Goal: Transaction & Acquisition: Purchase product/service

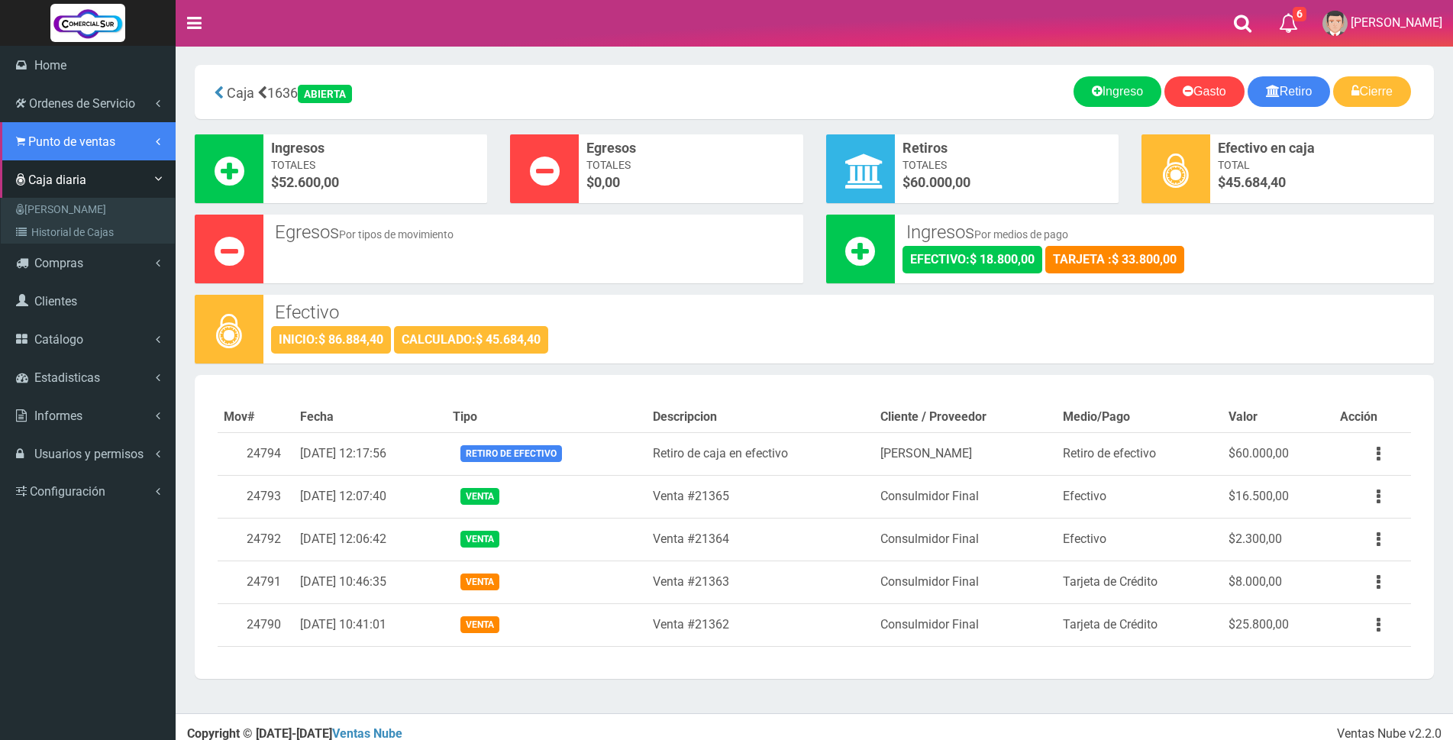
click at [47, 144] on span "Punto de ventas" at bounding box center [71, 141] width 87 height 15
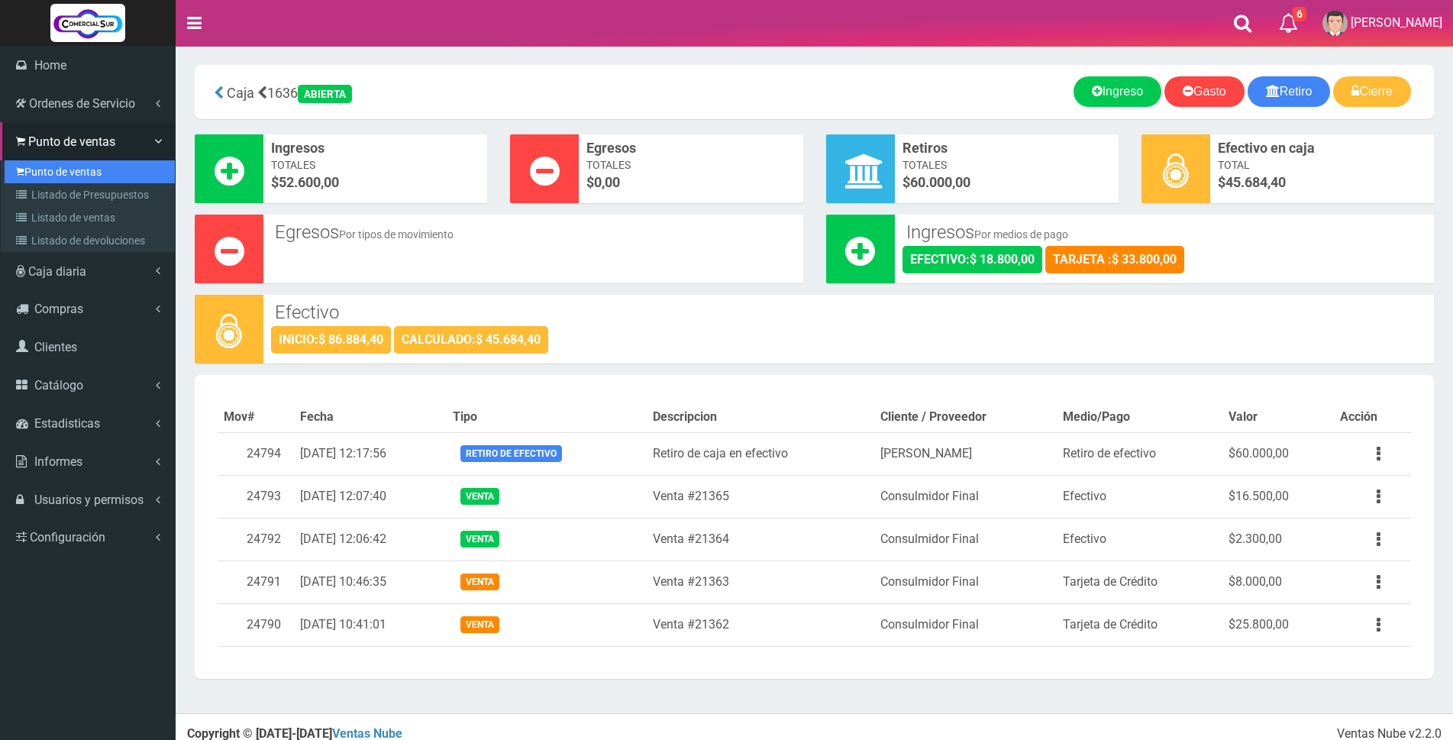
click at [47, 174] on link "Punto de ventas" at bounding box center [90, 171] width 170 height 23
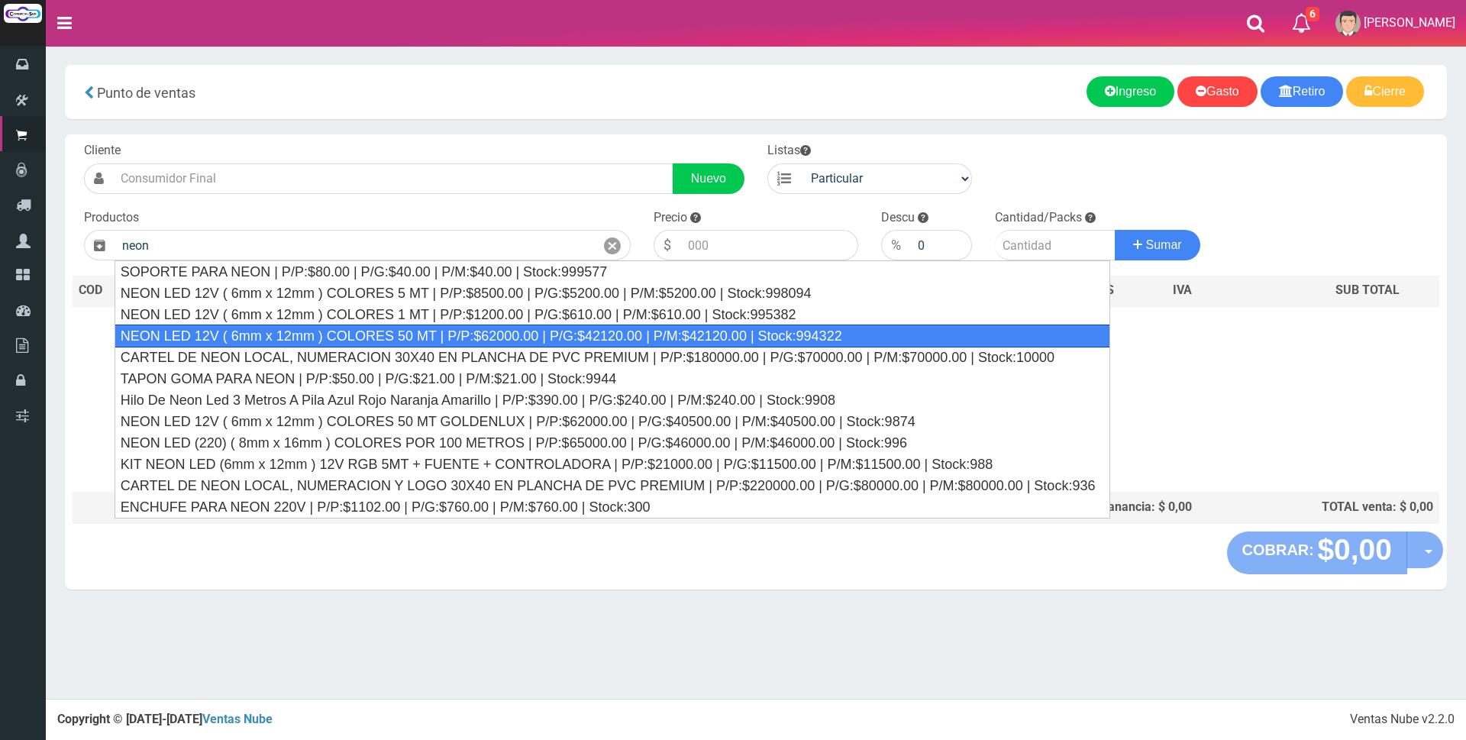
click at [751, 328] on div "NEON LED 12V ( 6mm x 12mm ) COLORES 50 MT | P/P:$62000.00 | P/G:$42120.00 | P/M…" at bounding box center [613, 335] width 996 height 23
type input "NEON LED 12V ( 6mm x 12mm ) COLORES 50 MT | P/P:$62000.00 | P/G:$42120.00 | P/M…"
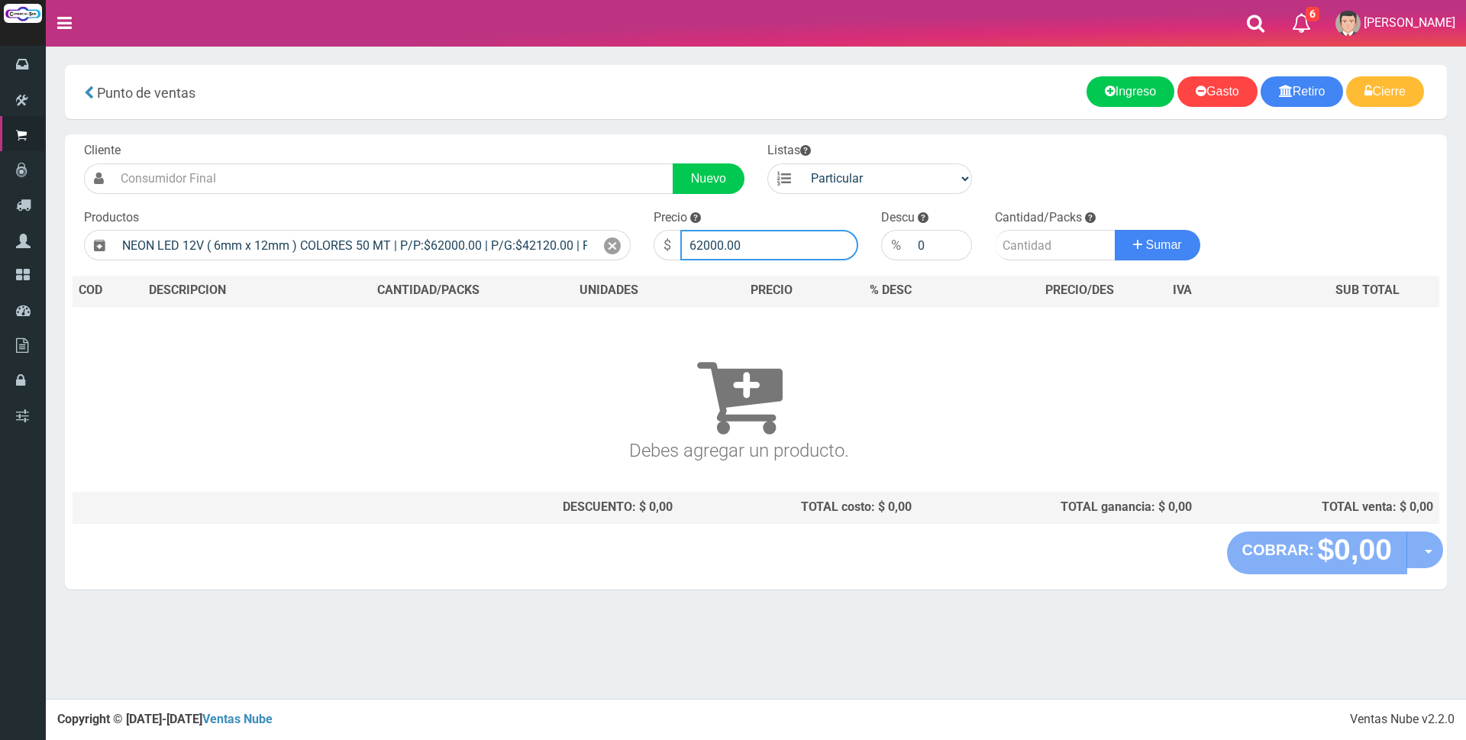
click at [777, 243] on input "62000.00" at bounding box center [769, 245] width 178 height 31
type input "6"
type input "120000"
click at [1039, 250] on input "number" at bounding box center [1055, 245] width 121 height 31
type input "2"
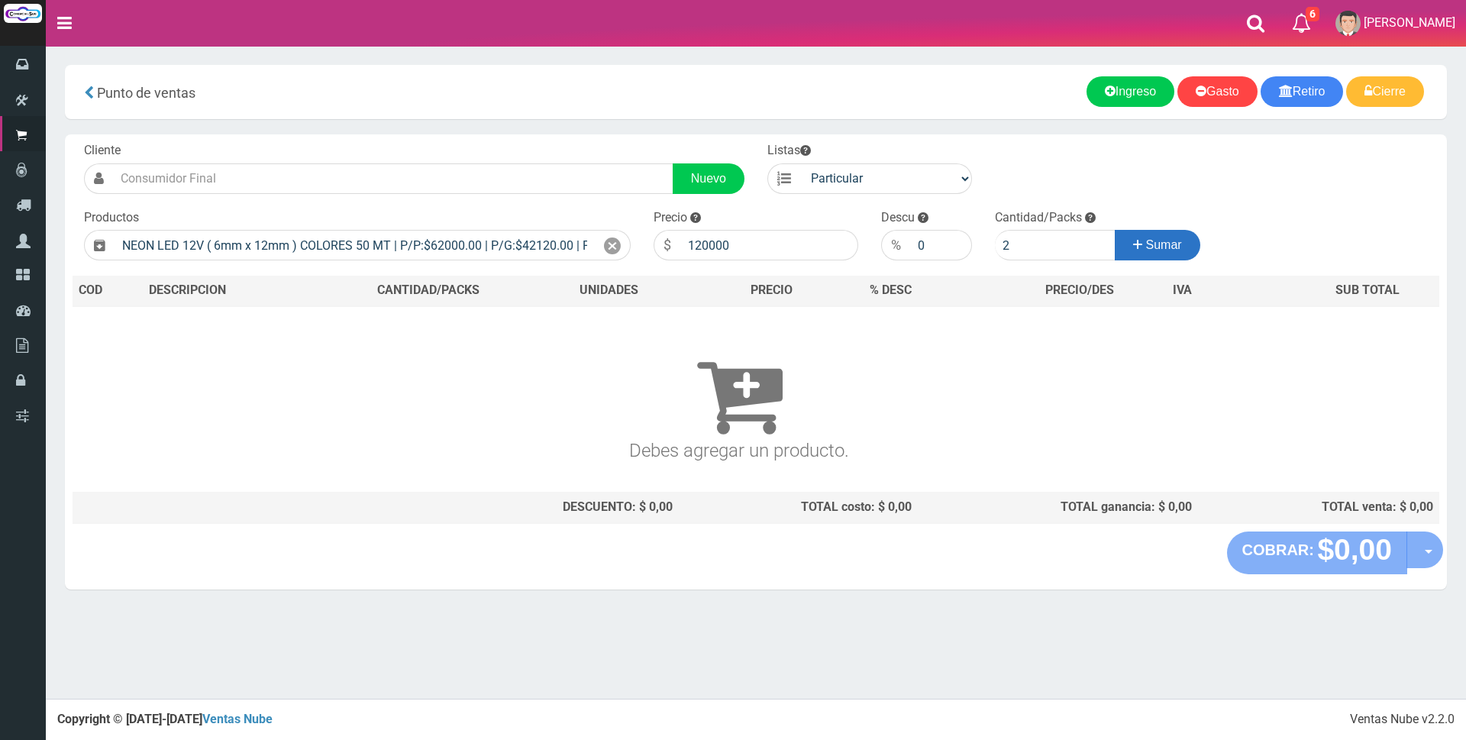
click at [1187, 245] on button "Sumar" at bounding box center [1158, 245] width 86 height 31
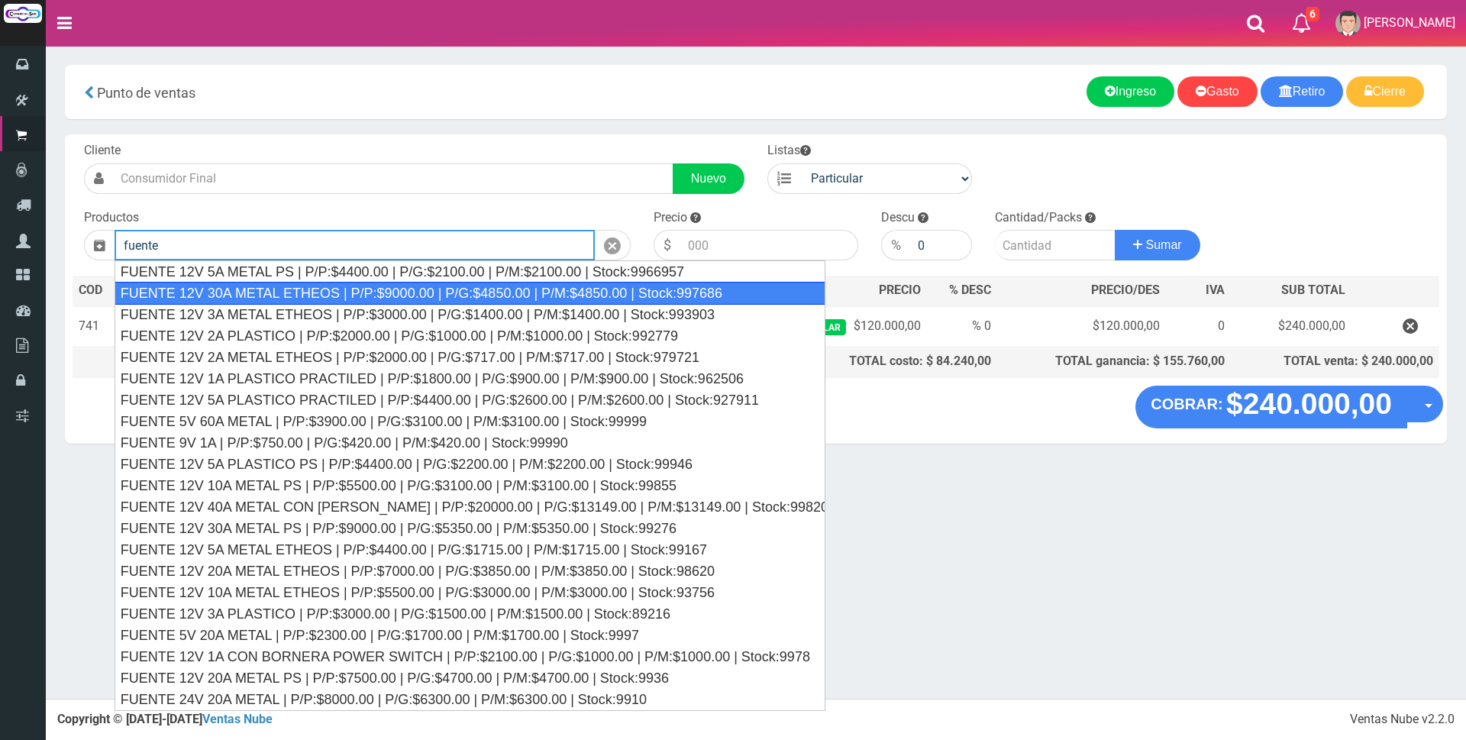
click at [529, 297] on div "FUENTE 12V 30A METAL ETHEOS | P/P:$9000.00 | P/G:$4850.00 | P/M:$4850.00 | Stoc…" at bounding box center [470, 293] width 711 height 23
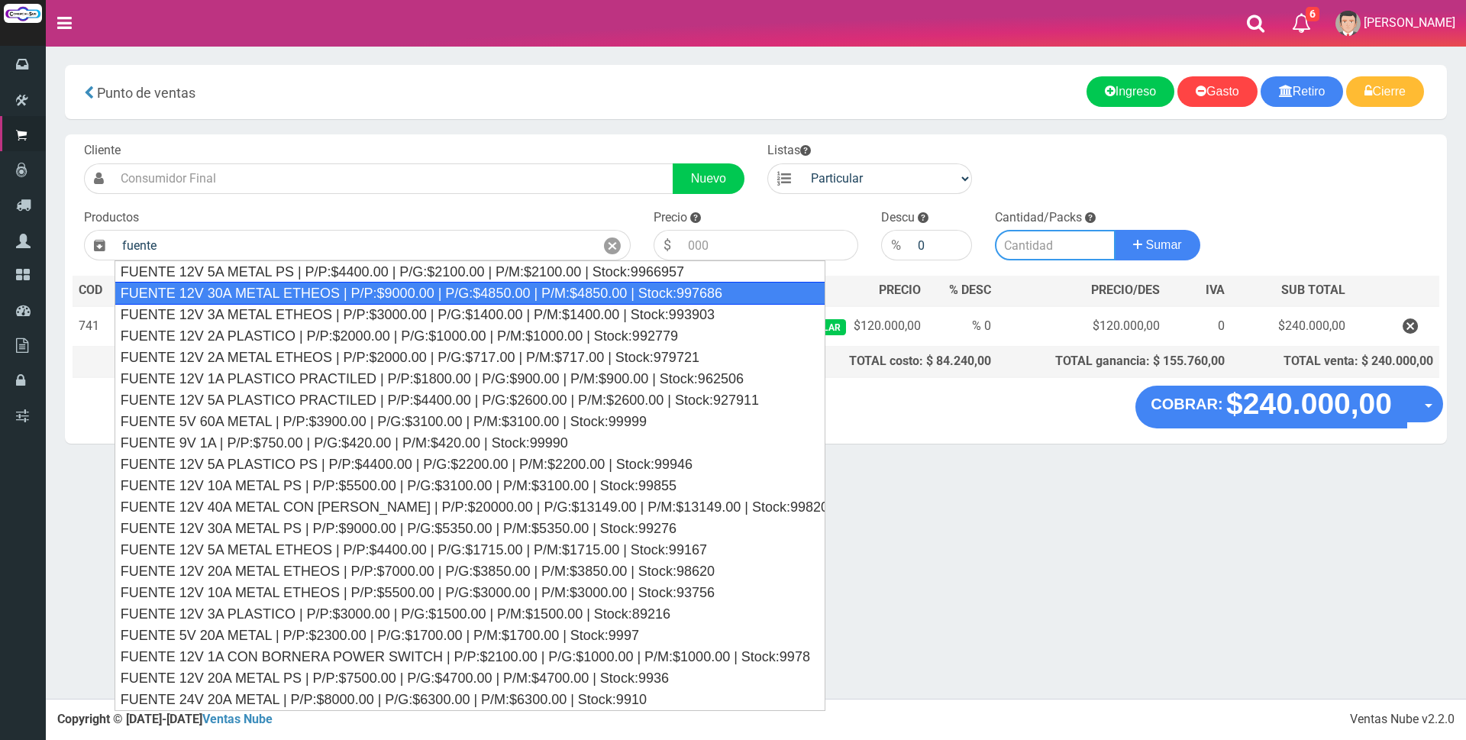
type input "FUENTE 12V 30A METAL ETHEOS | P/P:$9000.00 | P/G:$4850.00 | P/M:$4850.00 | Stoc…"
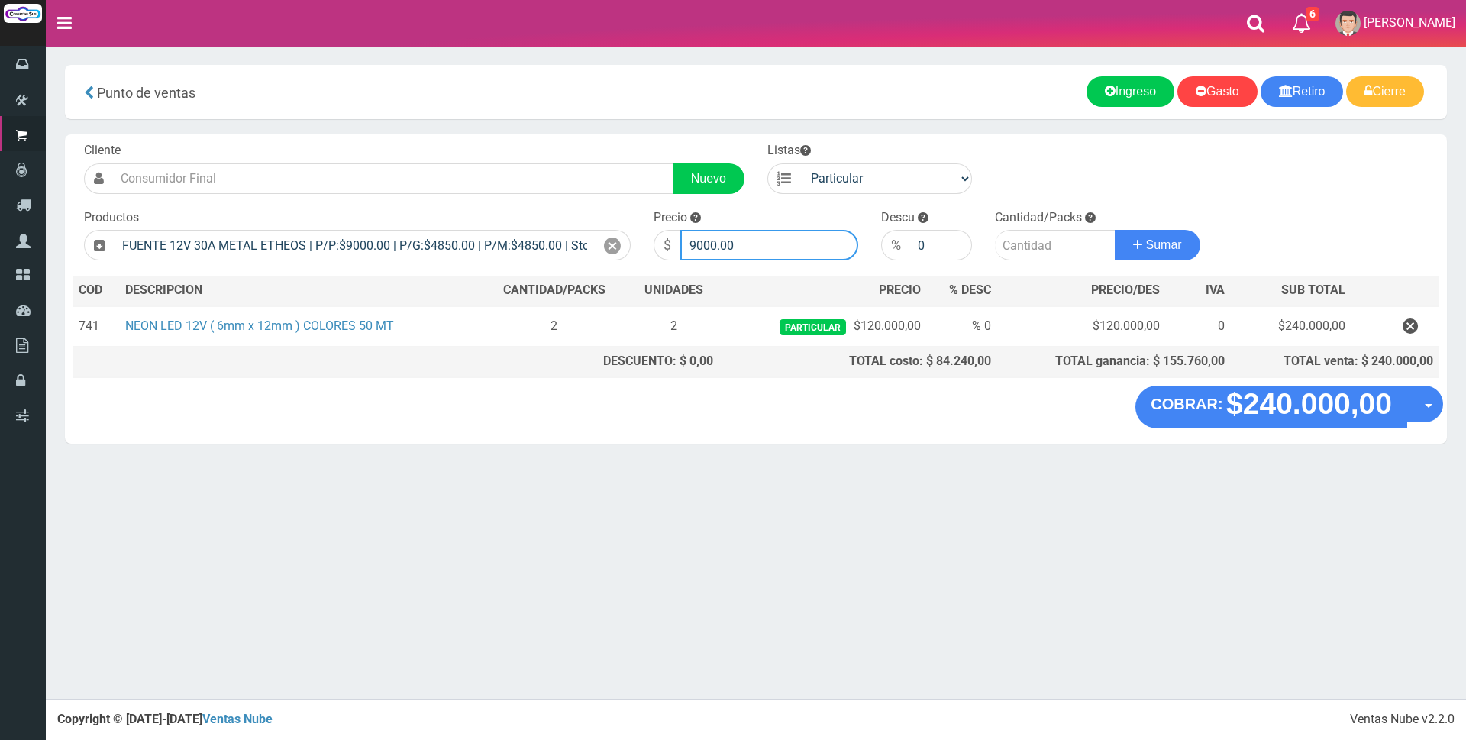
click at [750, 242] on input "9000.00" at bounding box center [769, 245] width 178 height 31
type input "9"
type input "31000"
click at [1033, 247] on input "number" at bounding box center [1055, 245] width 121 height 31
type input "4"
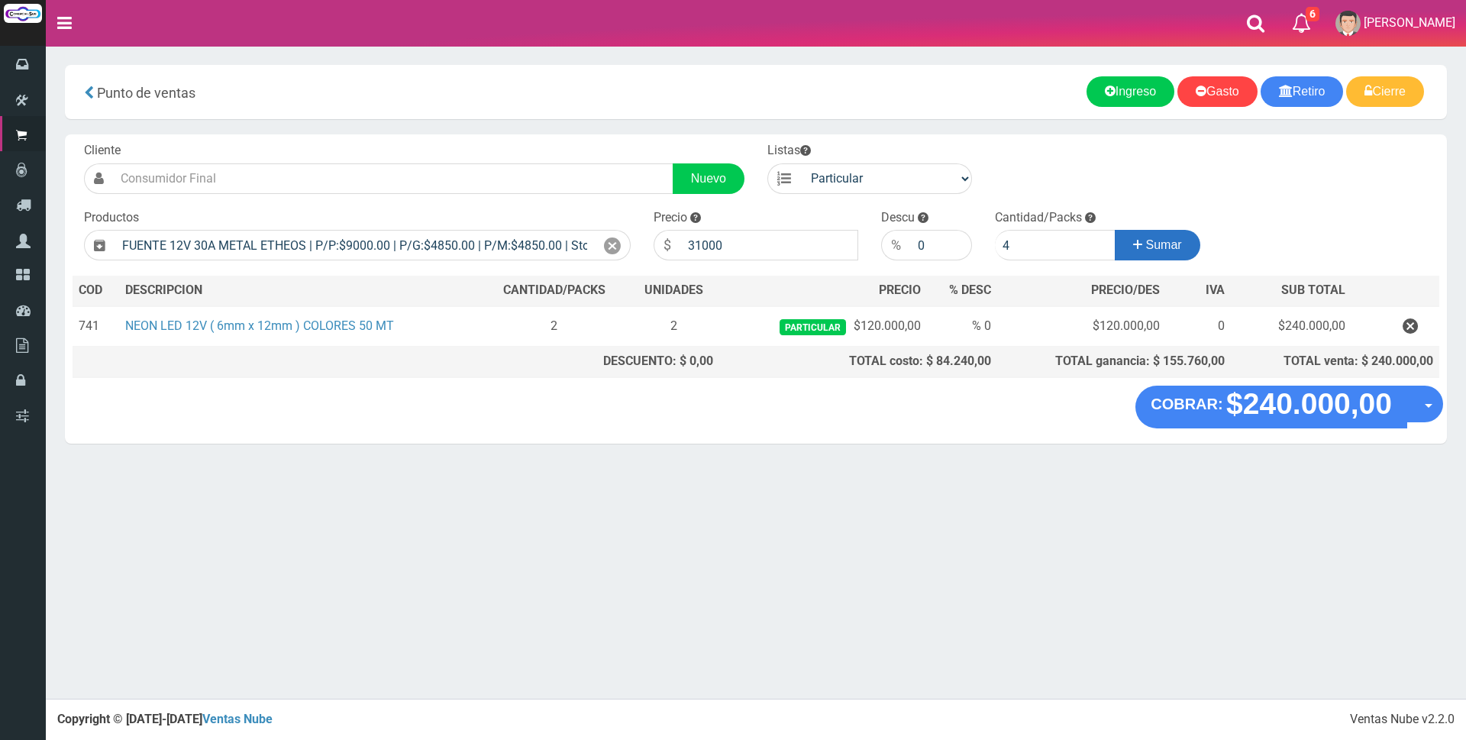
click at [1166, 243] on span "Sumar" at bounding box center [1164, 244] width 36 height 13
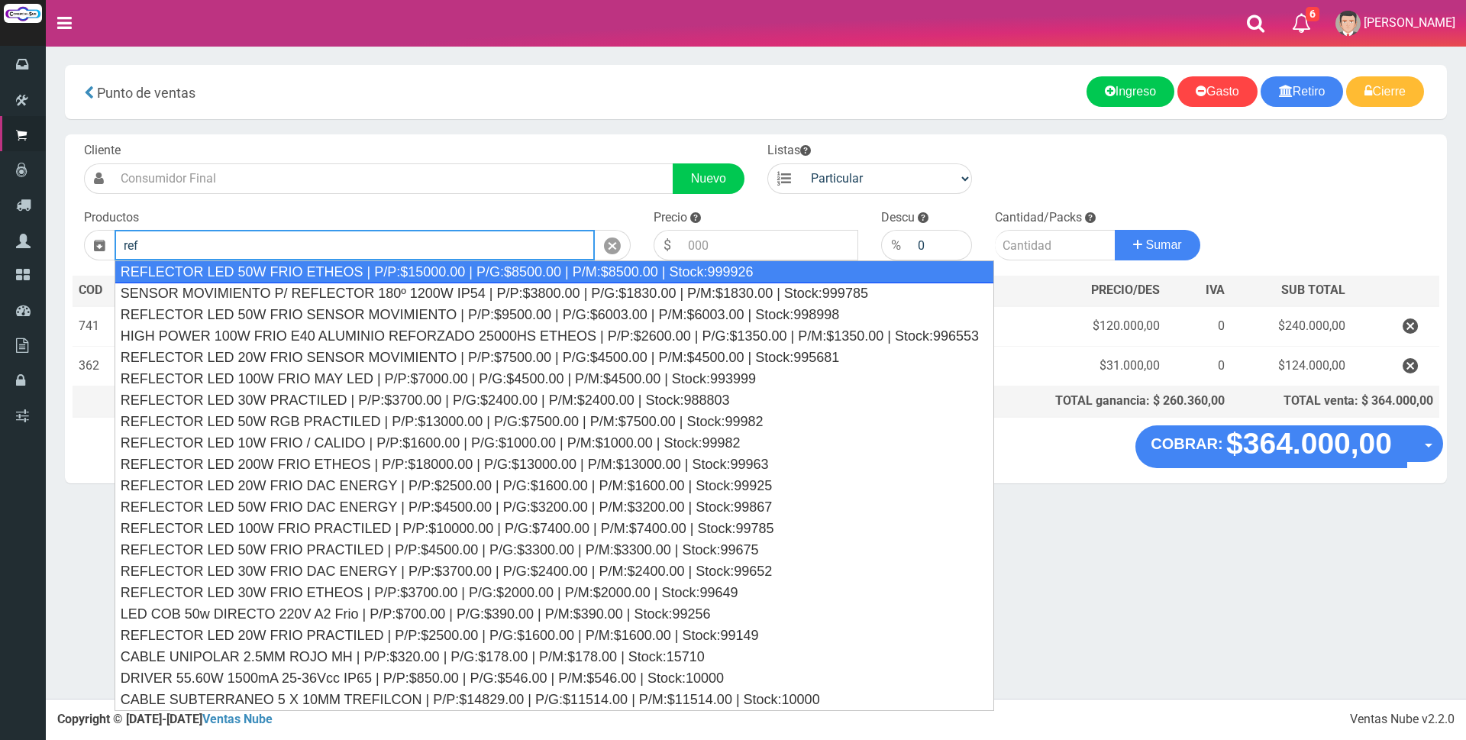
click at [531, 266] on div "REFLECTOR LED 50W FRIO ETHEOS | P/P:$15000.00 | P/G:$8500.00 | P/M:$8500.00 | S…" at bounding box center [555, 271] width 880 height 23
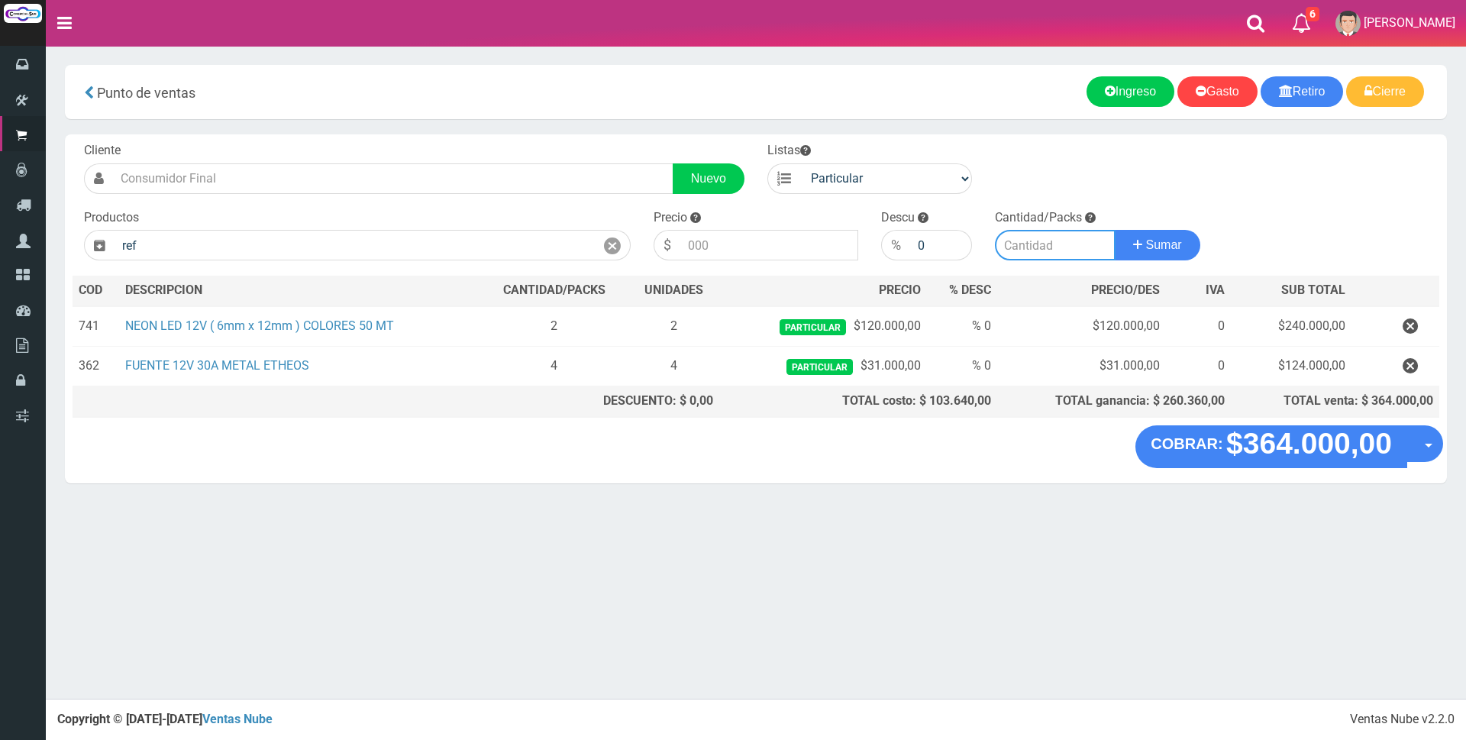
type input "REFLECTOR LED 50W FRIO ETHEOS | P/P:$15000.00 | P/G:$8500.00 | P/M:$8500.00 | S…"
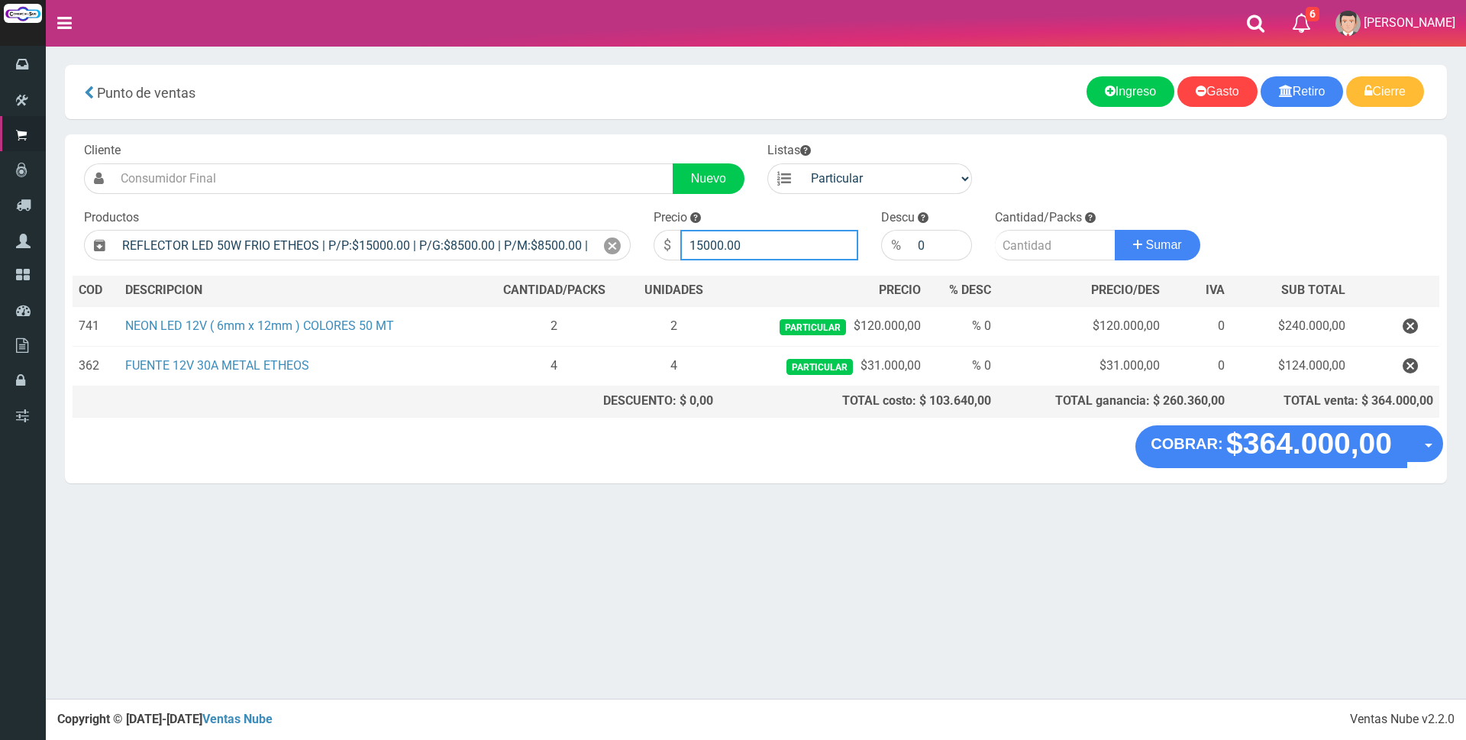
click at [777, 241] on input "15000.00" at bounding box center [769, 245] width 178 height 31
type input "17000"
click at [1015, 237] on input "number" at bounding box center [1055, 245] width 121 height 31
type input "5"
click at [1157, 246] on span "Sumar" at bounding box center [1164, 244] width 36 height 13
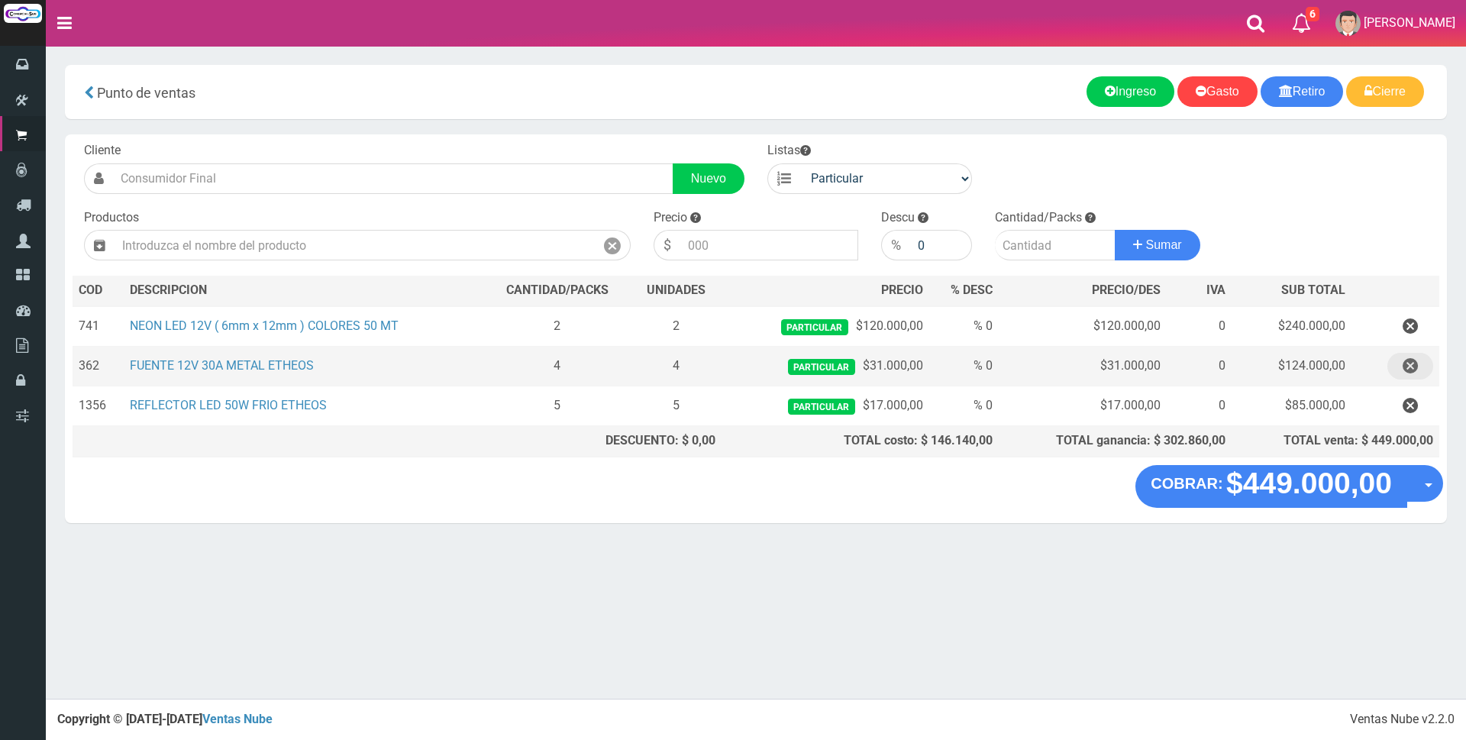
click at [1406, 368] on icon "button" at bounding box center [1410, 366] width 15 height 27
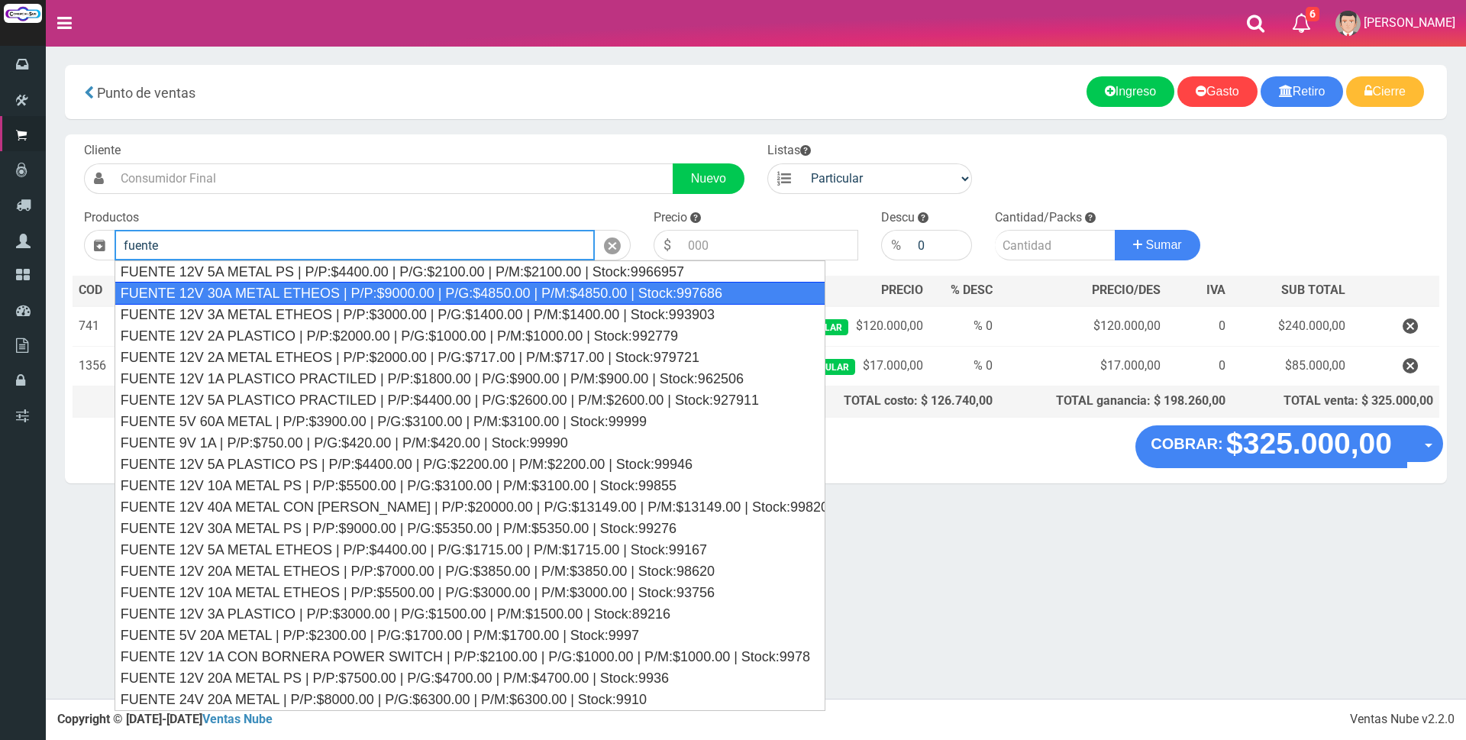
click at [721, 296] on div "FUENTE 12V 30A METAL ETHEOS | P/P:$9000.00 | P/G:$4850.00 | P/M:$4850.00 | Stoc…" at bounding box center [470, 293] width 711 height 23
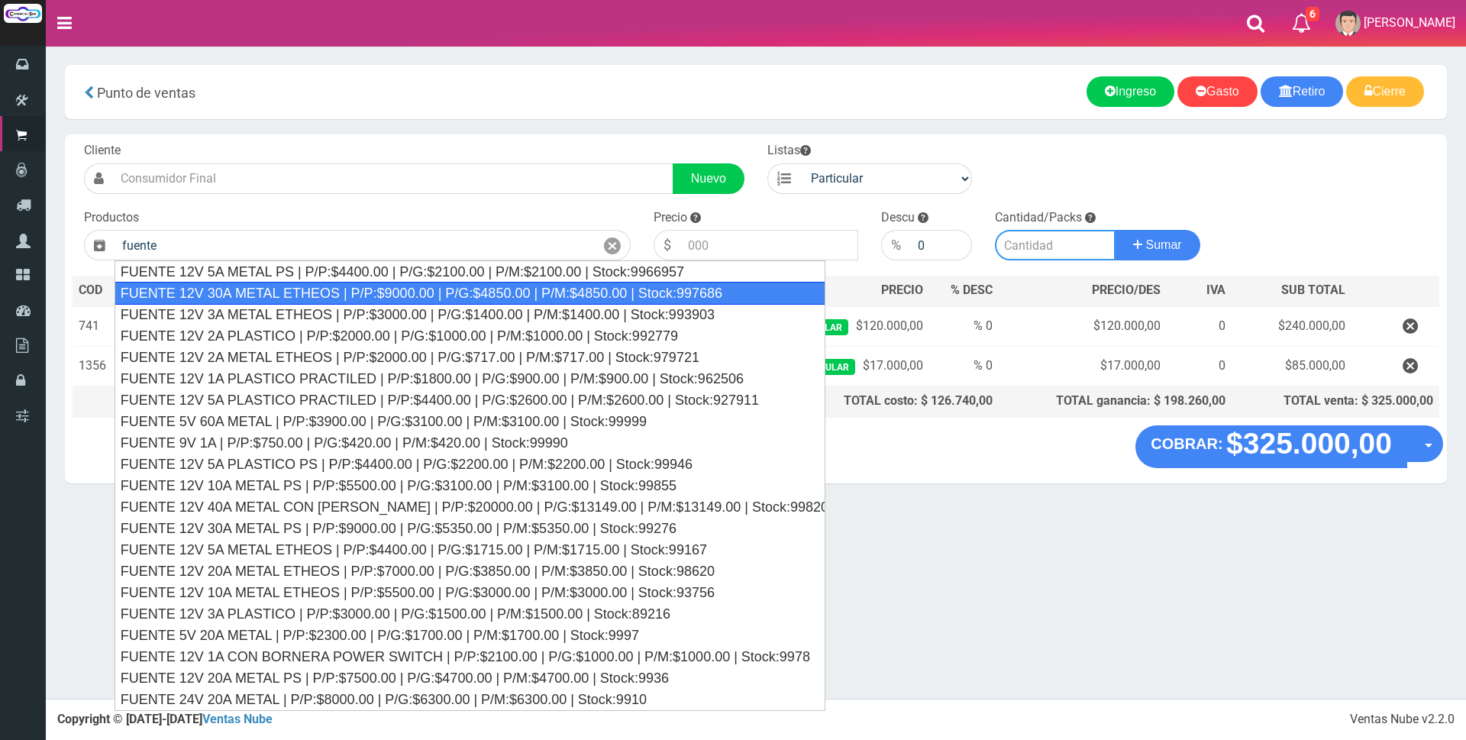
type input "FUENTE 12V 30A METAL ETHEOS | P/P:$9000.00 | P/G:$4850.00 | P/M:$4850.00 | Stoc…"
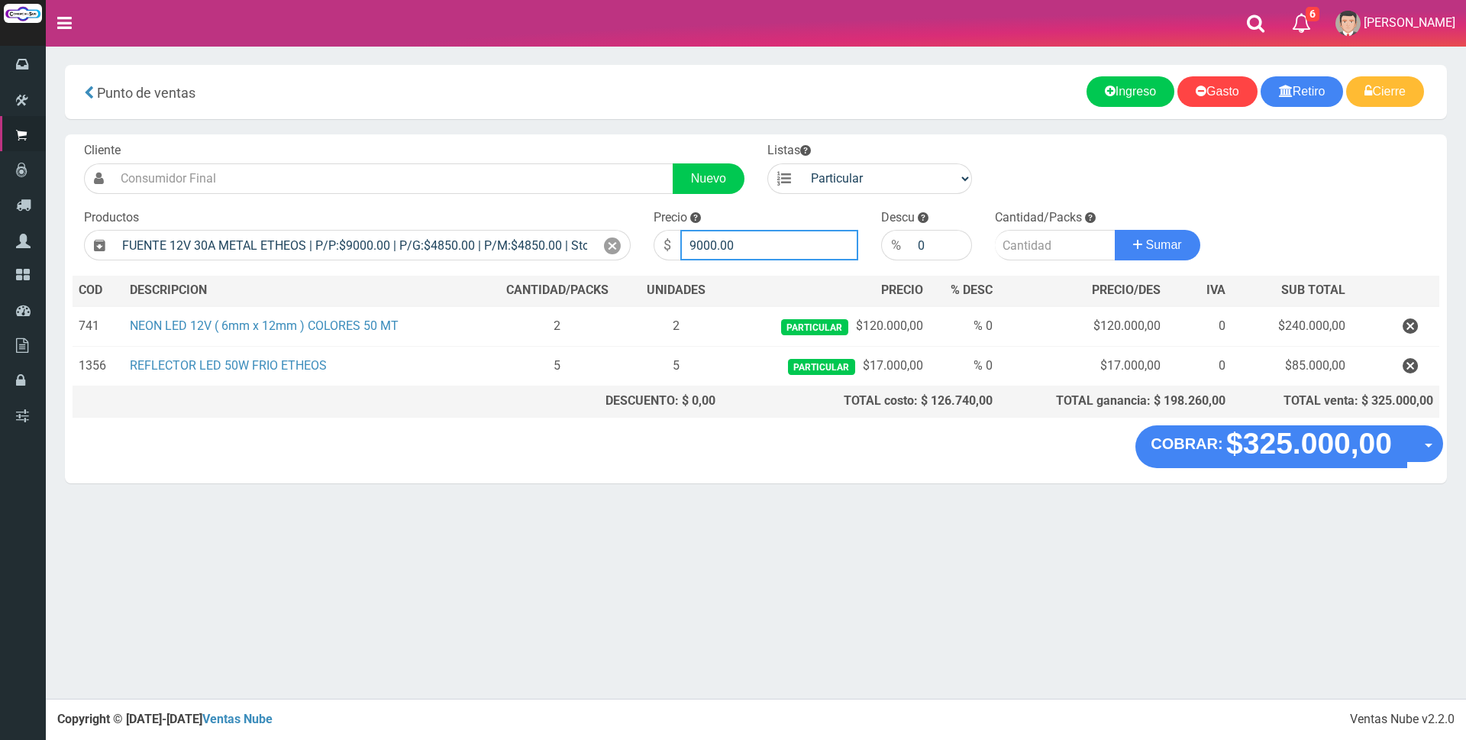
click at [750, 245] on input "9000.00" at bounding box center [769, 245] width 178 height 31
type input "9"
type input "31000"
click at [1028, 254] on input "number" at bounding box center [1055, 245] width 121 height 31
type input "7"
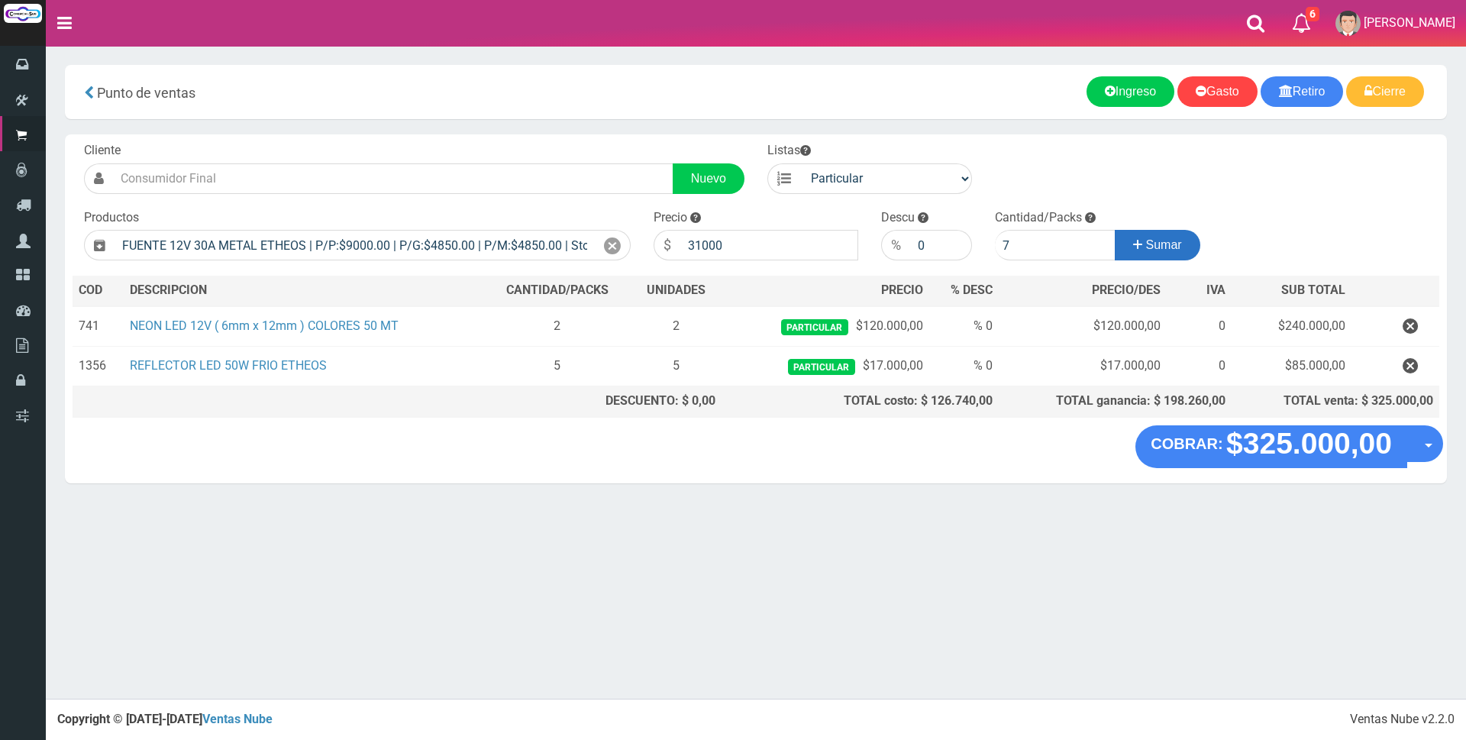
click at [1141, 236] on button "Sumar" at bounding box center [1158, 245] width 86 height 31
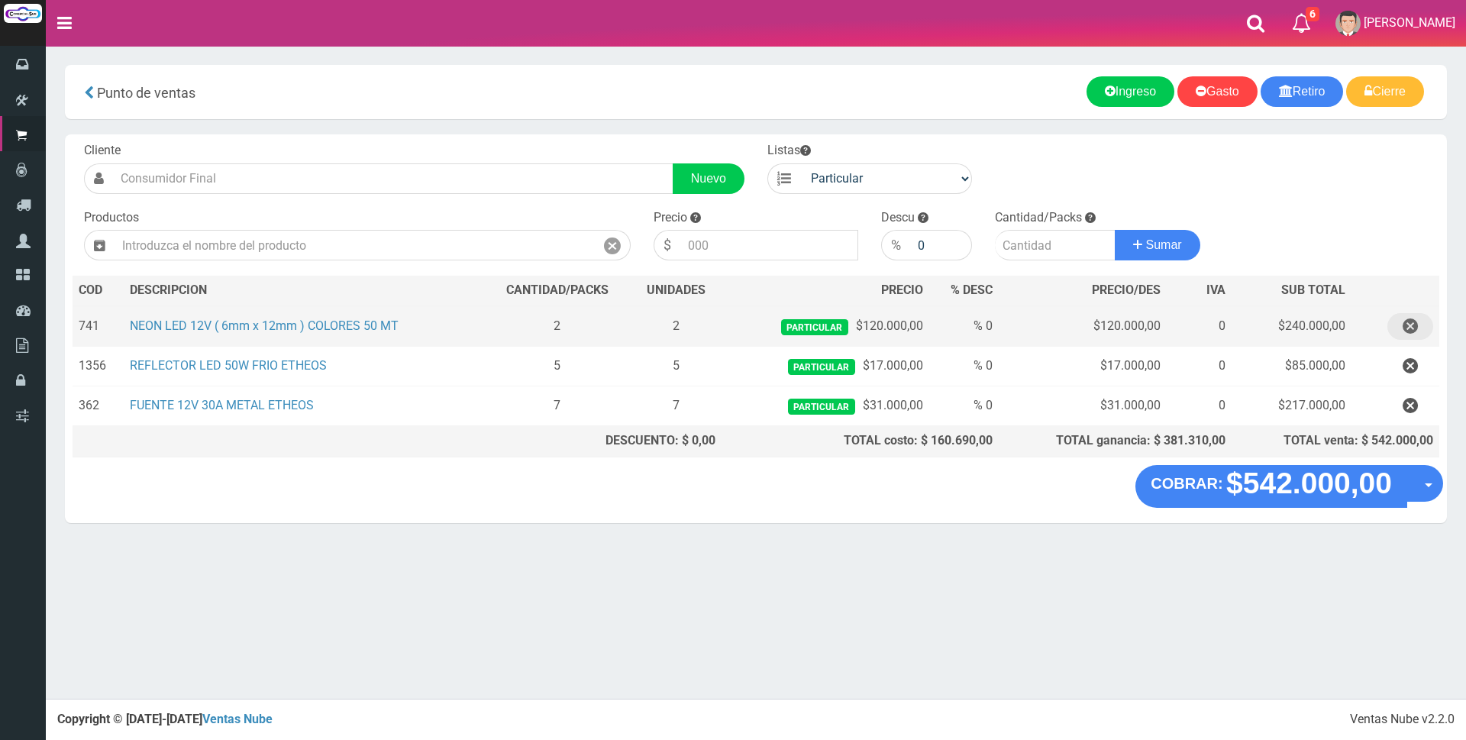
click at [1412, 331] on icon "button" at bounding box center [1410, 326] width 15 height 27
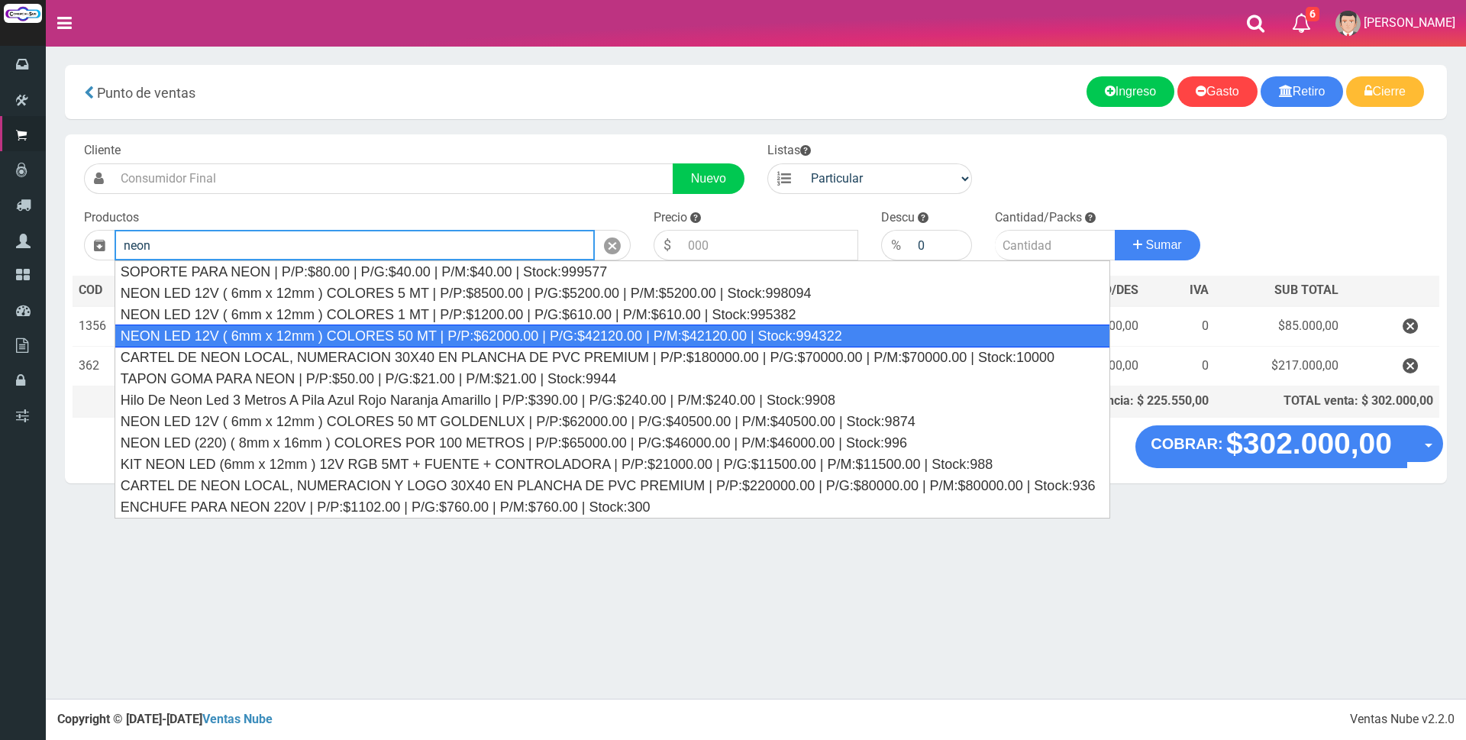
click at [810, 346] on div "NEON LED 12V ( 6mm x 12mm ) COLORES 50 MT | P/P:$62000.00 | P/G:$42120.00 | P/M…" at bounding box center [613, 335] width 996 height 23
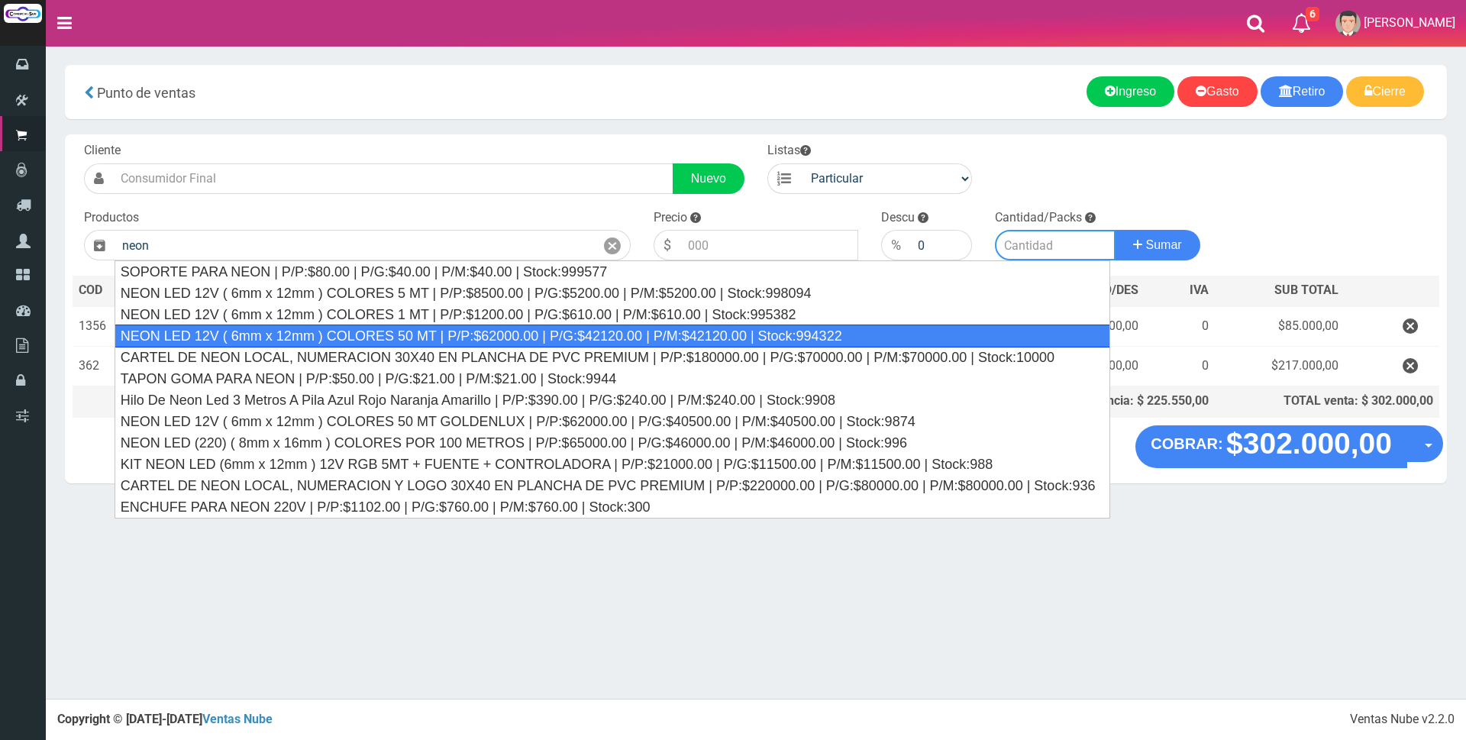
type input "NEON LED 12V ( 6mm x 12mm ) COLORES 50 MT | P/P:$62000.00 | P/G:$42120.00 | P/M…"
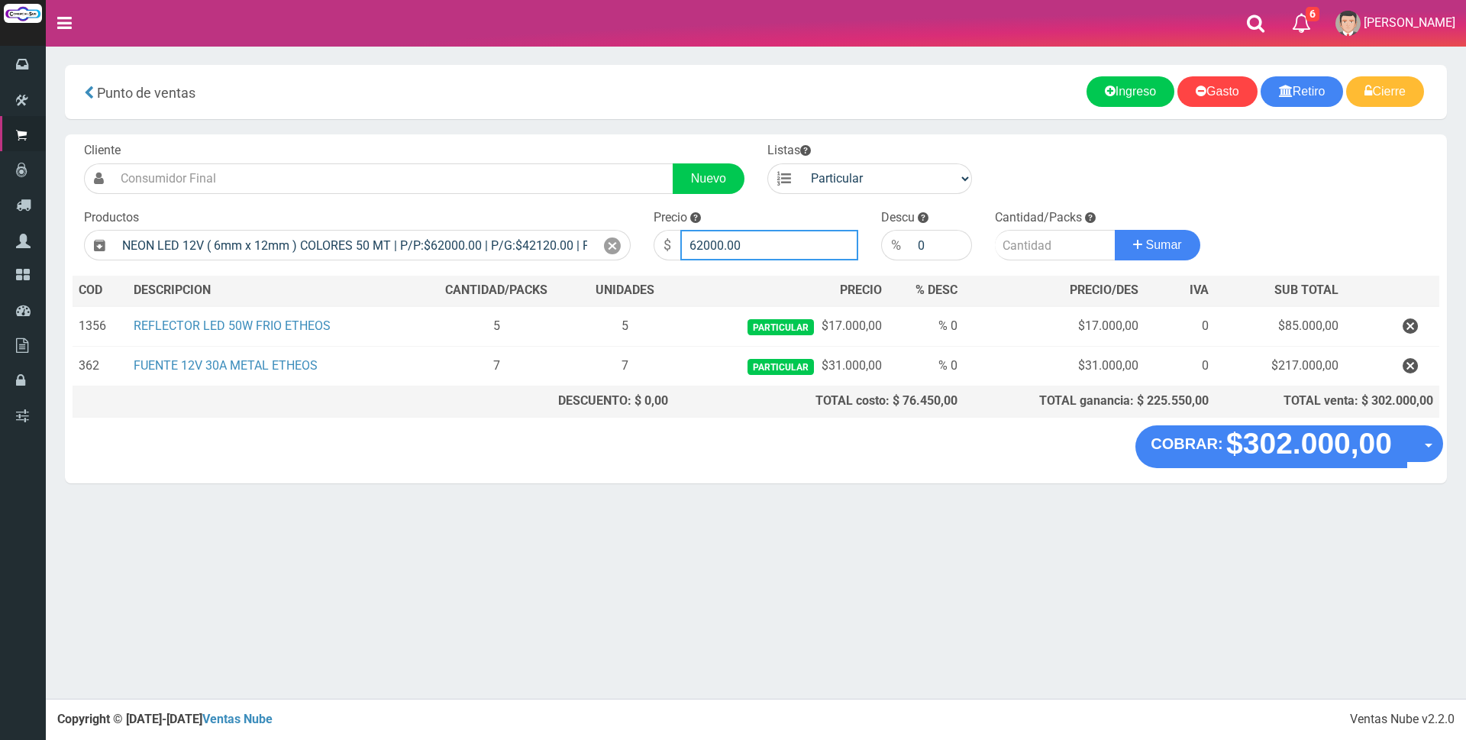
click at [783, 237] on input "62000.00" at bounding box center [769, 245] width 178 height 31
type input "6"
type input "130000"
click at [1031, 248] on input "number" at bounding box center [1055, 245] width 121 height 31
type input "4"
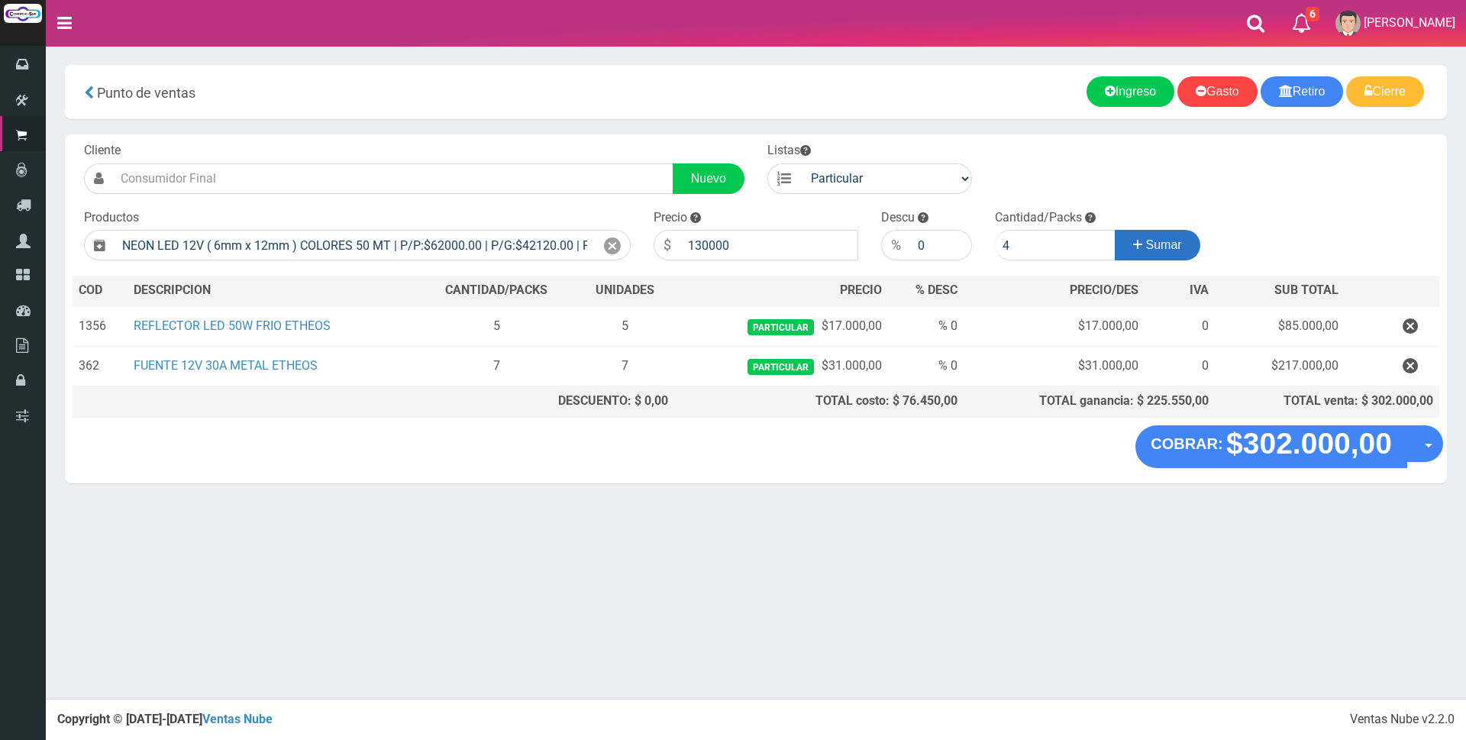
click at [1182, 241] on button "Sumar" at bounding box center [1158, 245] width 86 height 31
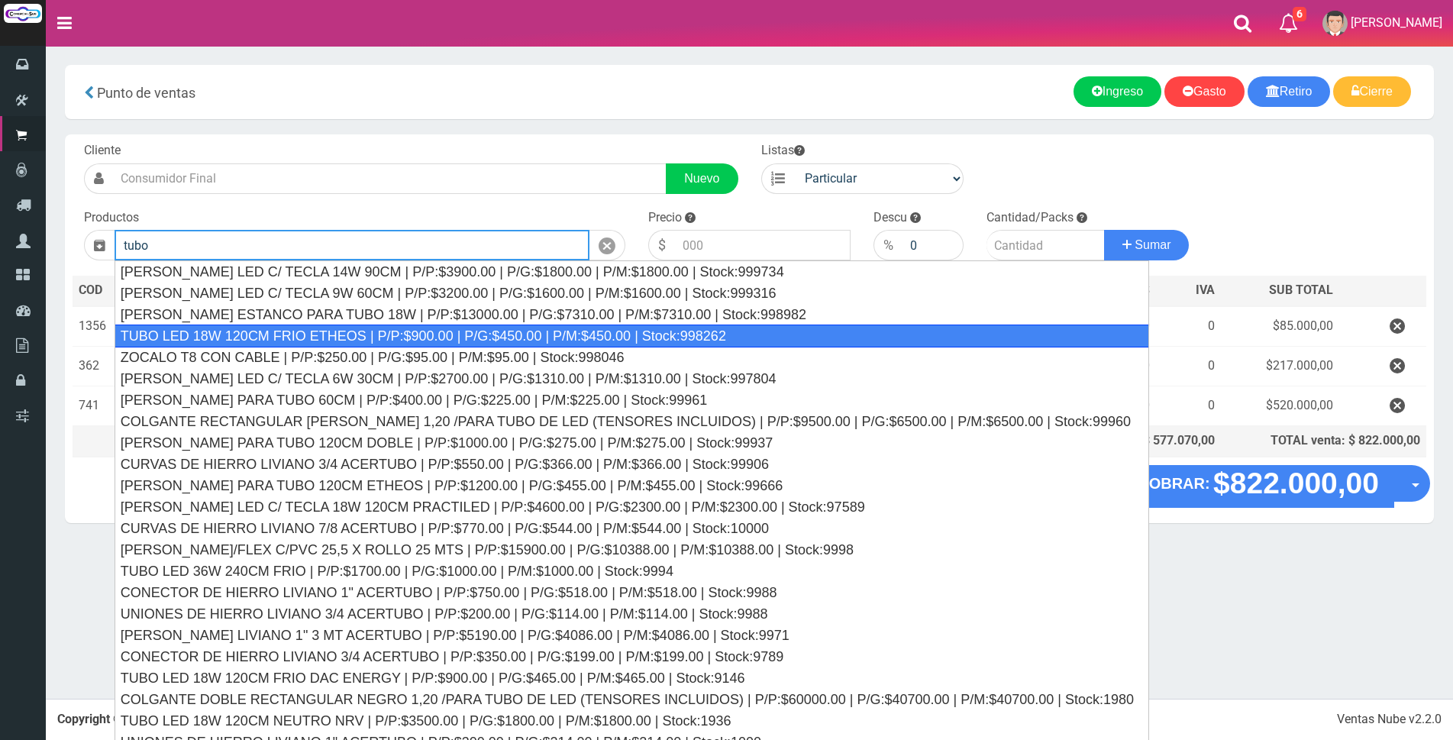
click at [460, 330] on div "TUBO LED 18W 120CM FRIO ETHEOS | P/P:$900.00 | P/G:$450.00 | P/M:$450.00 | Stoc…" at bounding box center [632, 335] width 1035 height 23
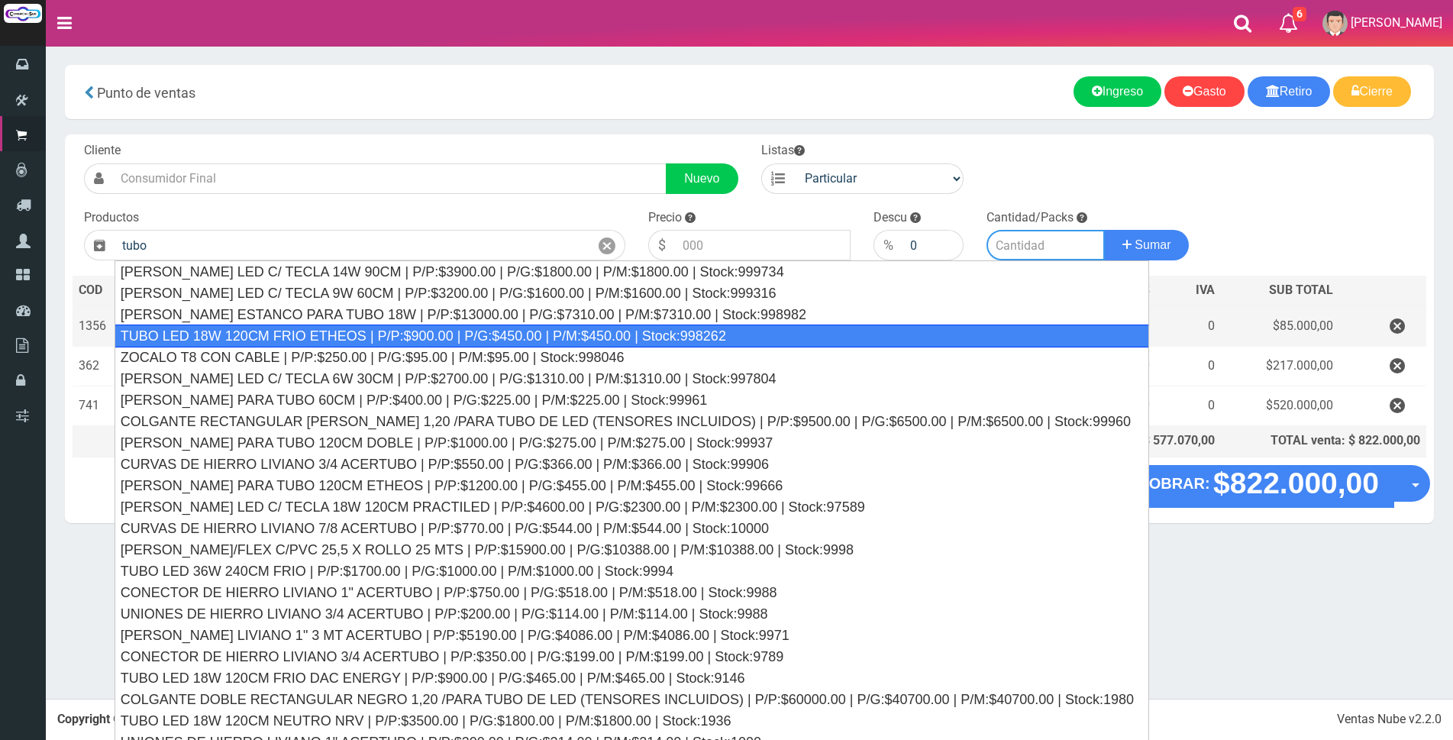
type input "TUBO LED 18W 120CM FRIO ETHEOS | P/P:$900.00 | P/G:$450.00 | P/M:$450.00 | Stoc…"
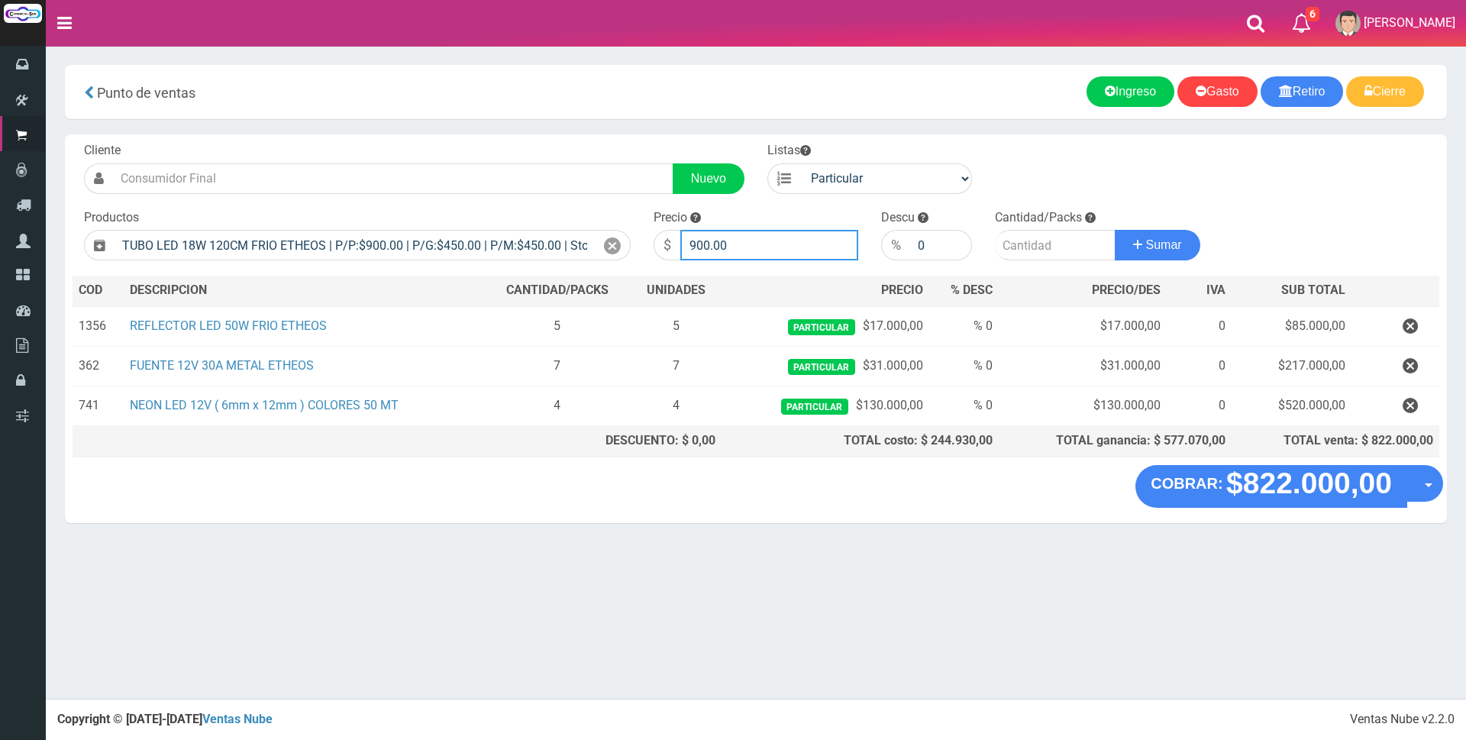
click at [739, 245] on input "900.00" at bounding box center [769, 245] width 178 height 31
type input "9"
type input "3500"
click at [1031, 243] on input "number" at bounding box center [1055, 245] width 121 height 31
type input "10"
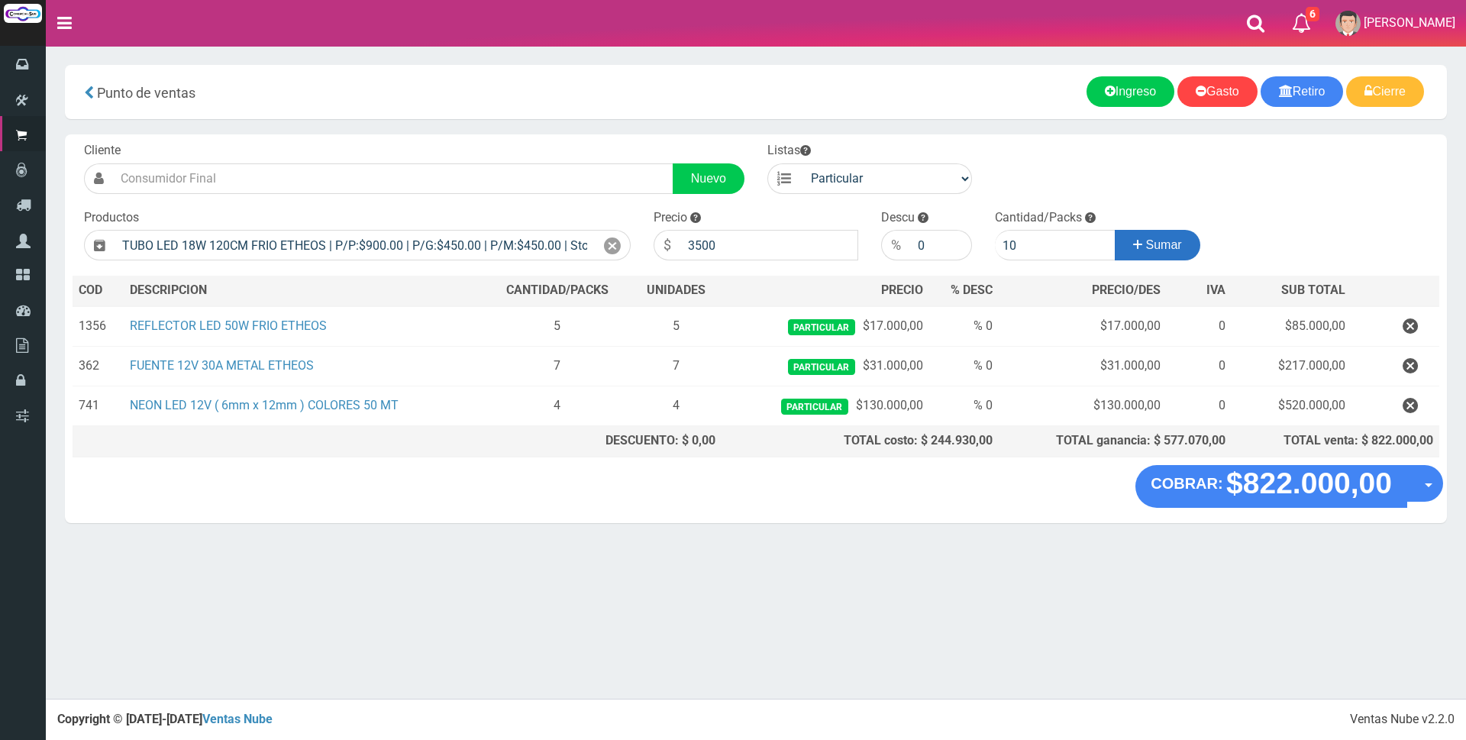
click at [1164, 245] on span "Sumar" at bounding box center [1164, 244] width 36 height 13
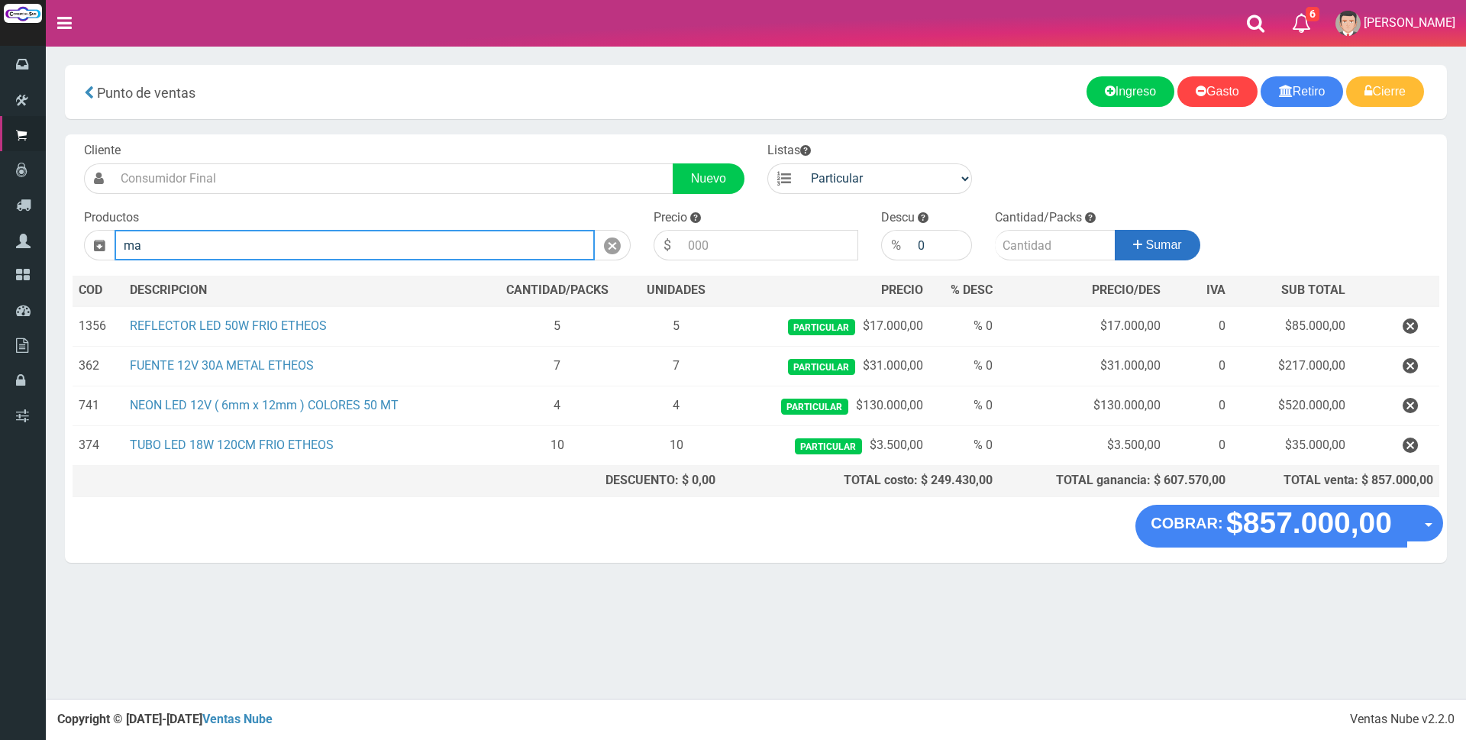
type input "m"
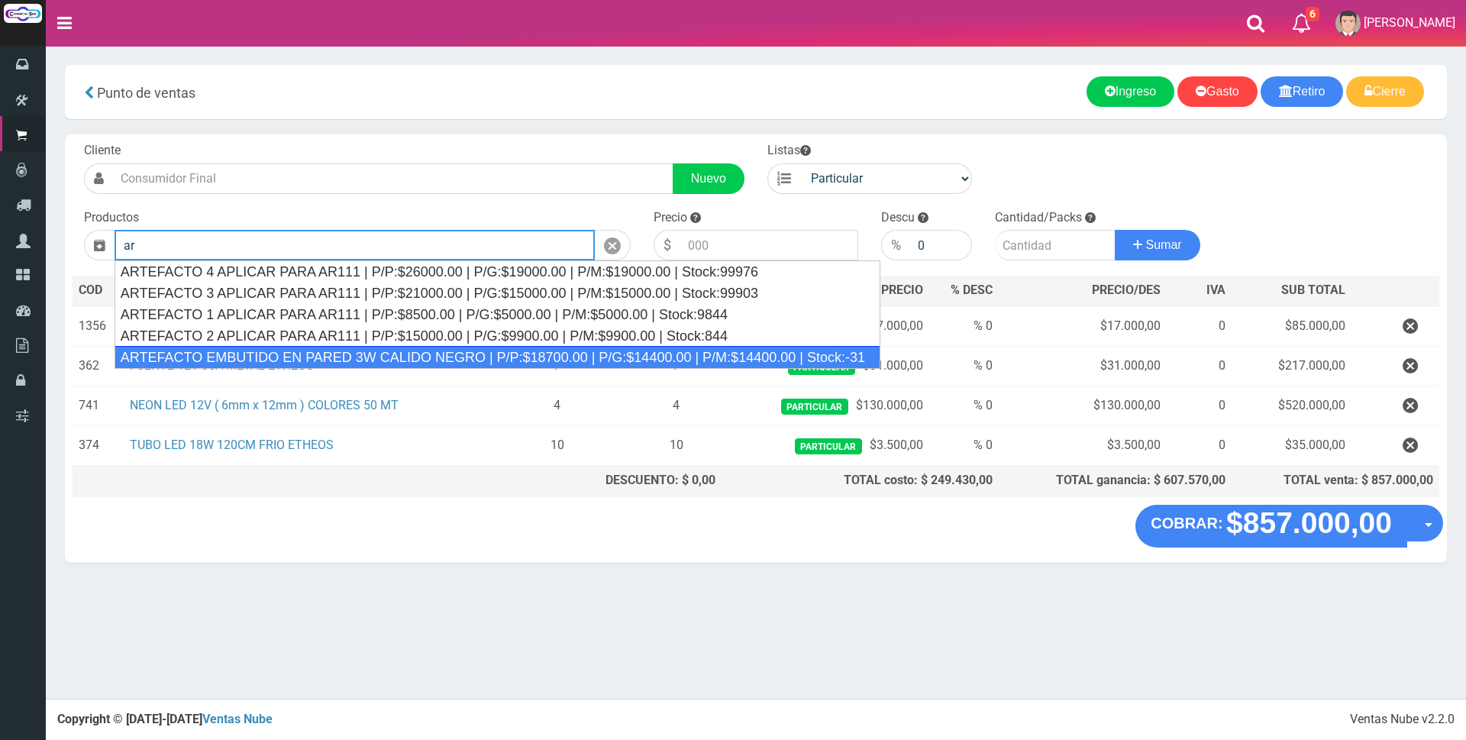
type input "a"
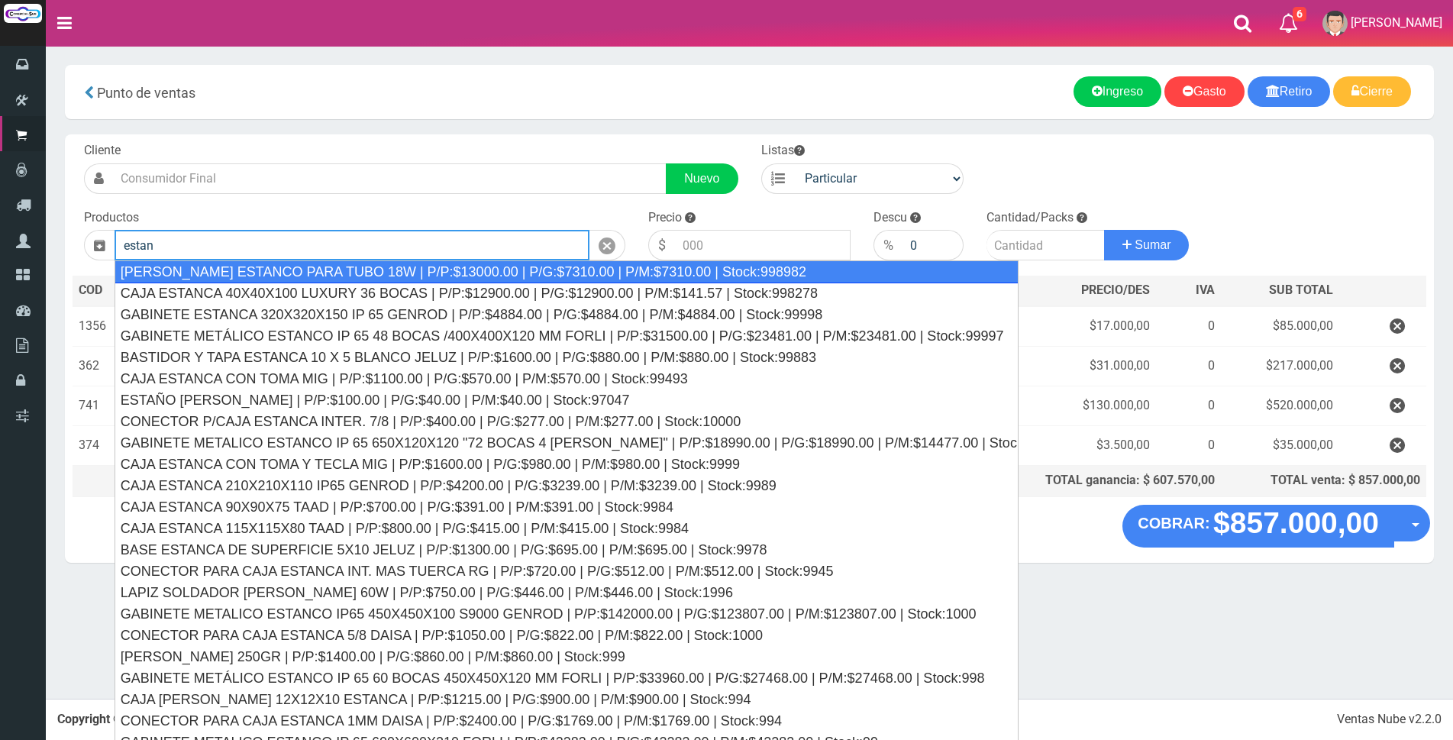
click at [669, 265] on div "LISTON DOBLE ESTANCO PARA TUBO 18W | P/P:$13000.00 | P/G:$7310.00 | P/M:$7310.0…" at bounding box center [567, 271] width 905 height 23
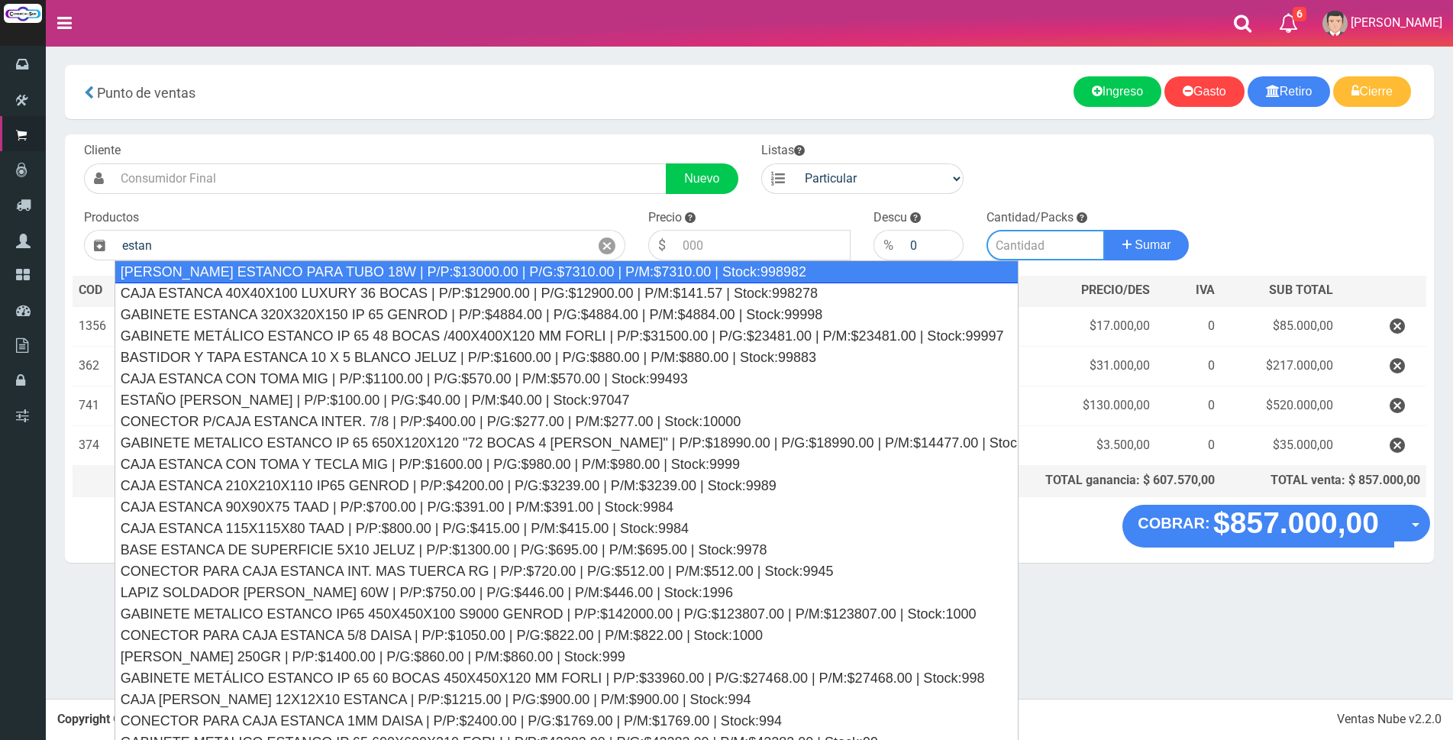
type input "LISTON DOBLE ESTANCO PARA TUBO 18W | P/P:$13000.00 | P/G:$7310.00 | P/M:$7310.0…"
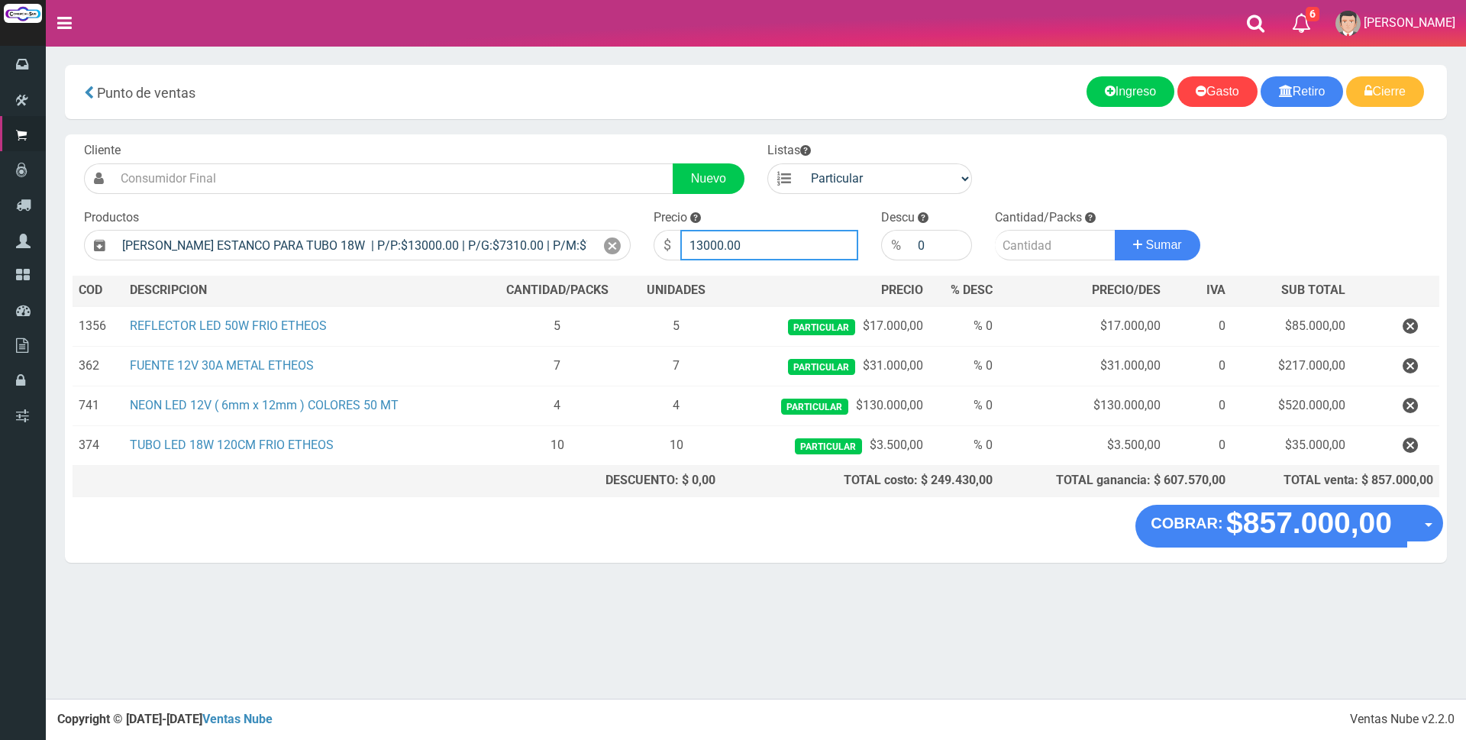
click at [789, 240] on input "13000.00" at bounding box center [769, 245] width 178 height 31
type input "1"
type input "29000"
click at [1027, 240] on input "number" at bounding box center [1055, 245] width 121 height 31
type input "5"
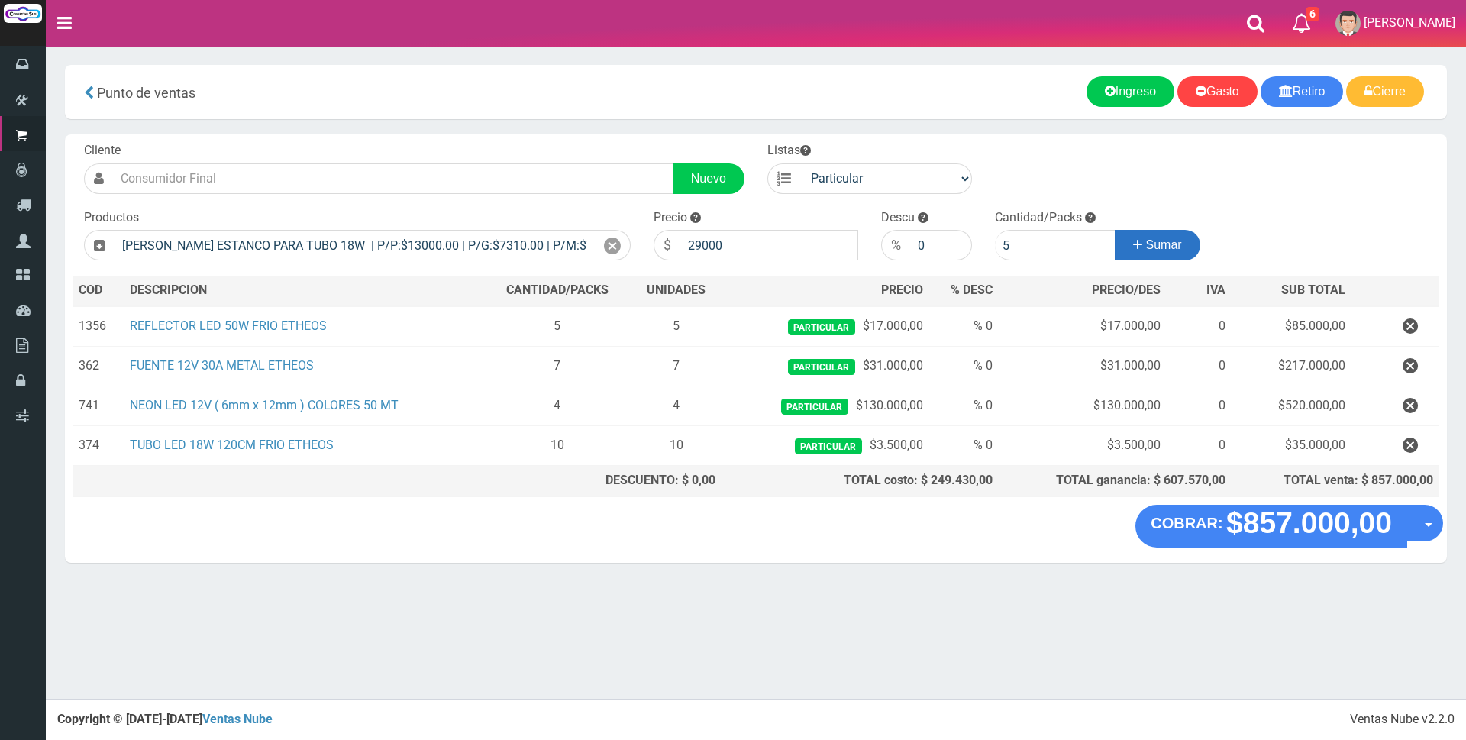
click at [1139, 236] on button "Sumar" at bounding box center [1158, 245] width 86 height 31
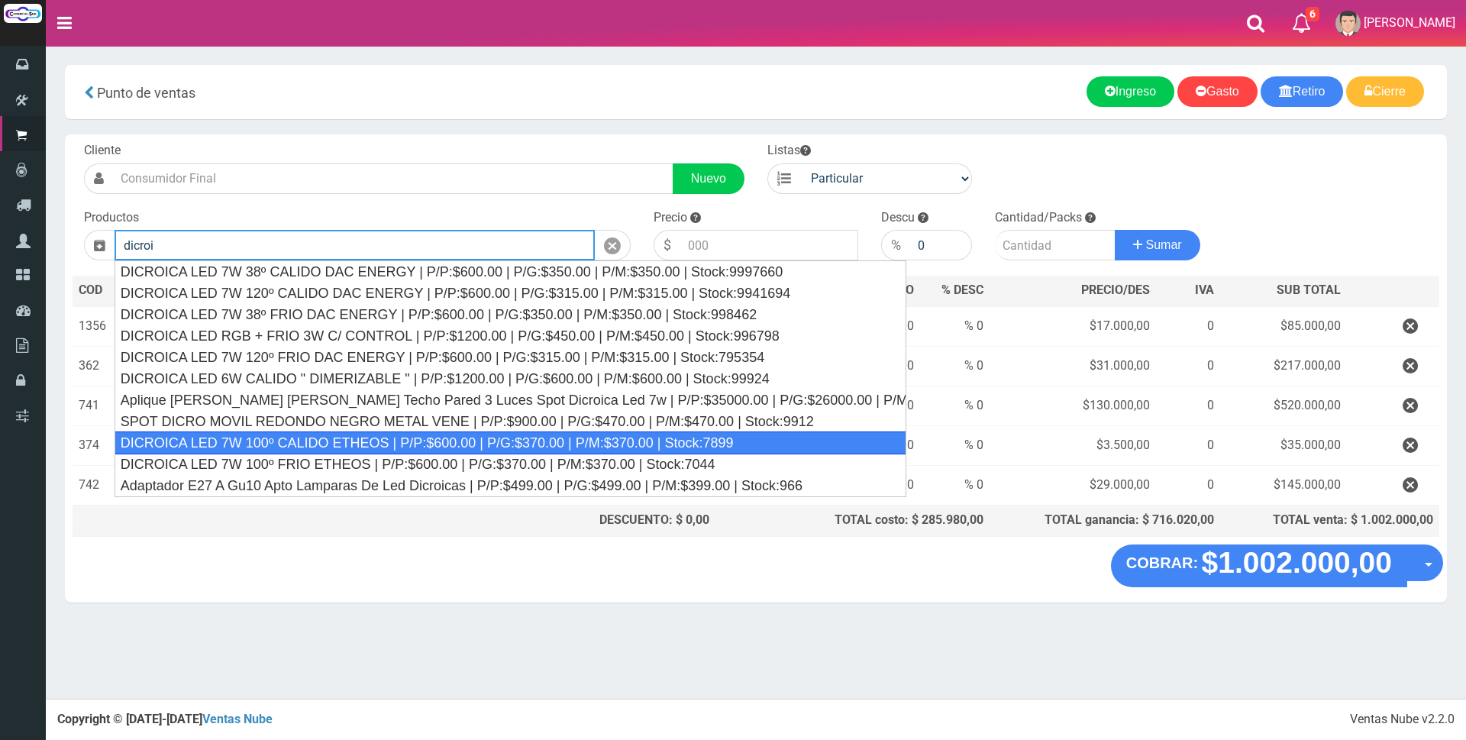
click at [399, 441] on div "DICROICA LED 7W 100º CALIDO ETHEOS | P/P:$600.00 | P/G:$370.00 | P/M:$370.00 | …" at bounding box center [511, 442] width 792 height 23
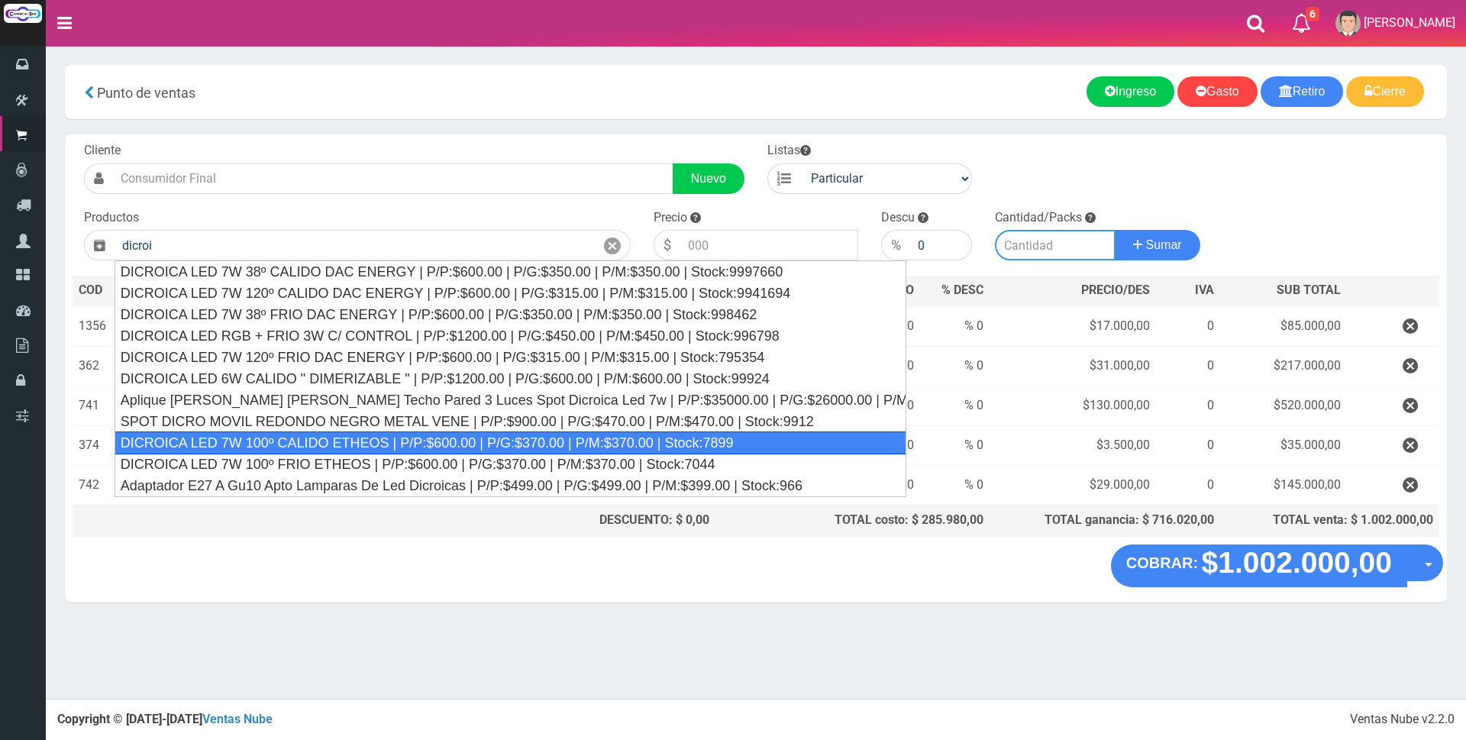
type input "DICROICA LED 7W 100º CALIDO ETHEOS | P/P:$600.00 | P/G:$370.00 | P/M:$370.00 | …"
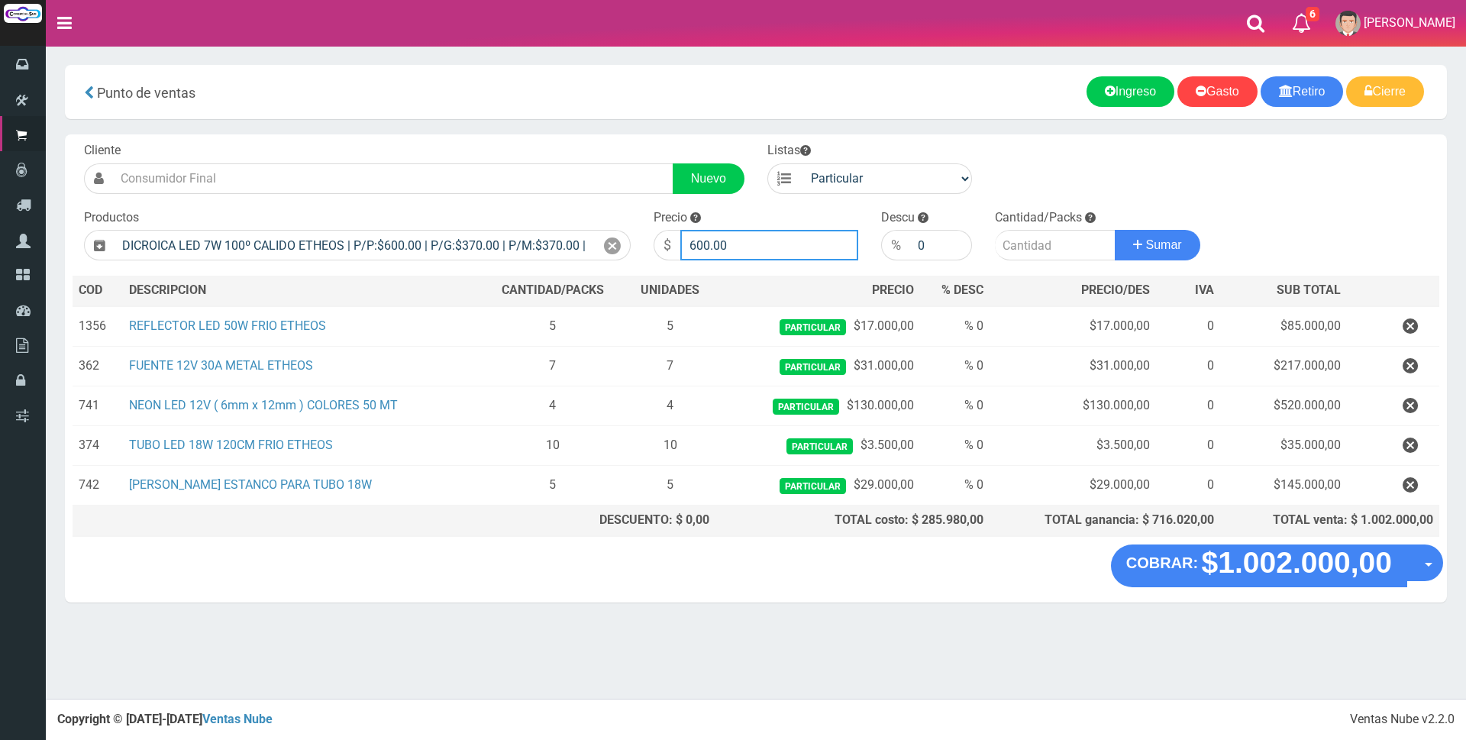
click at [757, 247] on input "600.00" at bounding box center [769, 245] width 178 height 31
type input "6"
type input "2000"
click at [1039, 245] on input "number" at bounding box center [1055, 245] width 121 height 31
type input "70"
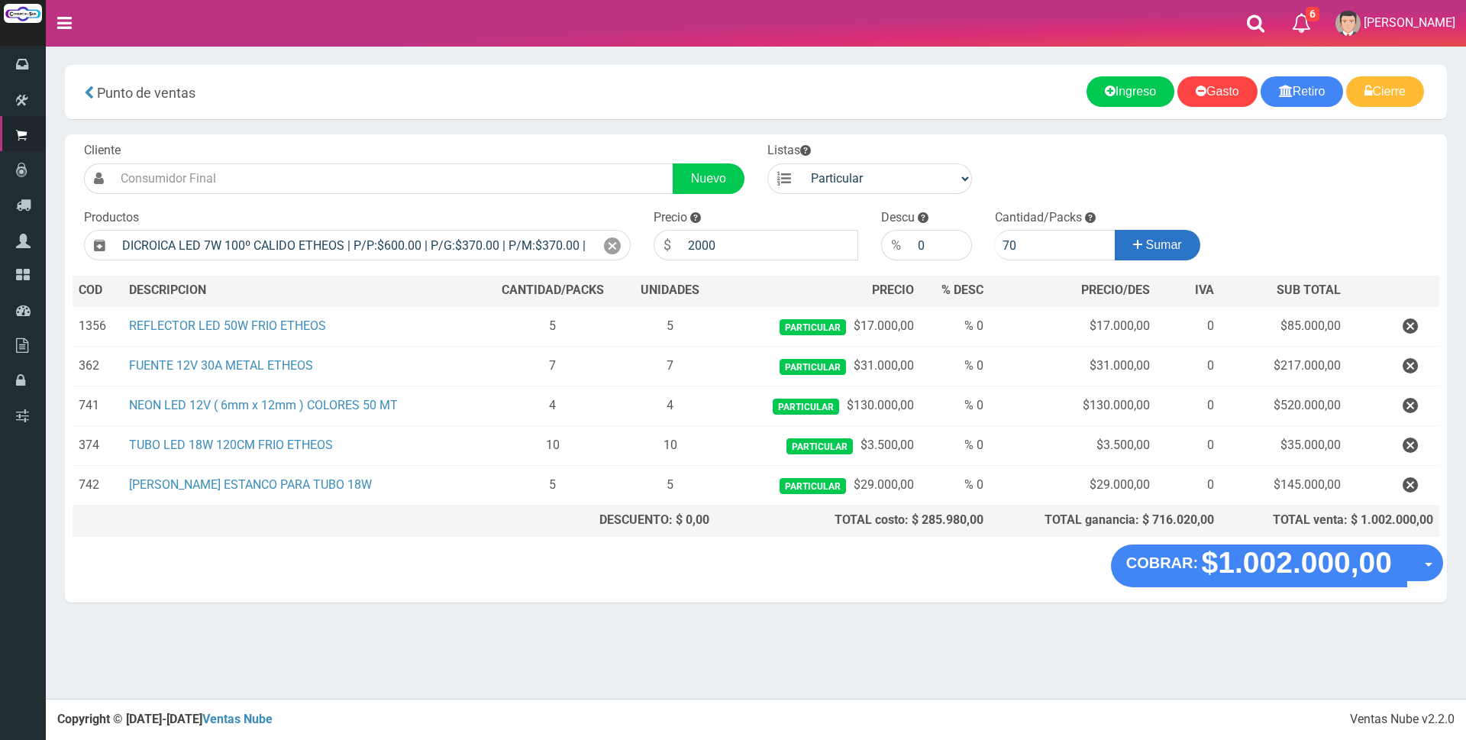
click at [1146, 243] on span "Sumar" at bounding box center [1164, 244] width 36 height 13
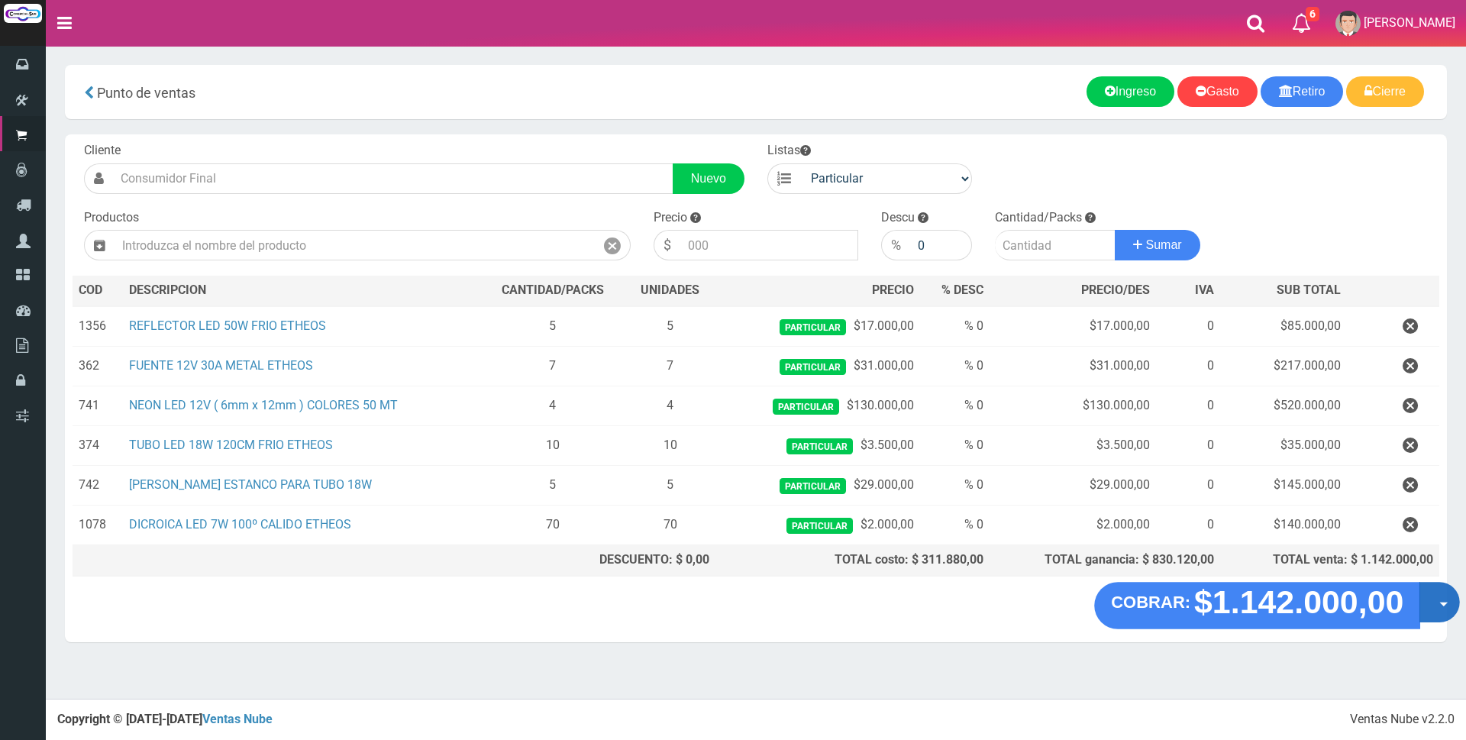
click at [1442, 602] on span "button" at bounding box center [1443, 604] width 8 height 5
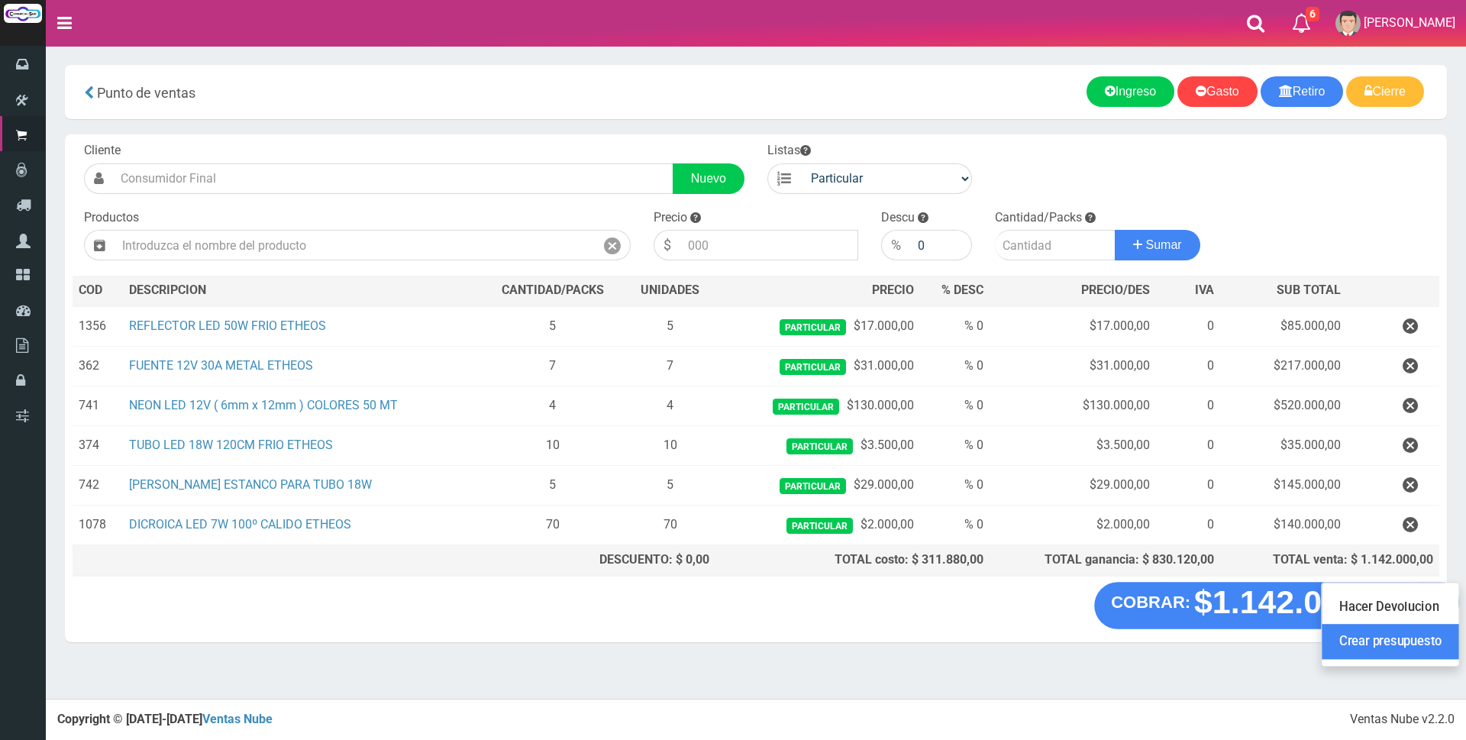
click at [1432, 646] on link "Crear presupuesto" at bounding box center [1390, 642] width 137 height 35
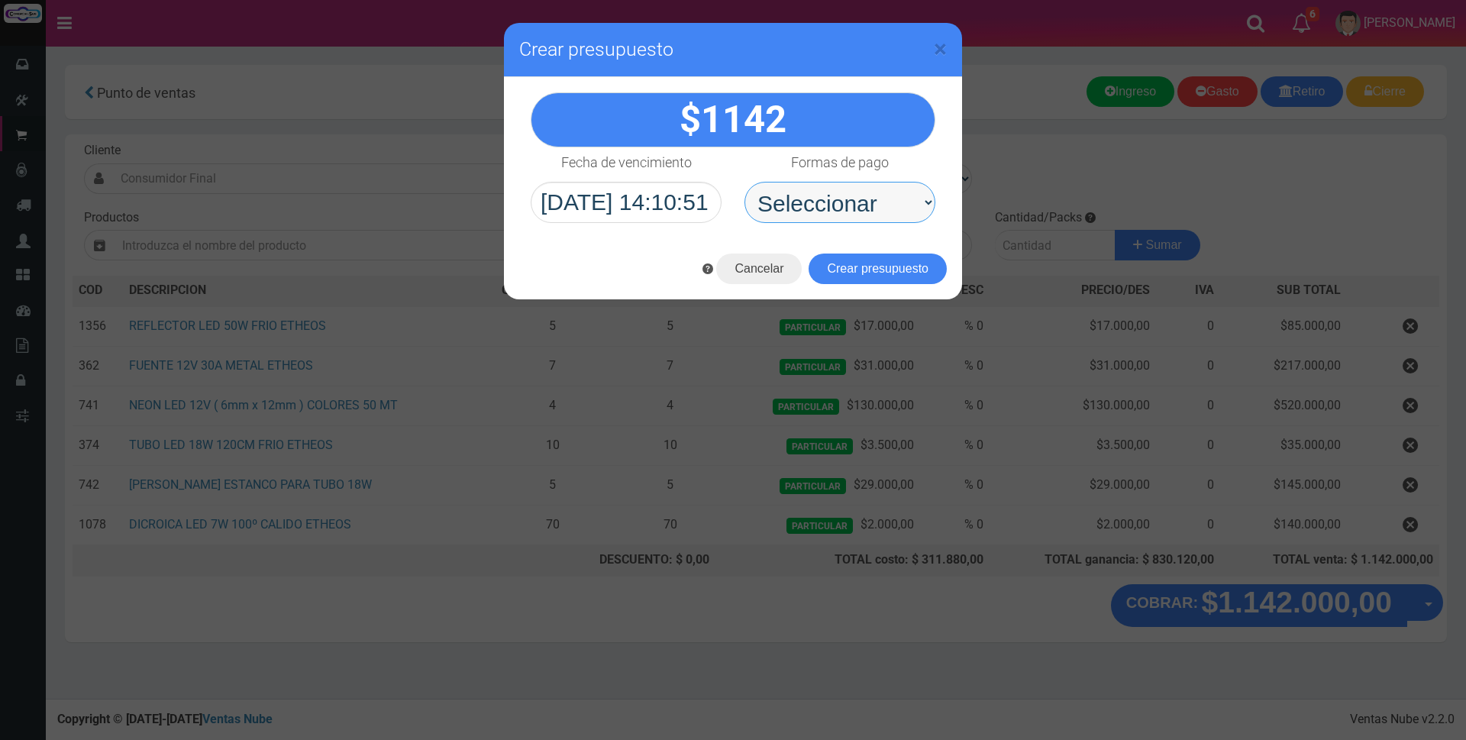
click at [825, 199] on select "Seleccionar Efectivo Tarjeta de Crédito Depósito Débito" at bounding box center [839, 202] width 191 height 41
select select "Depósito"
click at [744, 182] on select "Seleccionar Efectivo Tarjeta de Crédito Depósito Débito" at bounding box center [839, 202] width 191 height 41
click at [853, 273] on button "Crear presupuesto" at bounding box center [878, 268] width 138 height 31
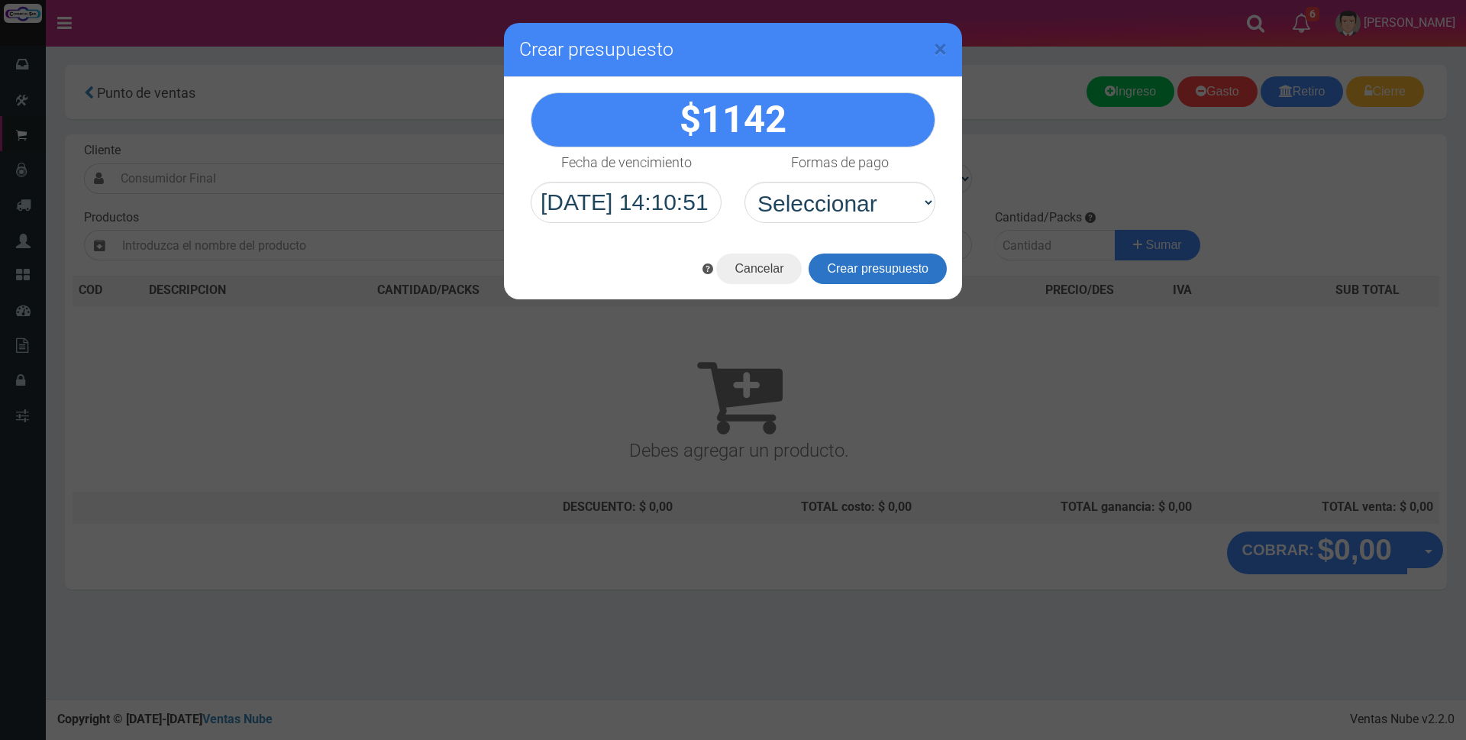
click at [862, 278] on button "Crear presupuesto" at bounding box center [878, 268] width 138 height 31
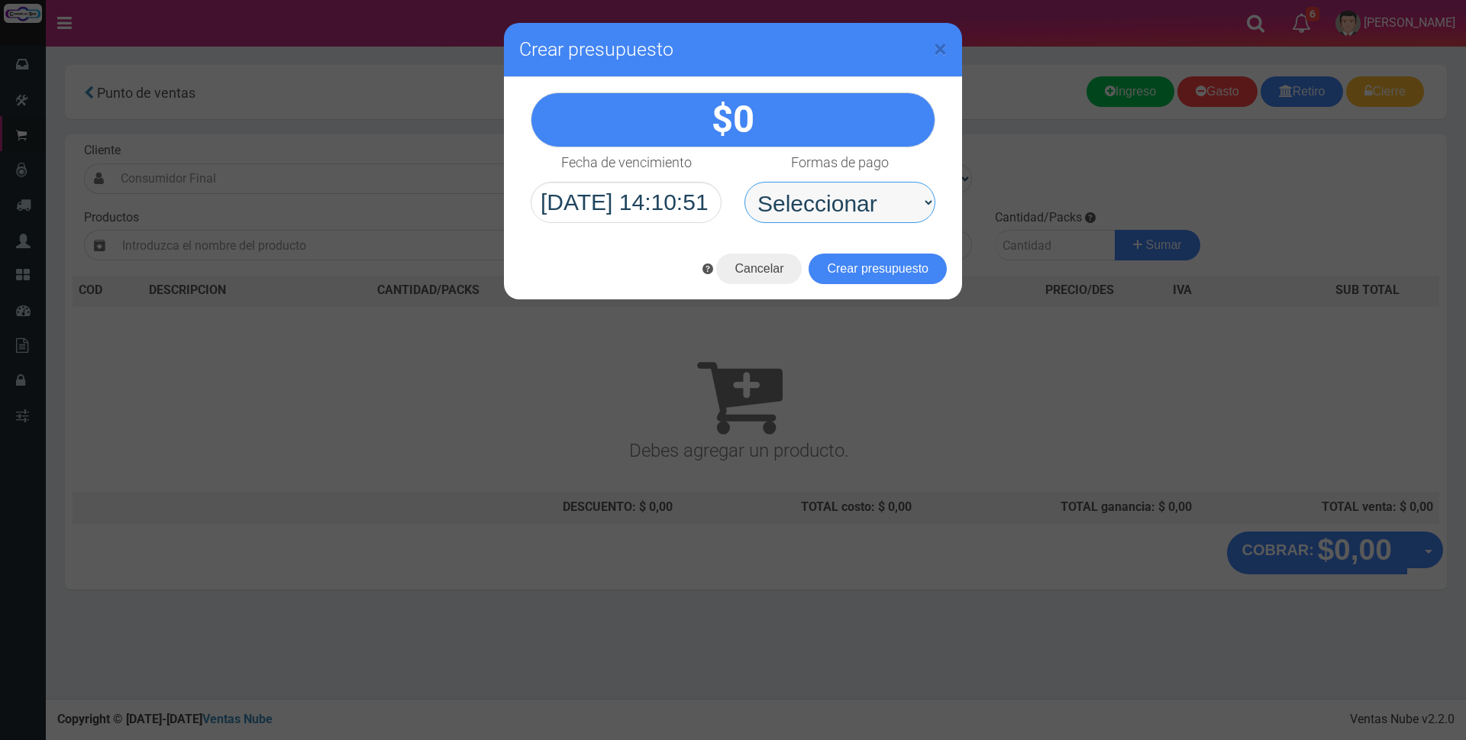
click at [864, 205] on select "Seleccionar Efectivo Tarjeta de Crédito Depósito Débito" at bounding box center [839, 202] width 191 height 41
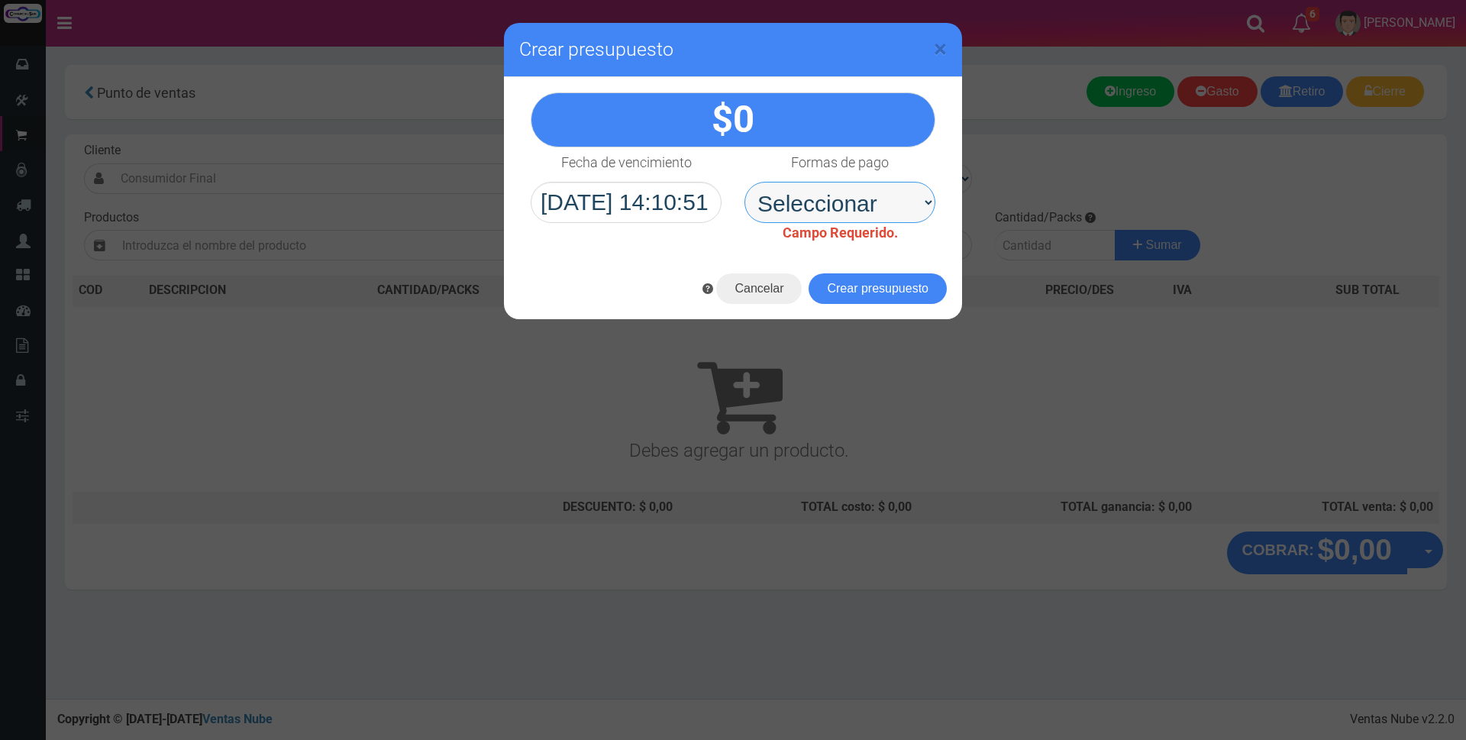
select select "Depósito"
click at [744, 182] on select "Seleccionar Efectivo Tarjeta de Crédito Depósito Débito" at bounding box center [839, 202] width 191 height 41
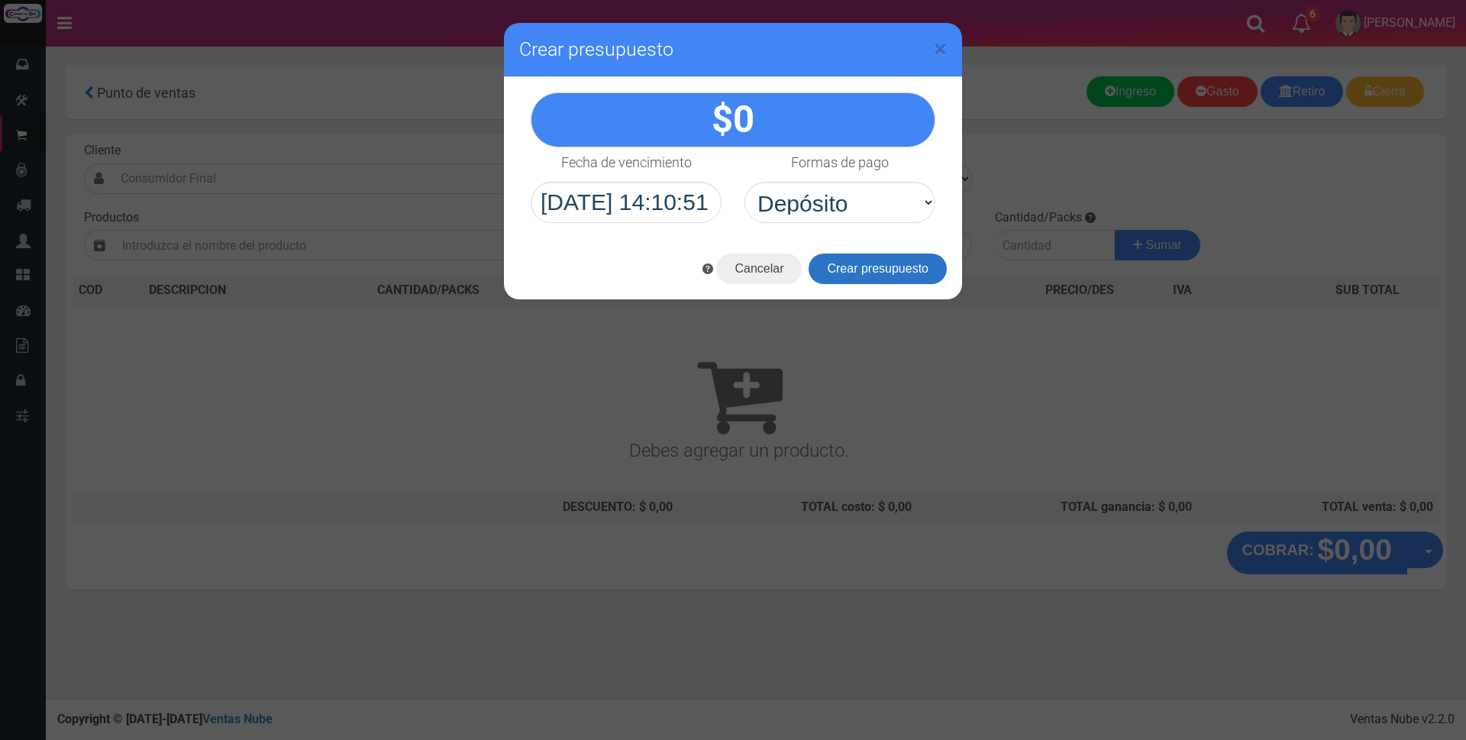
click at [866, 271] on button "Crear presupuesto" at bounding box center [878, 268] width 138 height 31
click at [840, 199] on select "Seleccionar Efectivo Tarjeta de Crédito Depósito Débito" at bounding box center [839, 202] width 191 height 41
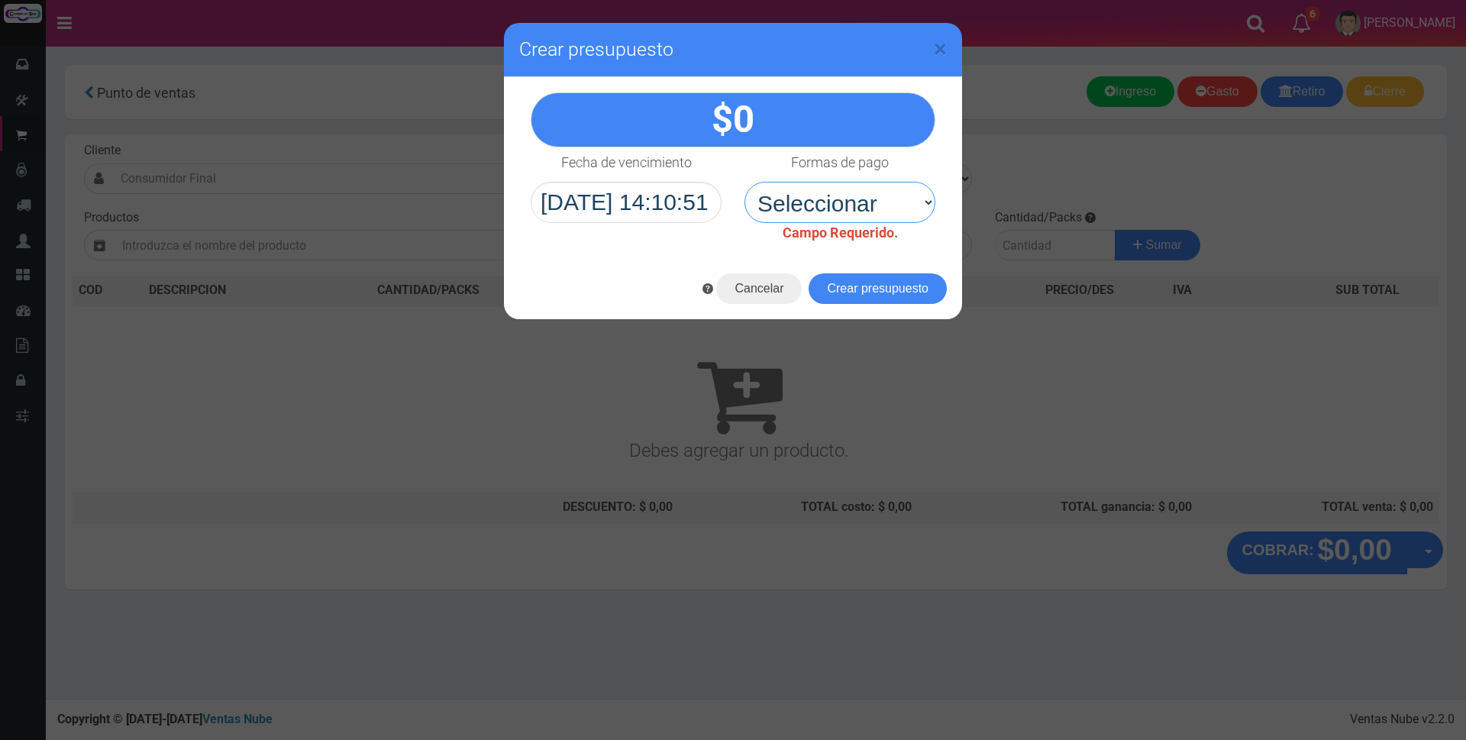
select select "Efectivo"
click at [744, 182] on select "Seleccionar Efectivo Tarjeta de Crédito Depósito Débito" at bounding box center [839, 202] width 191 height 41
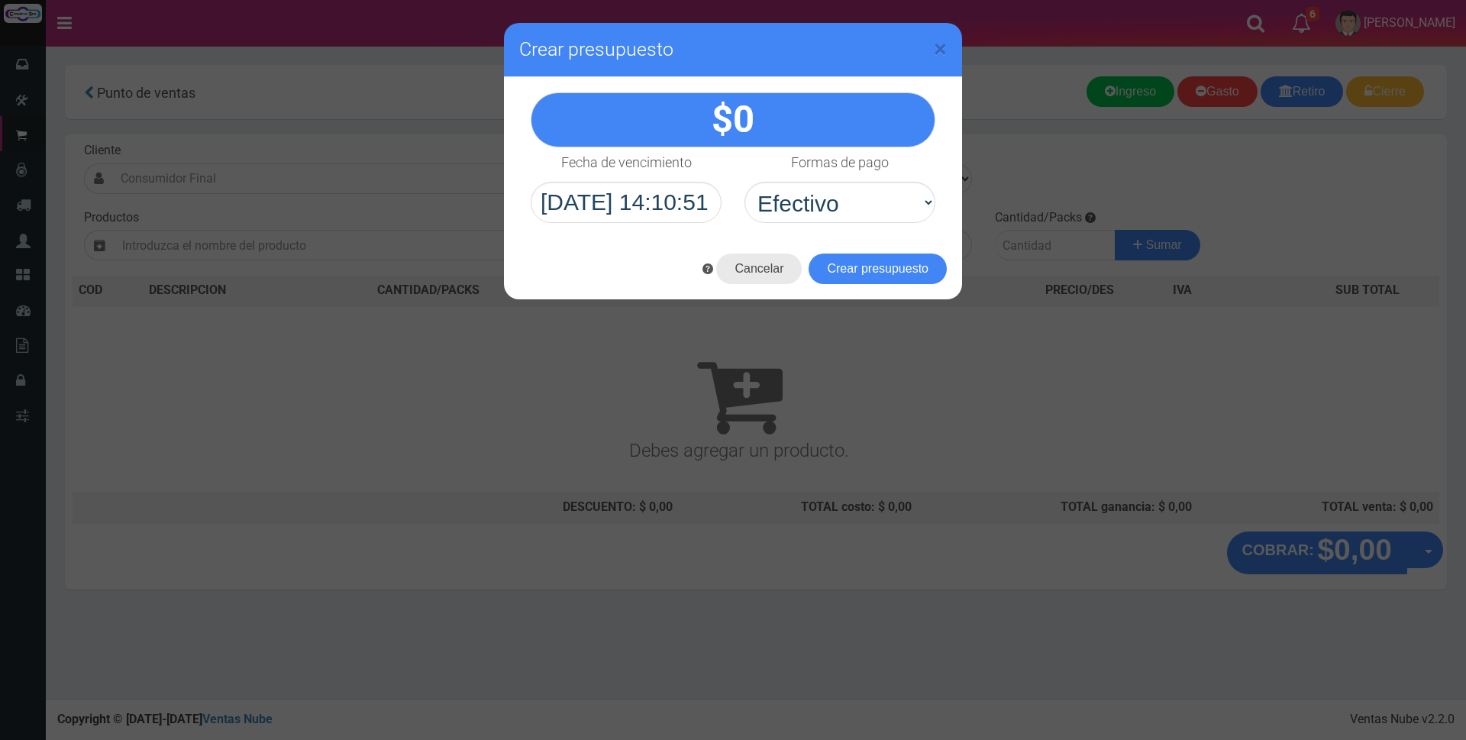
click at [741, 276] on button "Cancelar" at bounding box center [759, 268] width 86 height 31
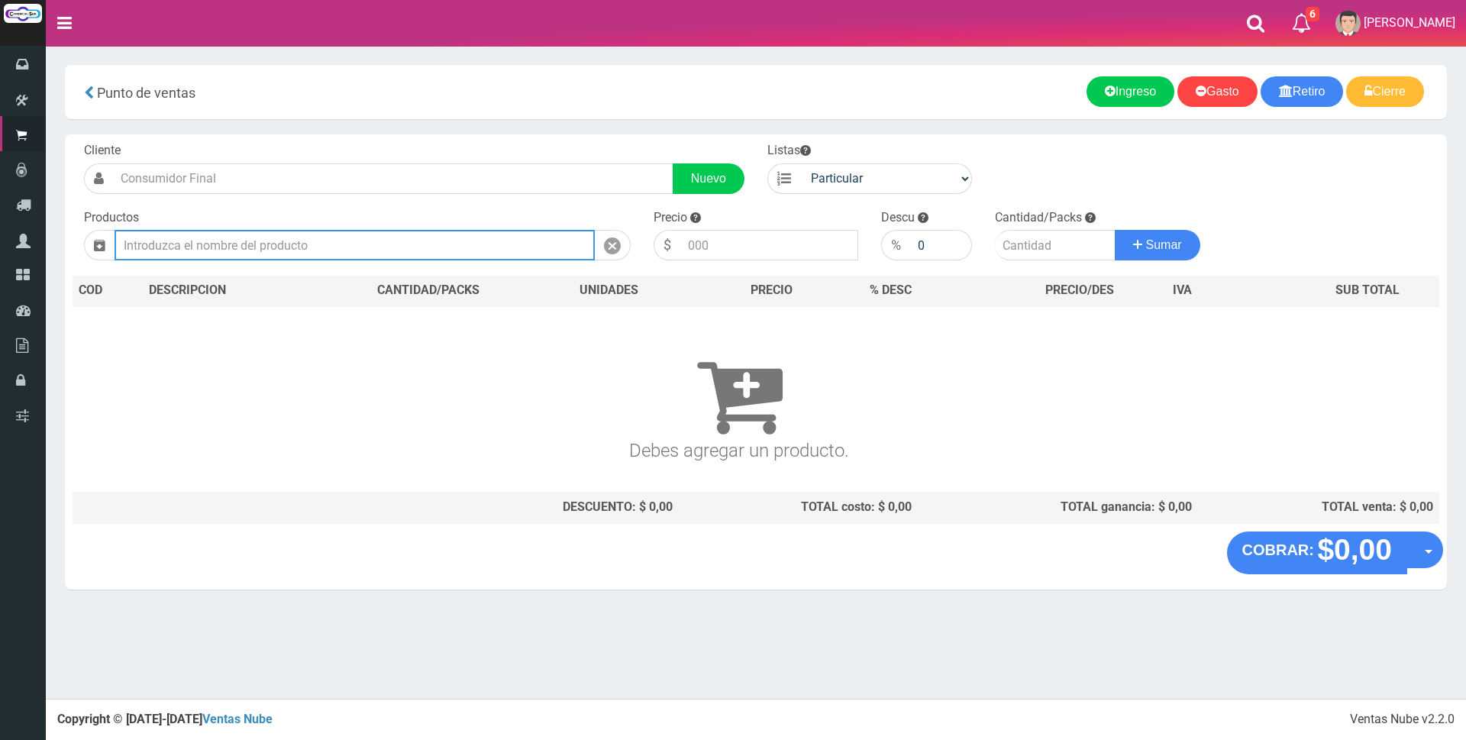
click at [399, 240] on input "text" at bounding box center [355, 245] width 480 height 31
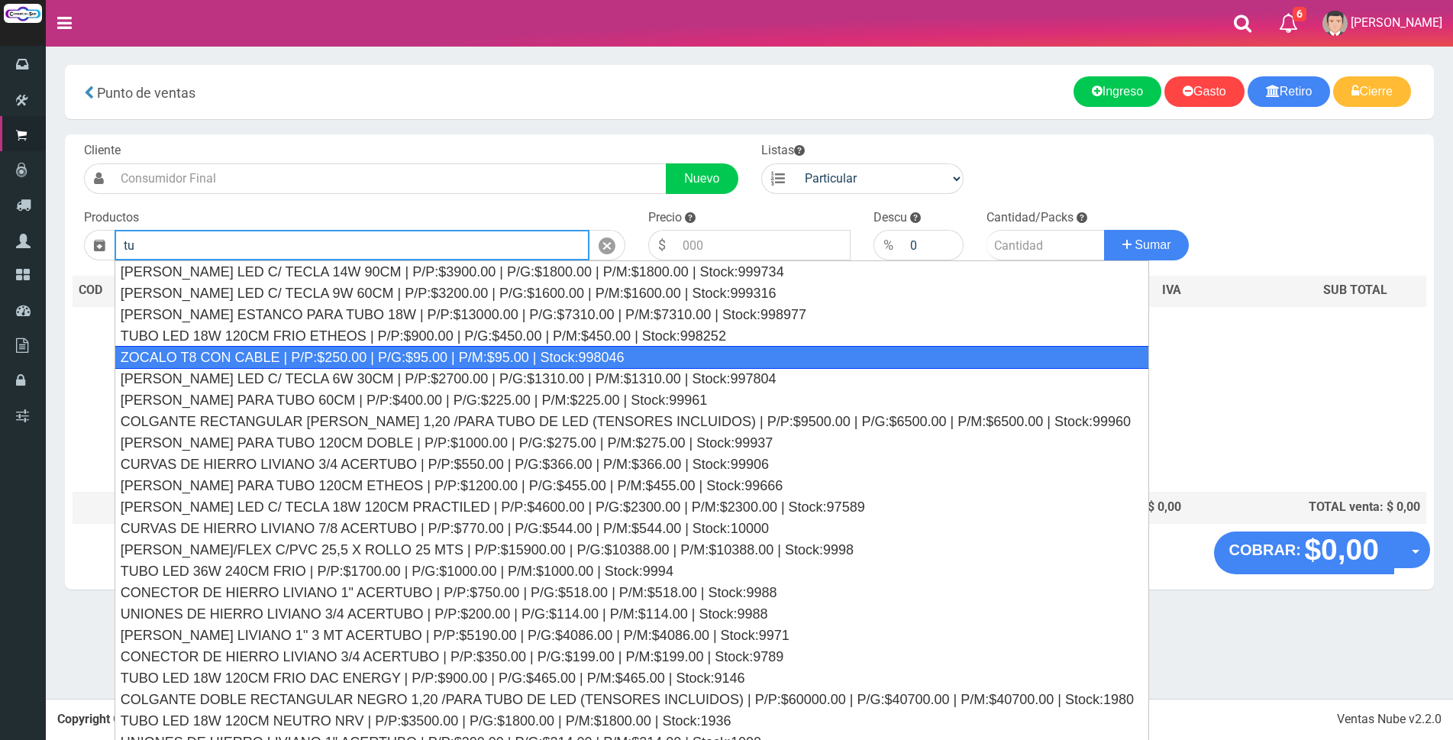
type input "t"
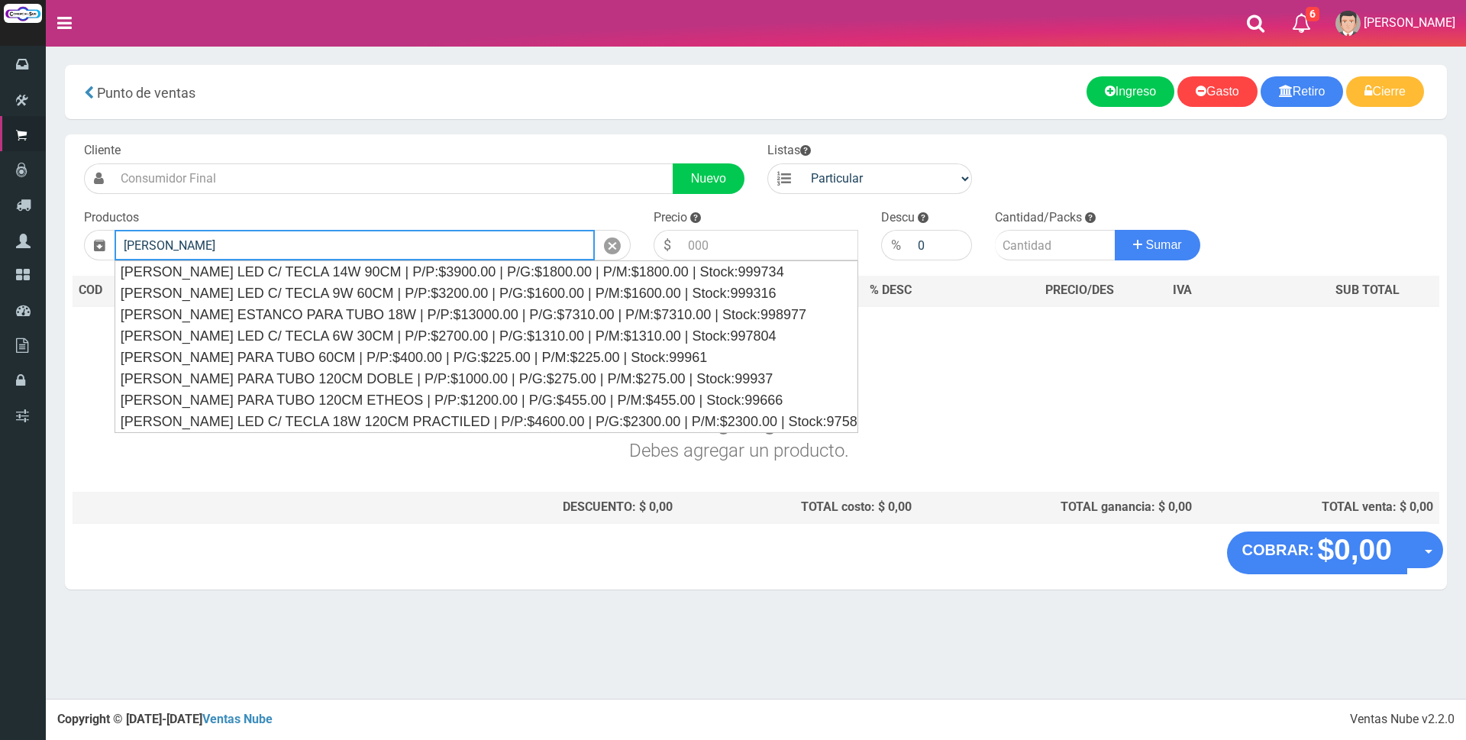
click at [378, 244] on input "liston" at bounding box center [355, 245] width 480 height 31
type input "l"
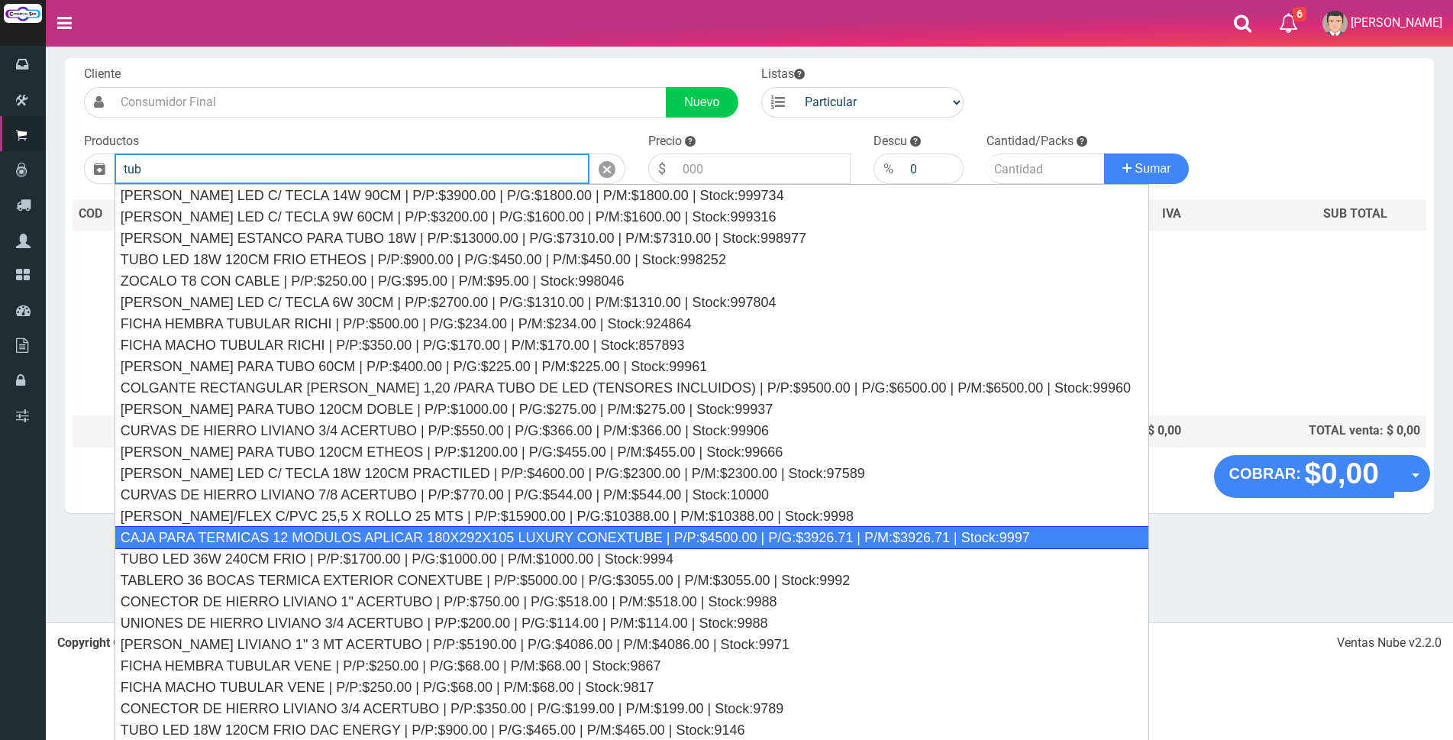
scroll to position [99, 0]
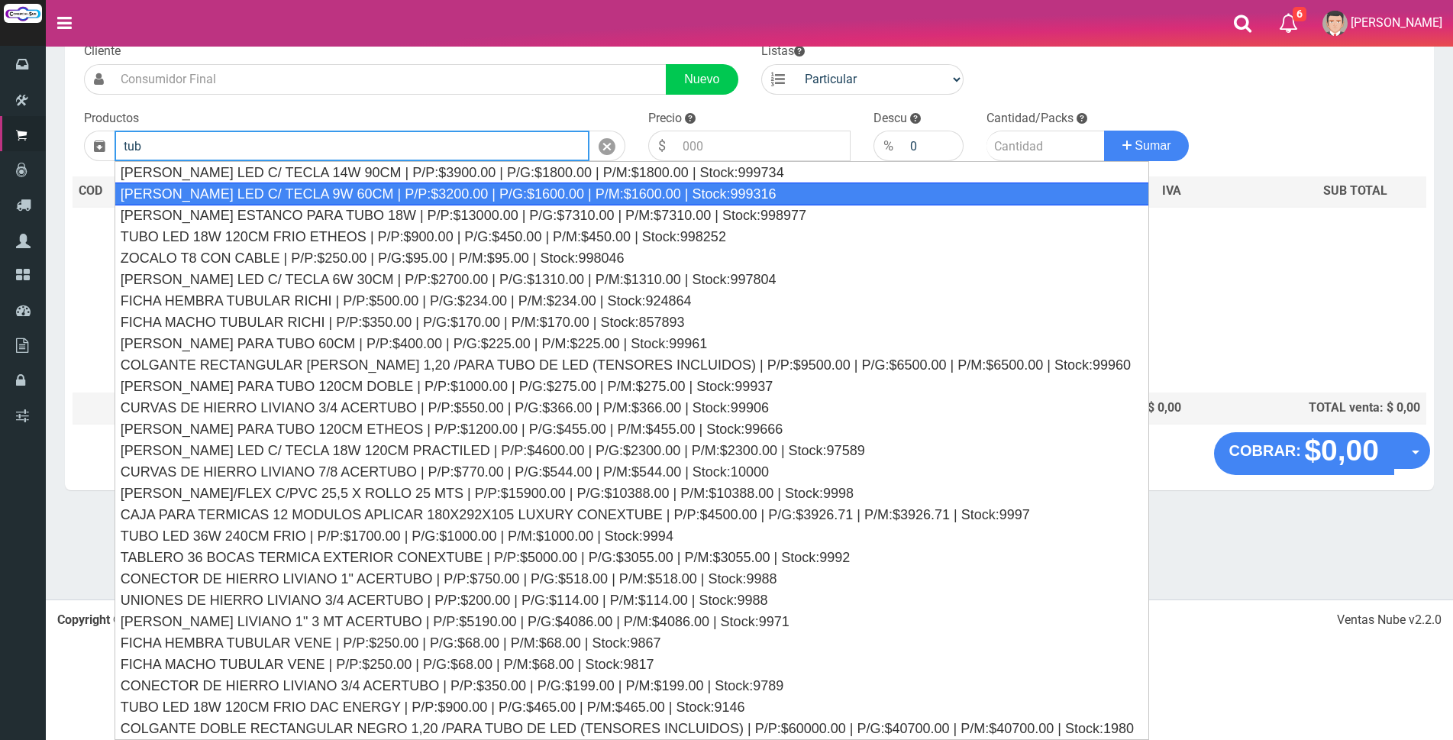
click at [489, 200] on div "LISTON TUBO LED C/ TECLA 9W 60CM | P/P:$3200.00 | P/G:$1600.00 | P/M:$1600.00 |…" at bounding box center [632, 193] width 1035 height 23
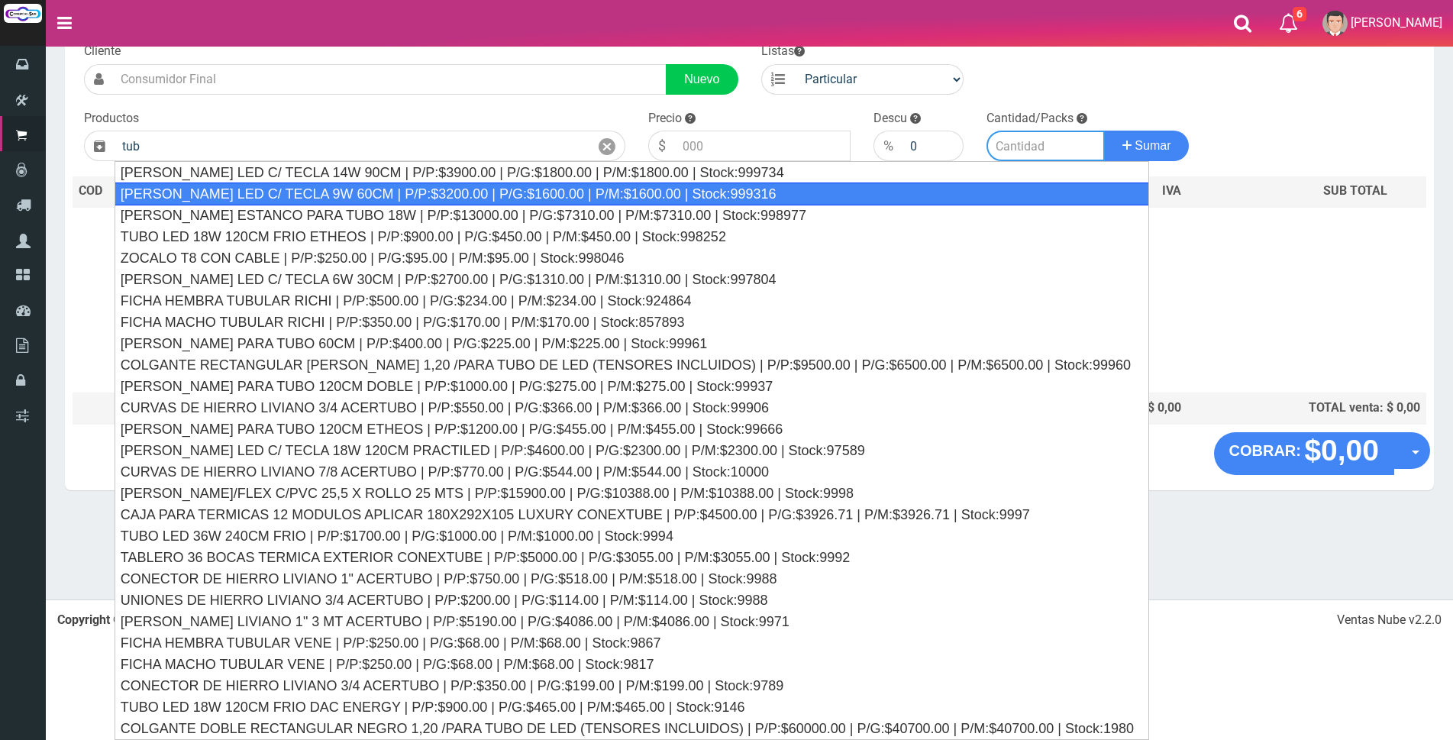
type input "LISTON TUBO LED C/ TECLA 9W 60CM | P/P:$3200.00 | P/G:$1600.00 | P/M:$1600.00 |…"
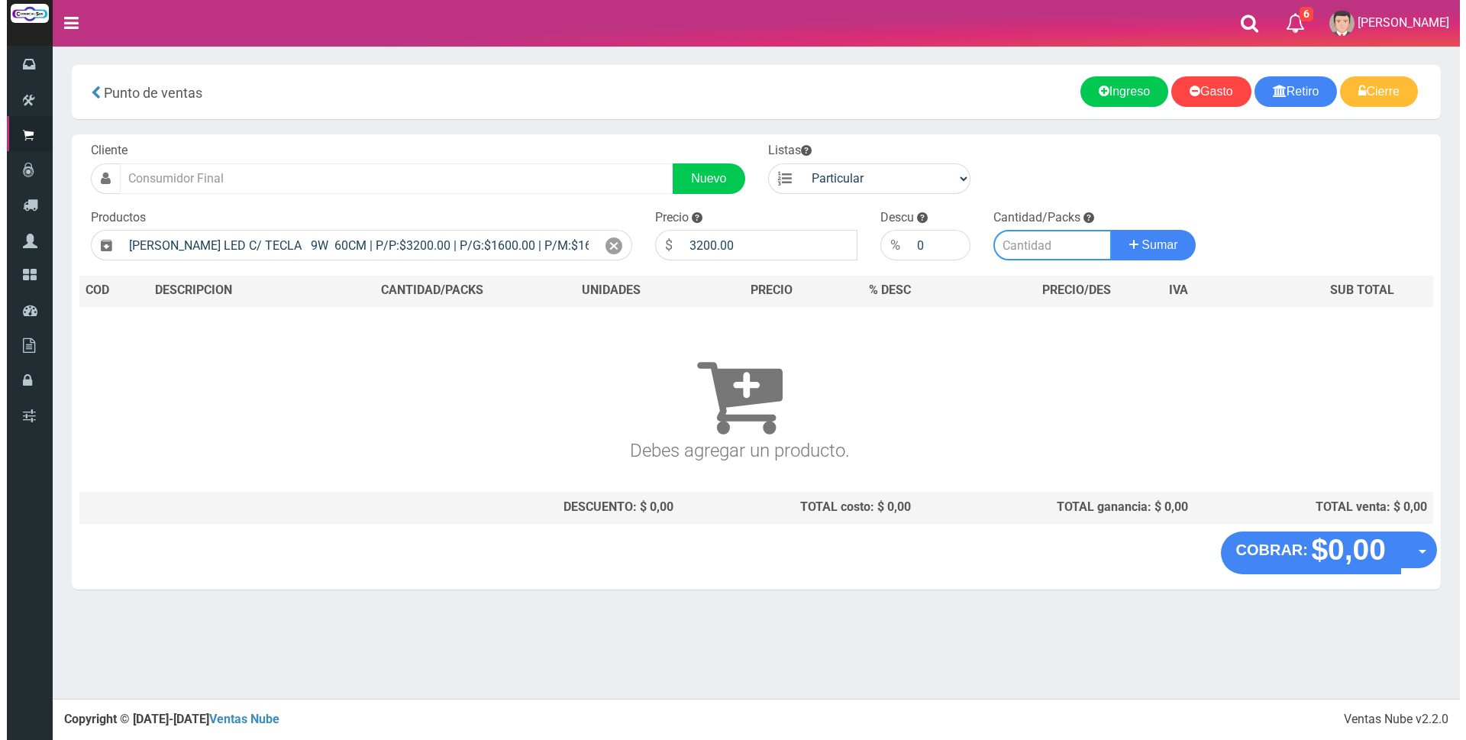
scroll to position [0, 0]
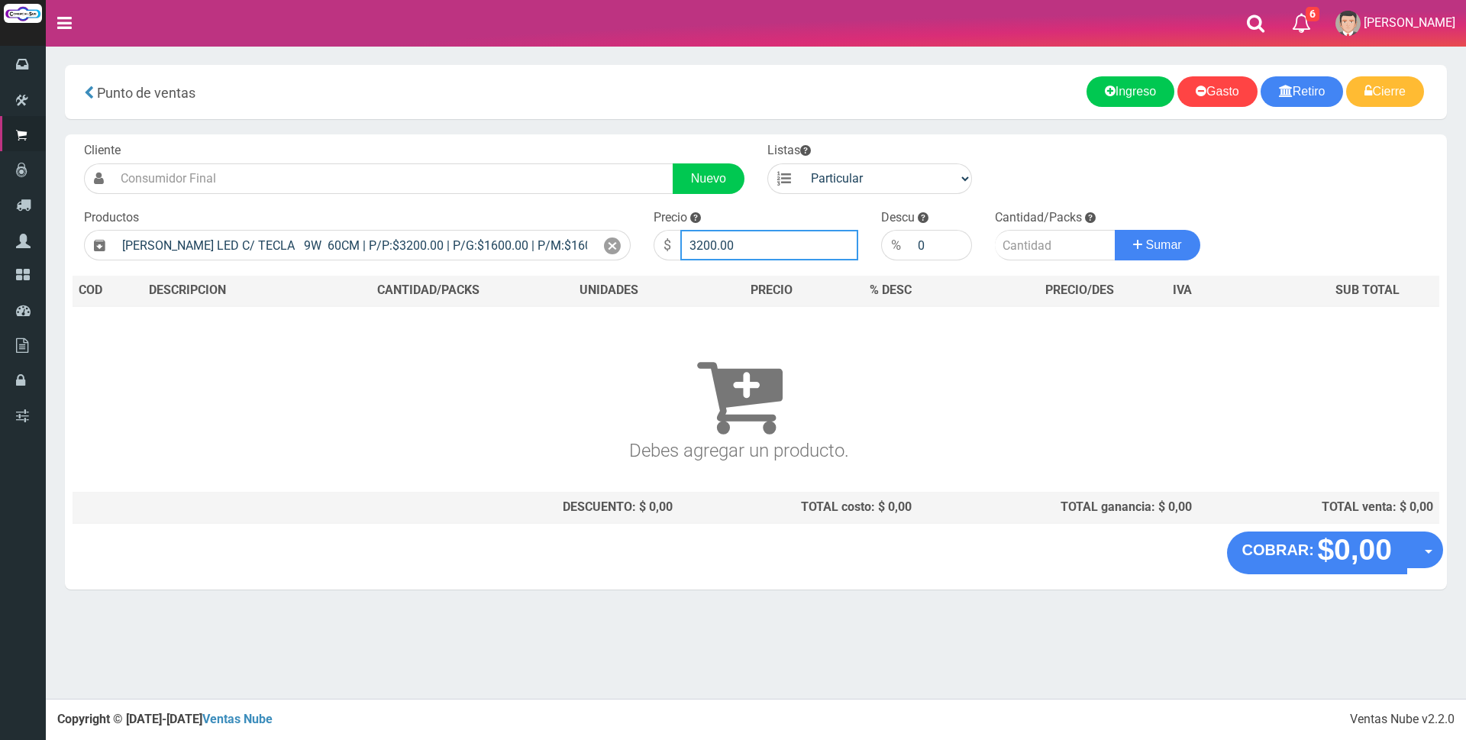
click at [768, 245] on input "3200.00" at bounding box center [769, 245] width 178 height 31
type input "3"
type input "9000"
click at [1046, 249] on input "number" at bounding box center [1055, 245] width 121 height 31
type input "1"
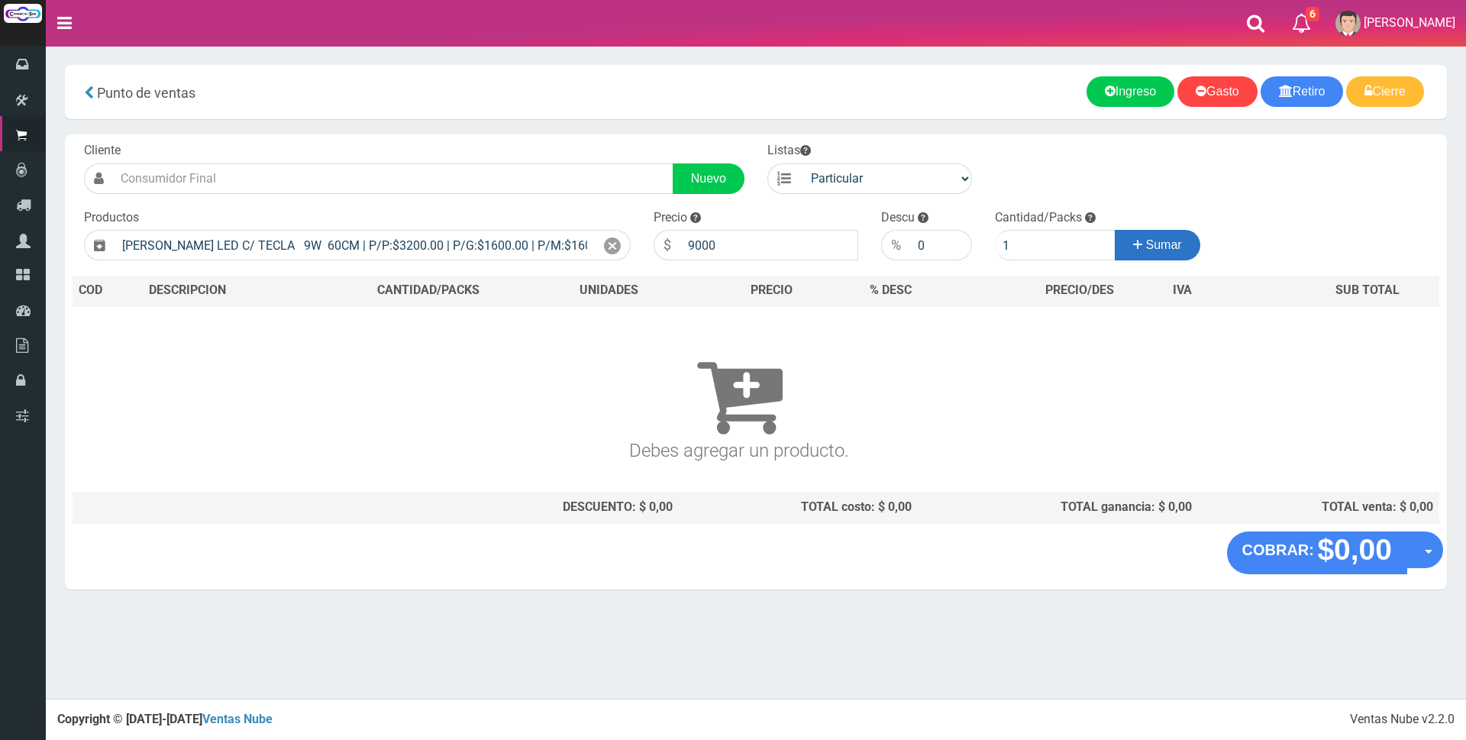
click at [1151, 254] on button "Sumar" at bounding box center [1158, 245] width 86 height 31
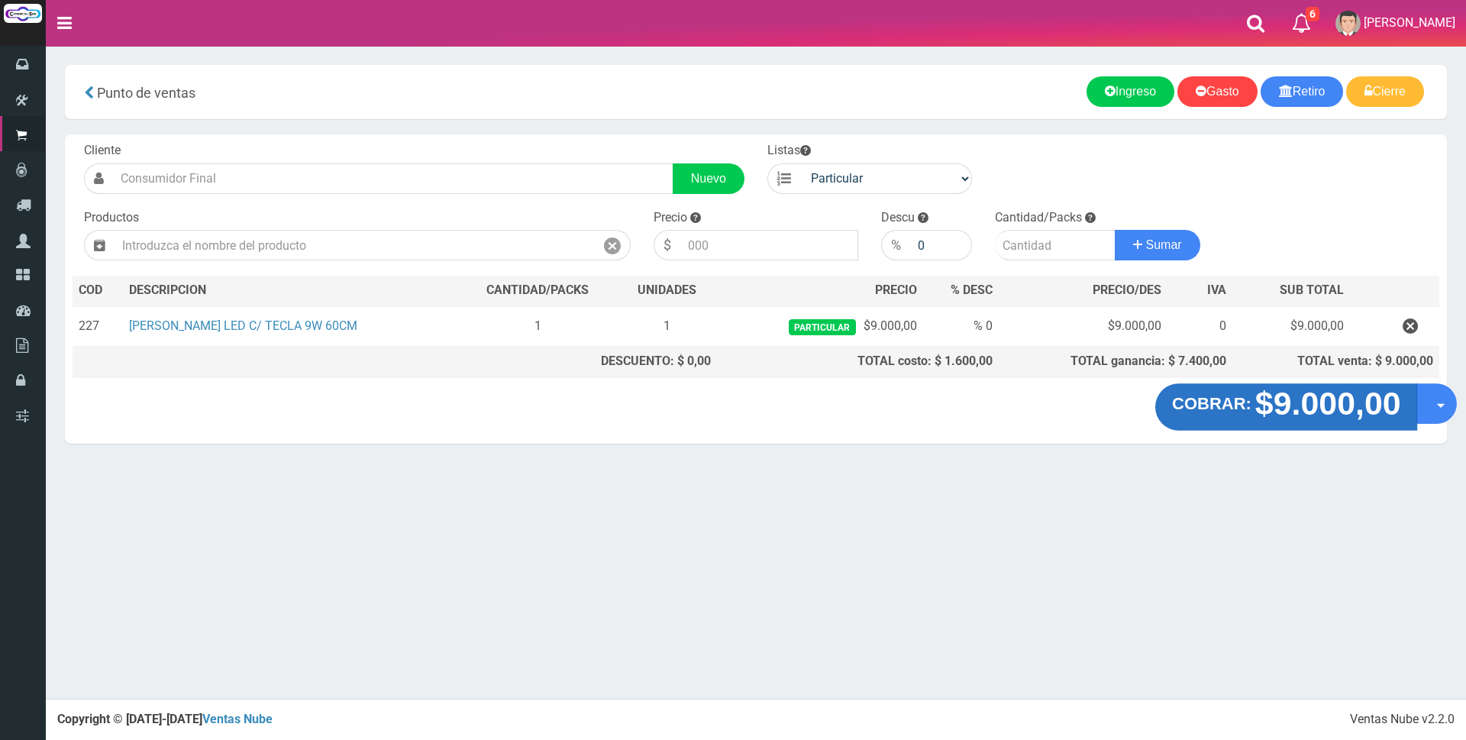
click at [1256, 408] on strong "$9.000,00" at bounding box center [1327, 404] width 146 height 36
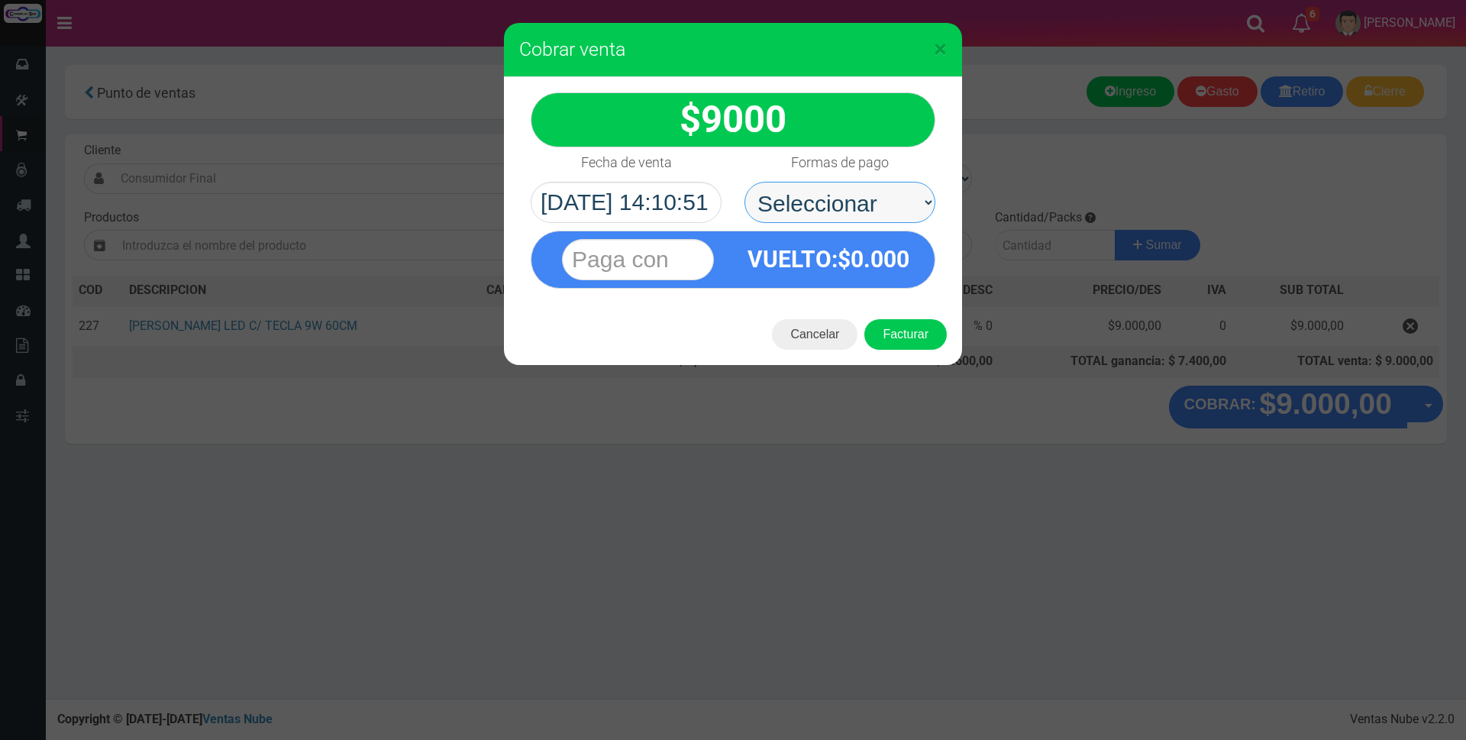
click at [889, 204] on select "Seleccionar Efectivo Tarjeta de Crédito Depósito Débito" at bounding box center [839, 202] width 191 height 41
select select "Efectivo"
click at [744, 182] on select "Seleccionar Efectivo Tarjeta de Crédito Depósito Débito" at bounding box center [839, 202] width 191 height 41
click at [707, 259] on input "text" at bounding box center [638, 259] width 152 height 41
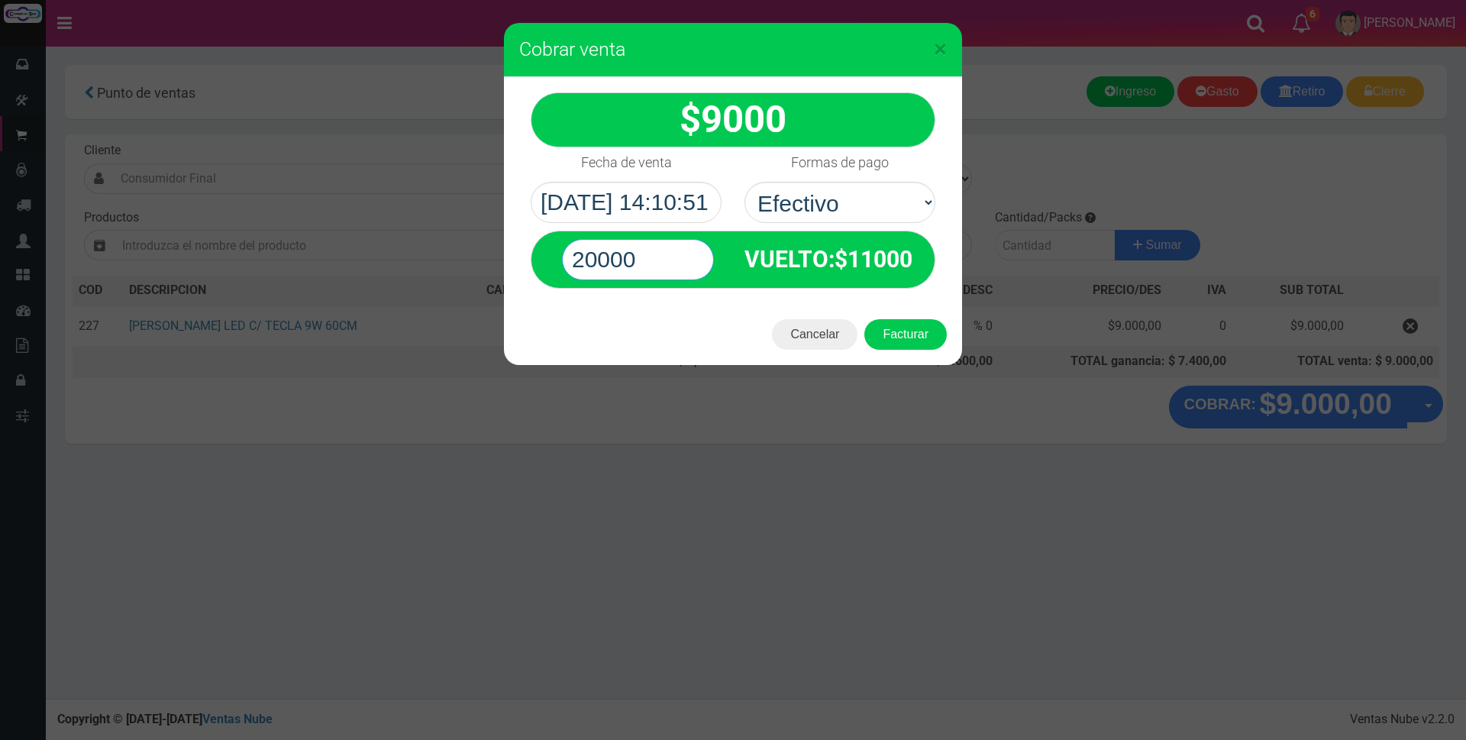
type input "20000"
click at [916, 350] on div "Cancelar Facturar" at bounding box center [733, 334] width 458 height 61
click at [915, 341] on button "Facturar" at bounding box center [905, 334] width 82 height 31
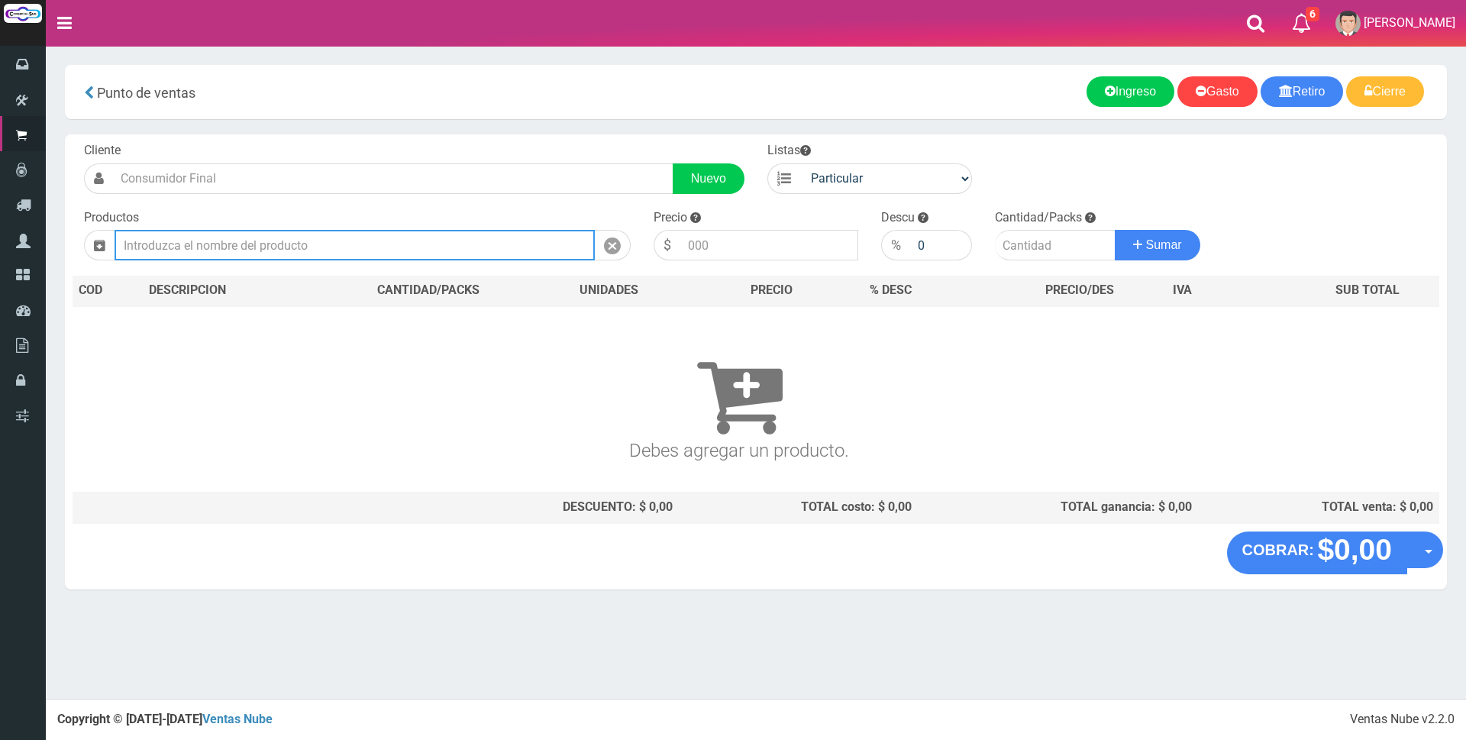
click at [512, 245] on input "text" at bounding box center [355, 245] width 480 height 31
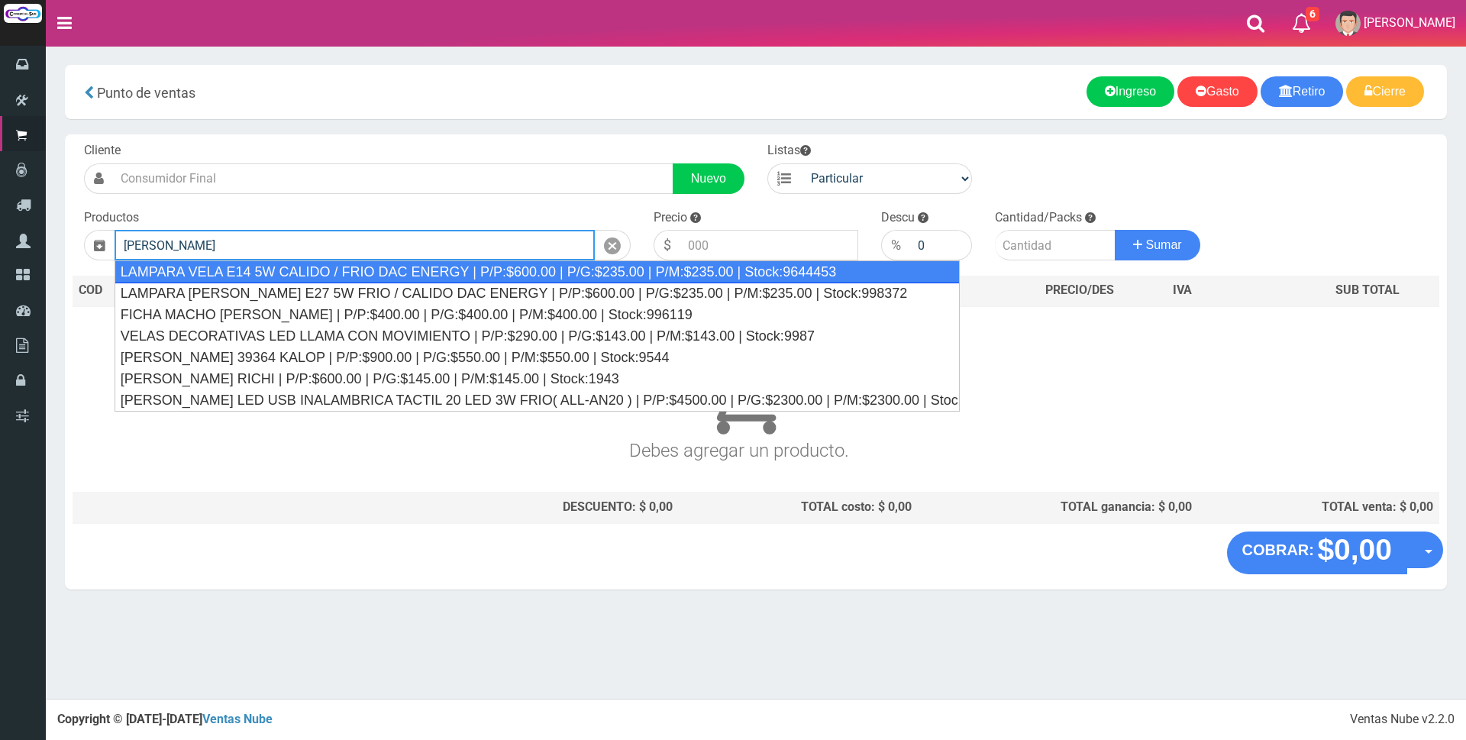
click at [558, 266] on div "LAMPARA VELA E14 5W CALIDO / FRIO DAC ENERGY | P/P:$600.00 | P/G:$235.00 | P/M:…" at bounding box center [537, 271] width 845 height 23
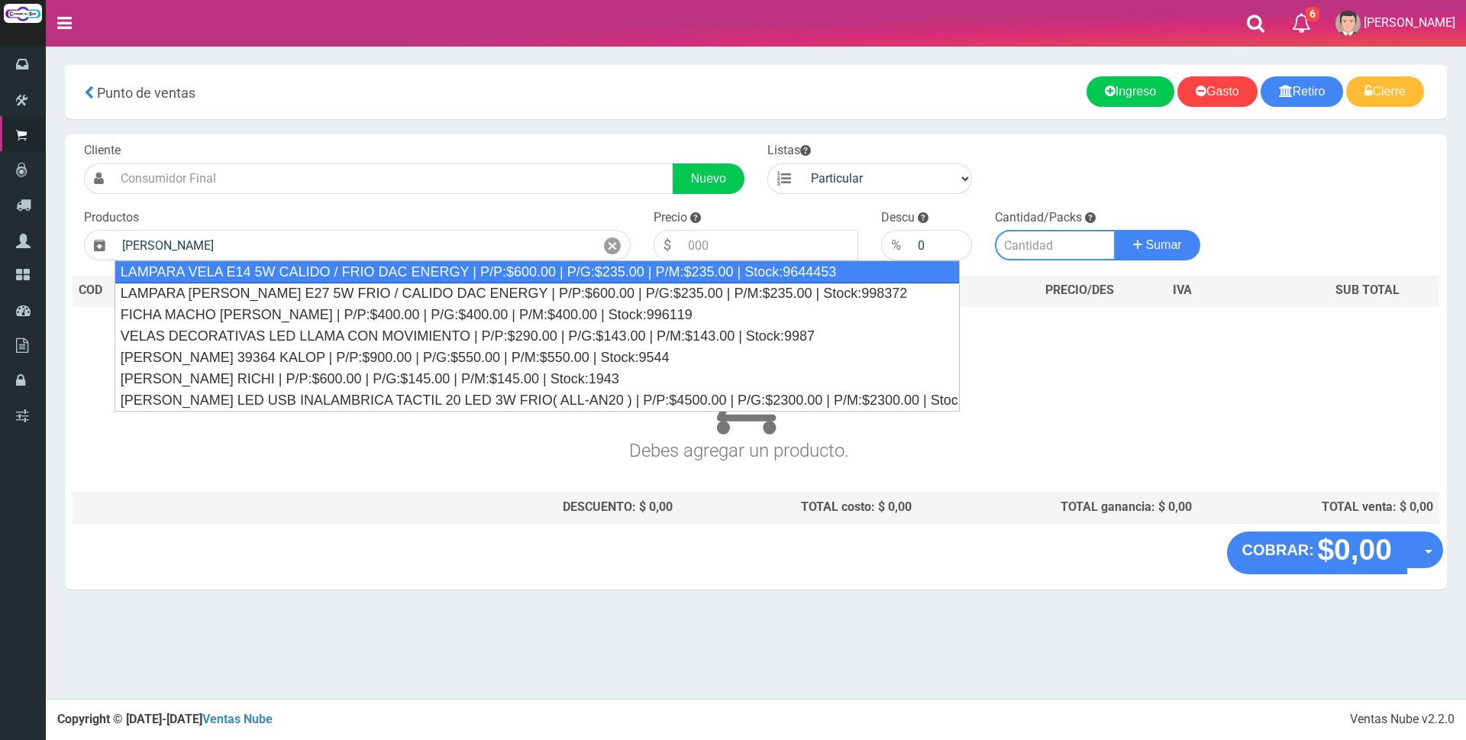
type input "LAMPARA VELA E14 5W CALIDO / FRIO DAC ENERGY | P/P:$600.00 | P/G:$235.00 | P/M:…"
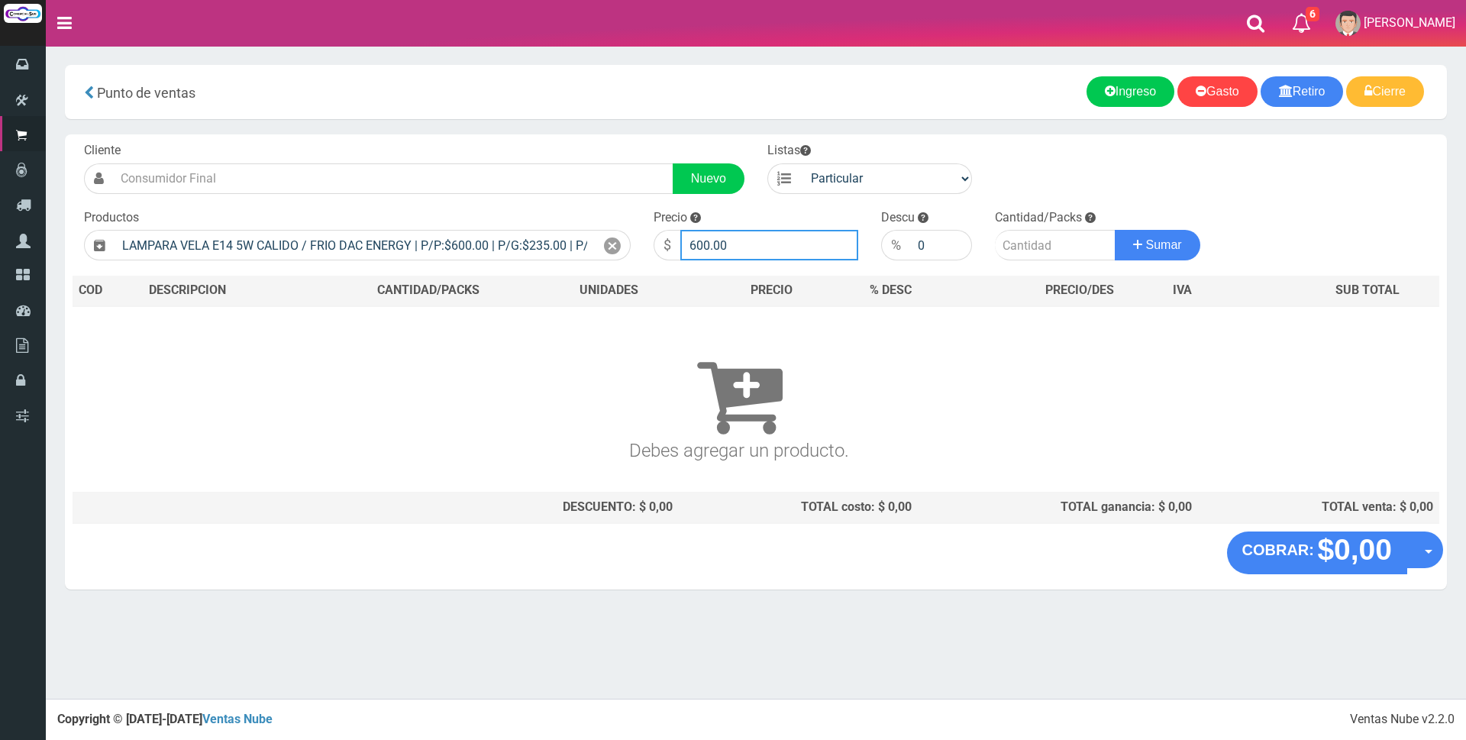
click at [785, 239] on input "600.00" at bounding box center [769, 245] width 178 height 31
type input "6"
type input "2500"
click at [1041, 243] on input "number" at bounding box center [1055, 245] width 121 height 31
type input "1"
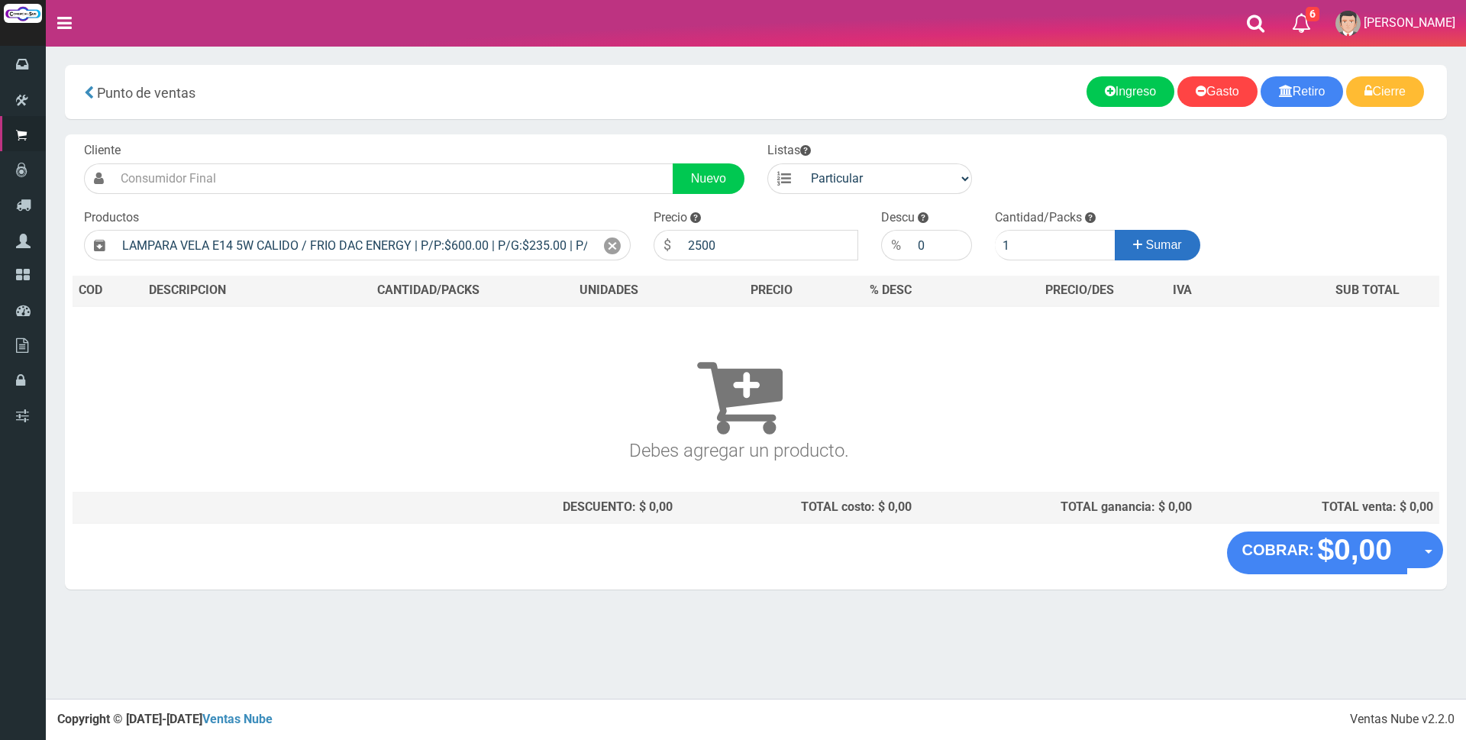
click at [1118, 249] on button "Sumar" at bounding box center [1158, 245] width 86 height 31
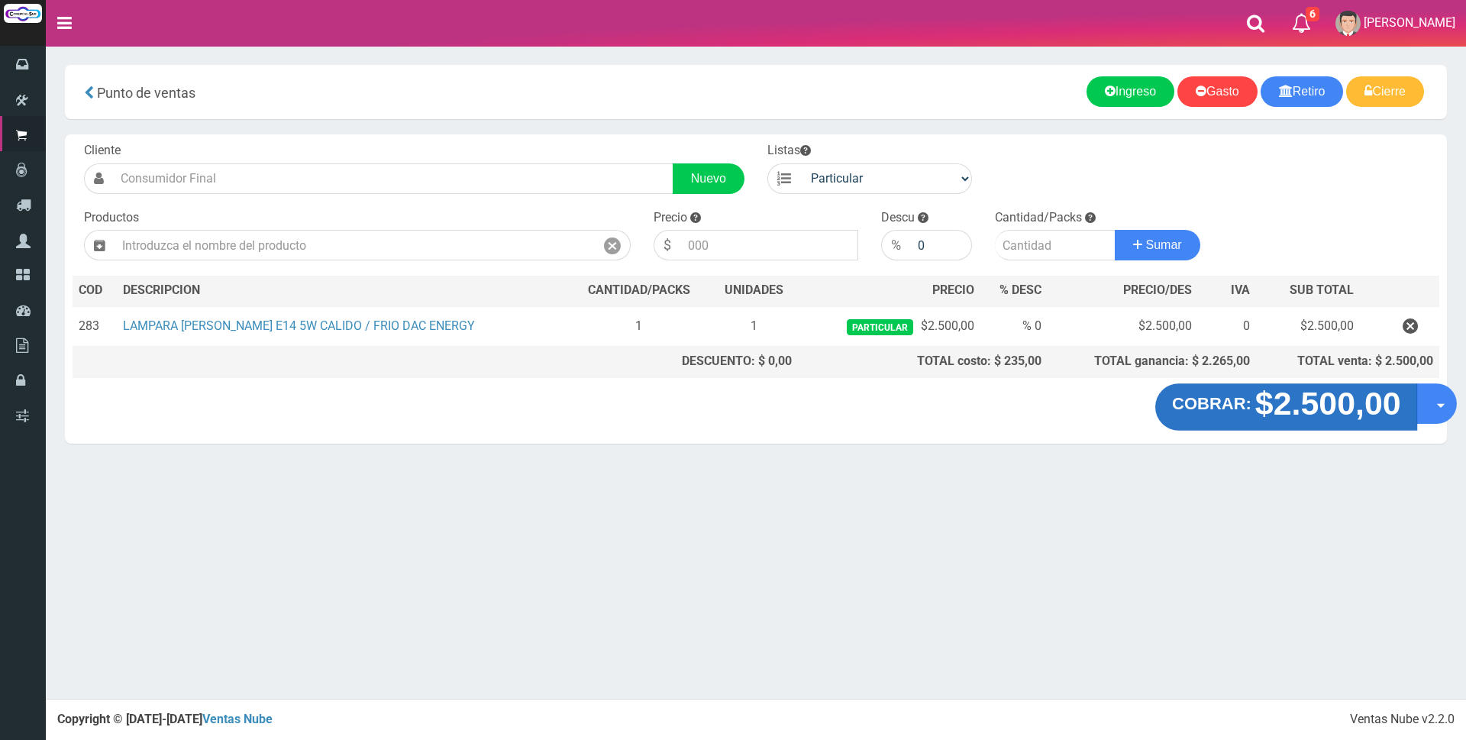
click at [1325, 407] on strong "$2.500,00" at bounding box center [1327, 404] width 146 height 36
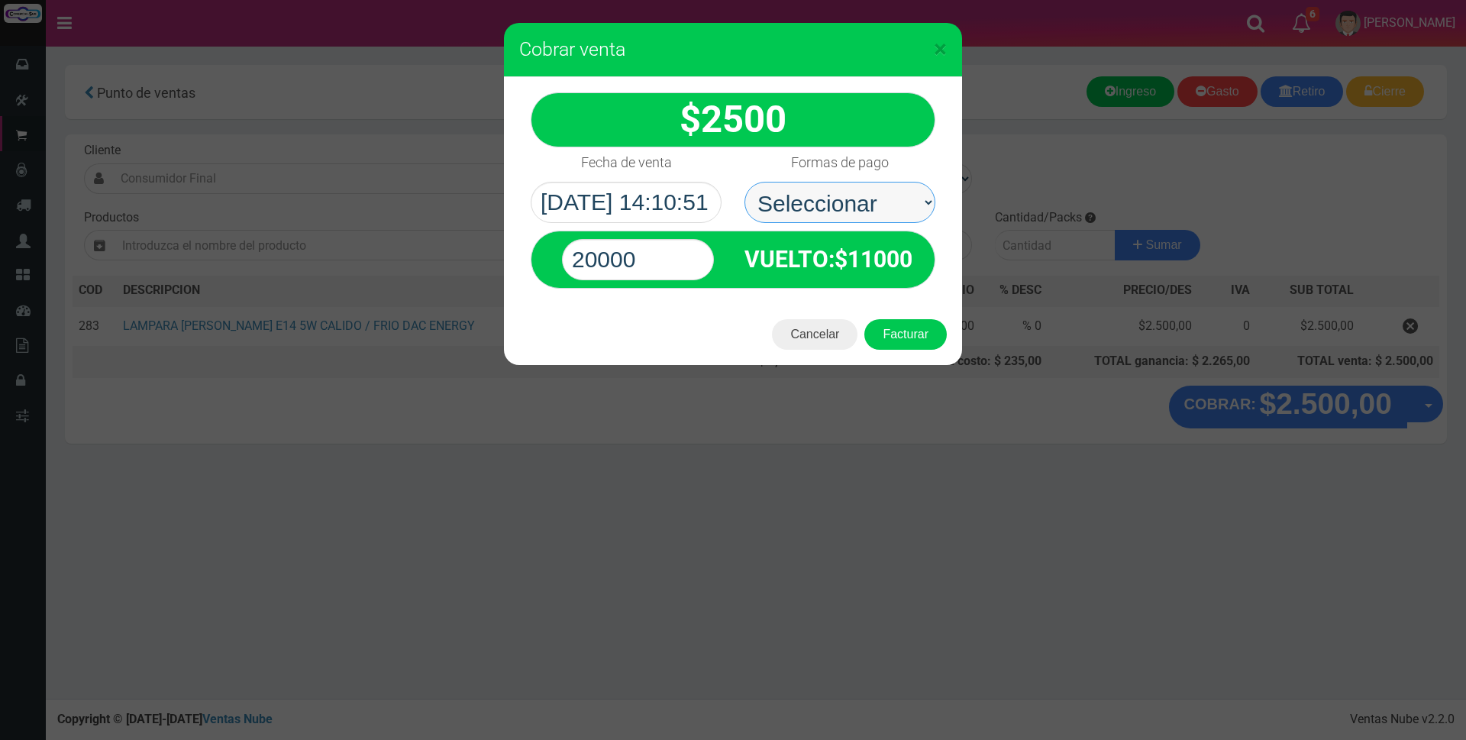
click at [837, 205] on select "Seleccionar Efectivo Tarjeta de Crédito Depósito Débito" at bounding box center [839, 202] width 191 height 41
select select "Tarjeta de Crédito"
click at [744, 182] on select "Seleccionar Efectivo Tarjeta de Crédito Depósito Débito" at bounding box center [839, 202] width 191 height 41
click at [703, 251] on input "20000" at bounding box center [638, 259] width 152 height 41
type input "2500"
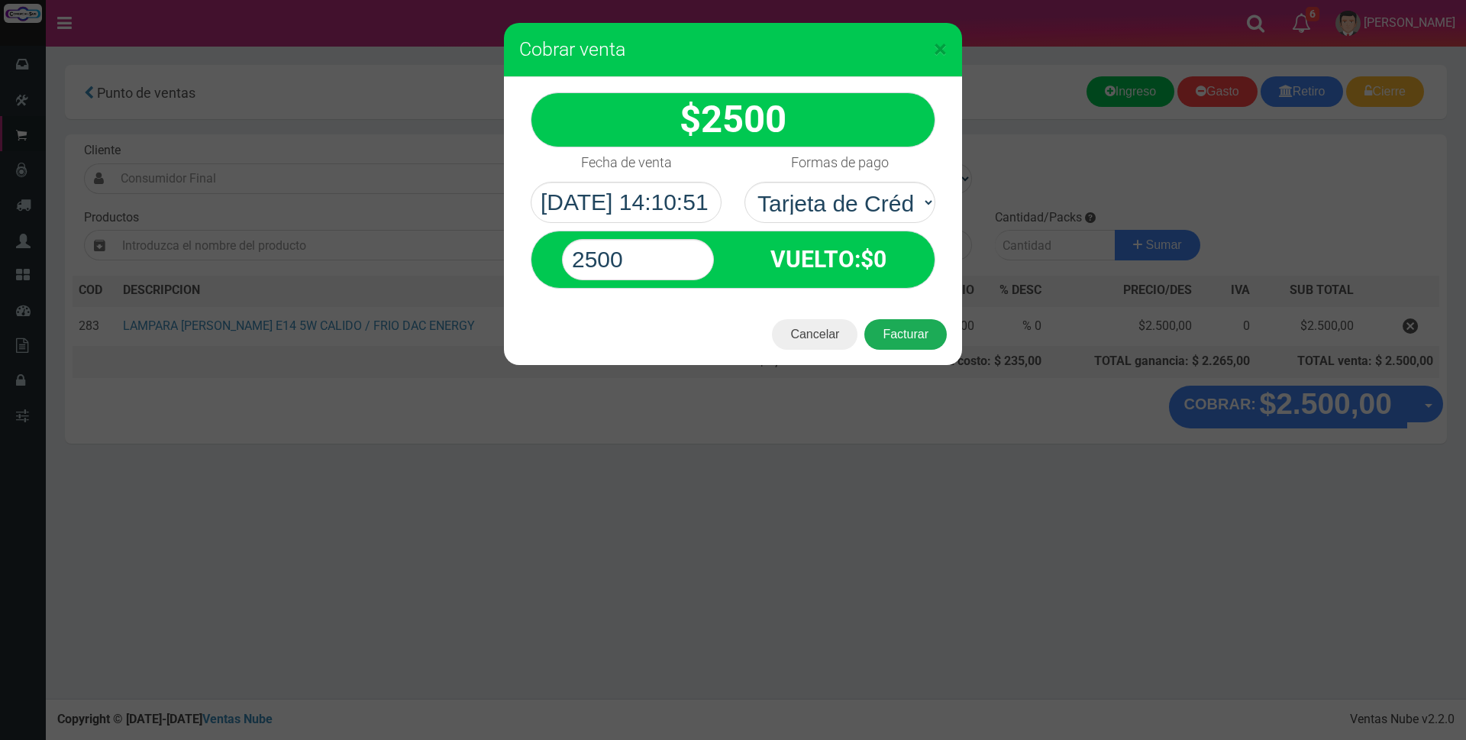
click at [924, 334] on button "Facturar" at bounding box center [905, 334] width 82 height 31
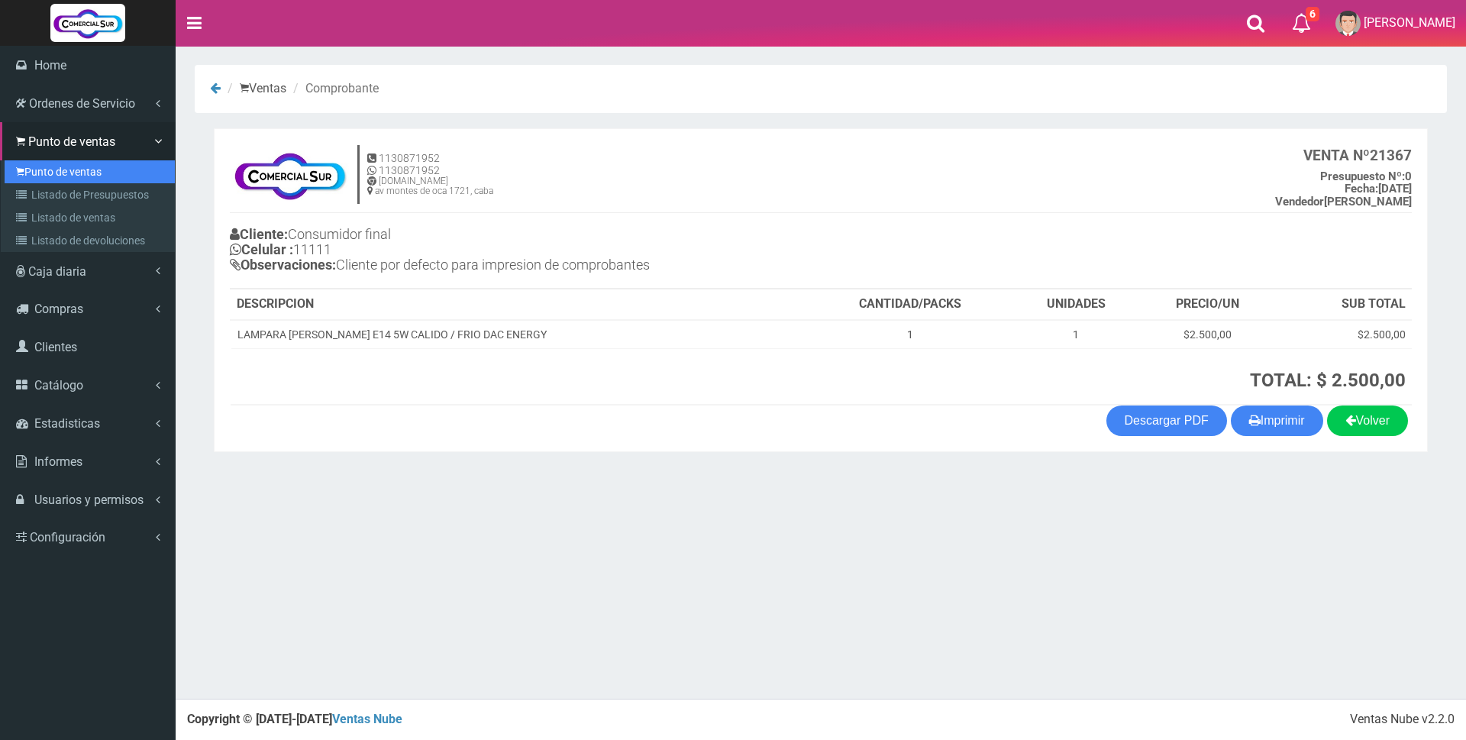
click at [44, 169] on link "Punto de ventas" at bounding box center [90, 171] width 170 height 23
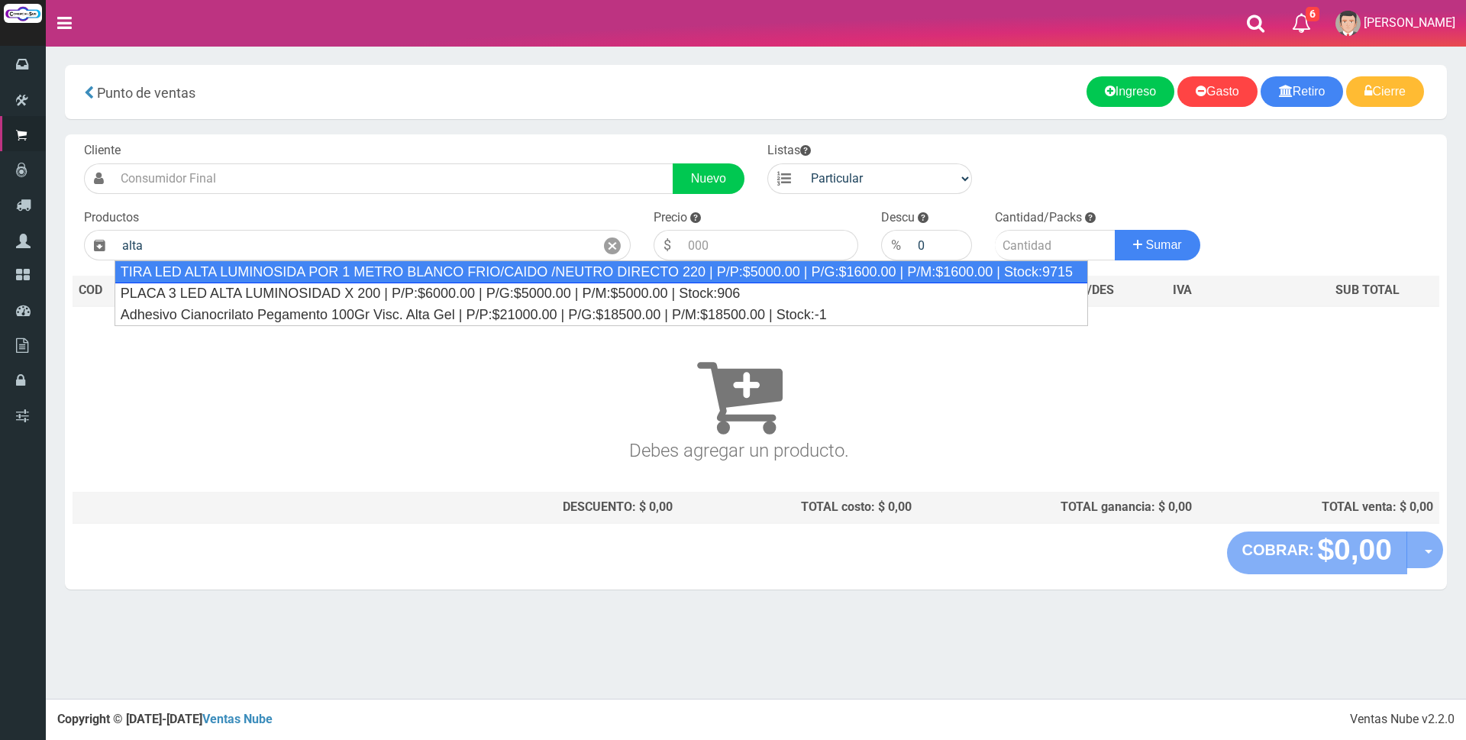
click at [496, 279] on div "TIRA LED ALTA LUMINOSIDA POR 1 METRO BLANCO FRIO/CAIDO /NEUTRO DIRECTO 220 | P/…" at bounding box center [601, 271] width 973 height 23
type input "TIRA LED ALTA LUMINOSIDA POR 1 METRO BLANCO FRIO/CAIDO /NEUTRO DIRECTO 220 | P/…"
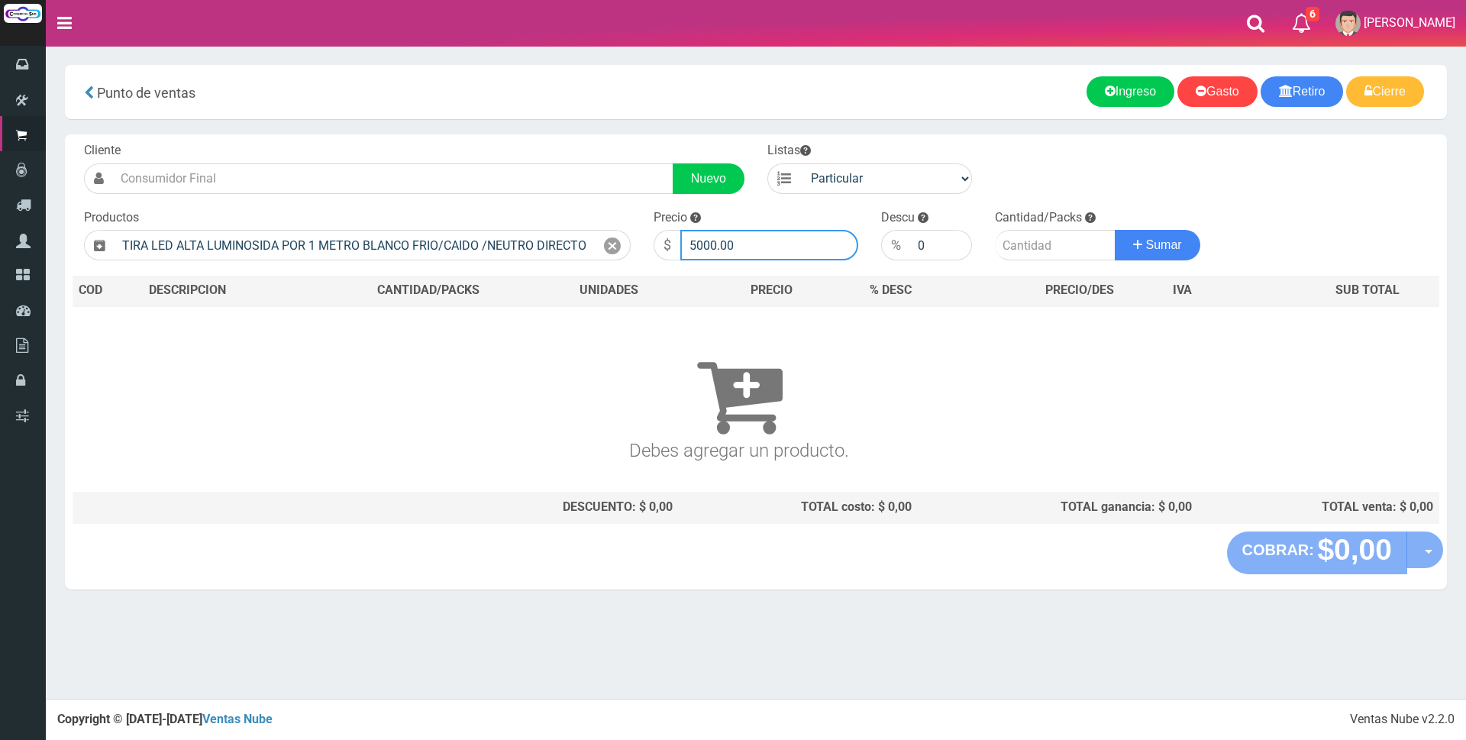
click at [804, 244] on input "5000.00" at bounding box center [769, 245] width 178 height 31
type input "5"
type input "6500"
click at [1028, 250] on input "number" at bounding box center [1055, 245] width 121 height 31
type input "5"
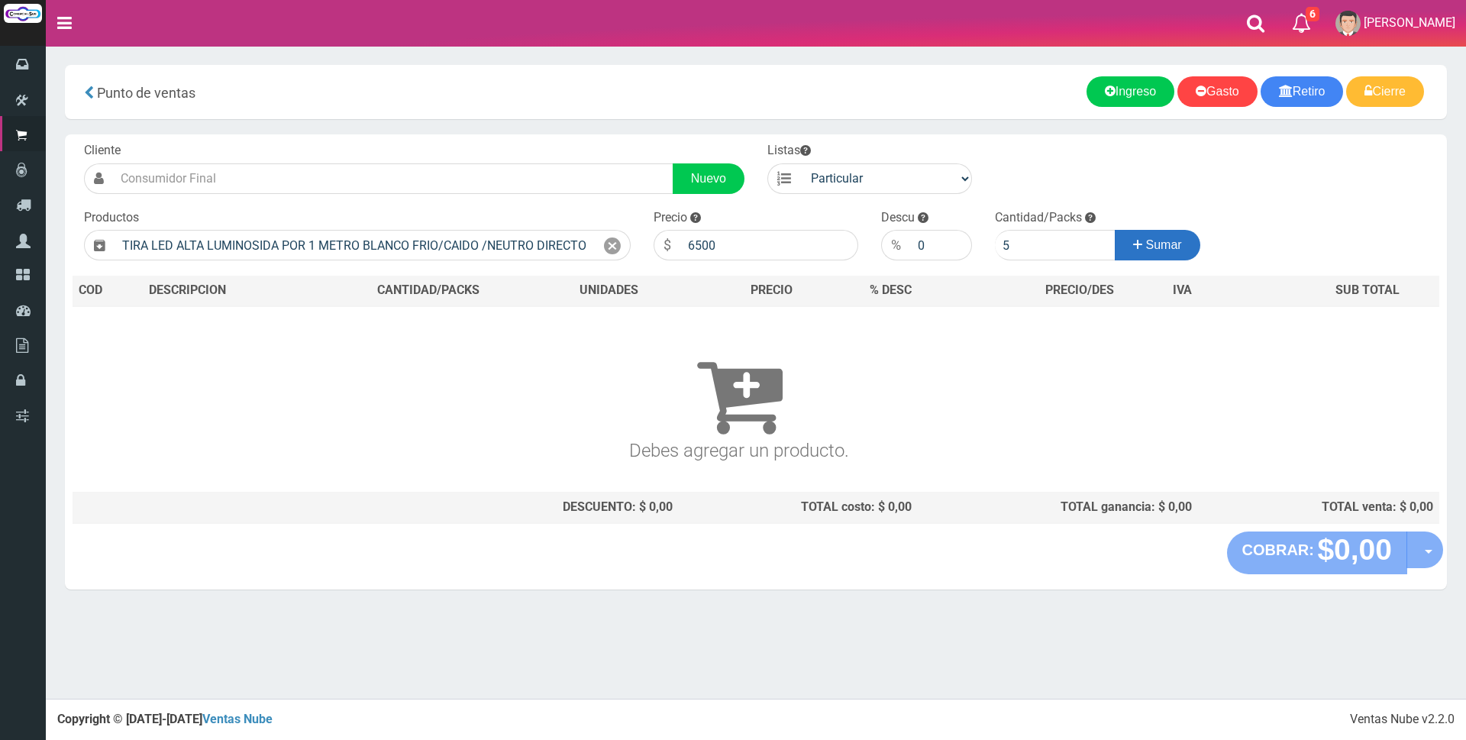
click at [1153, 247] on span "Sumar" at bounding box center [1164, 244] width 36 height 13
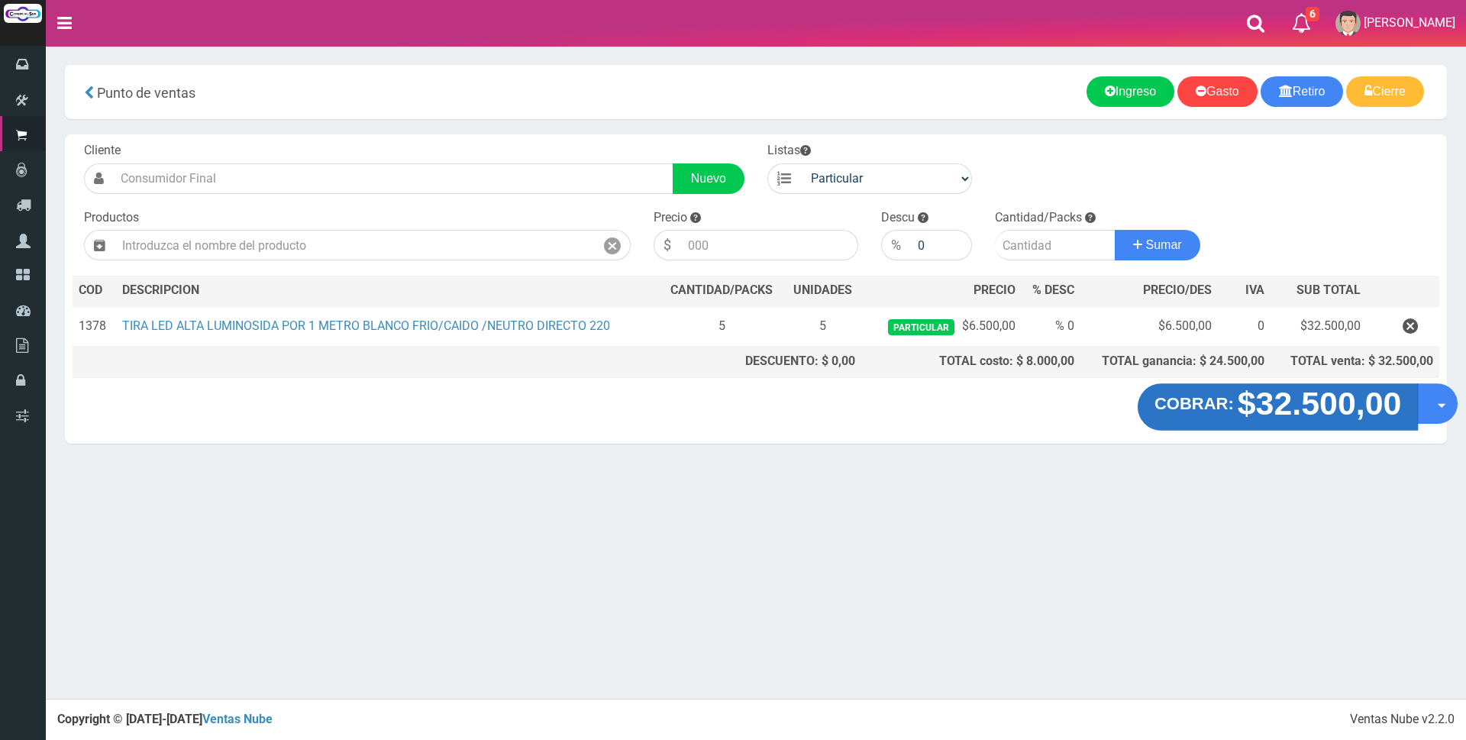
click at [1299, 414] on strong "$32.500,00" at bounding box center [1320, 404] width 164 height 36
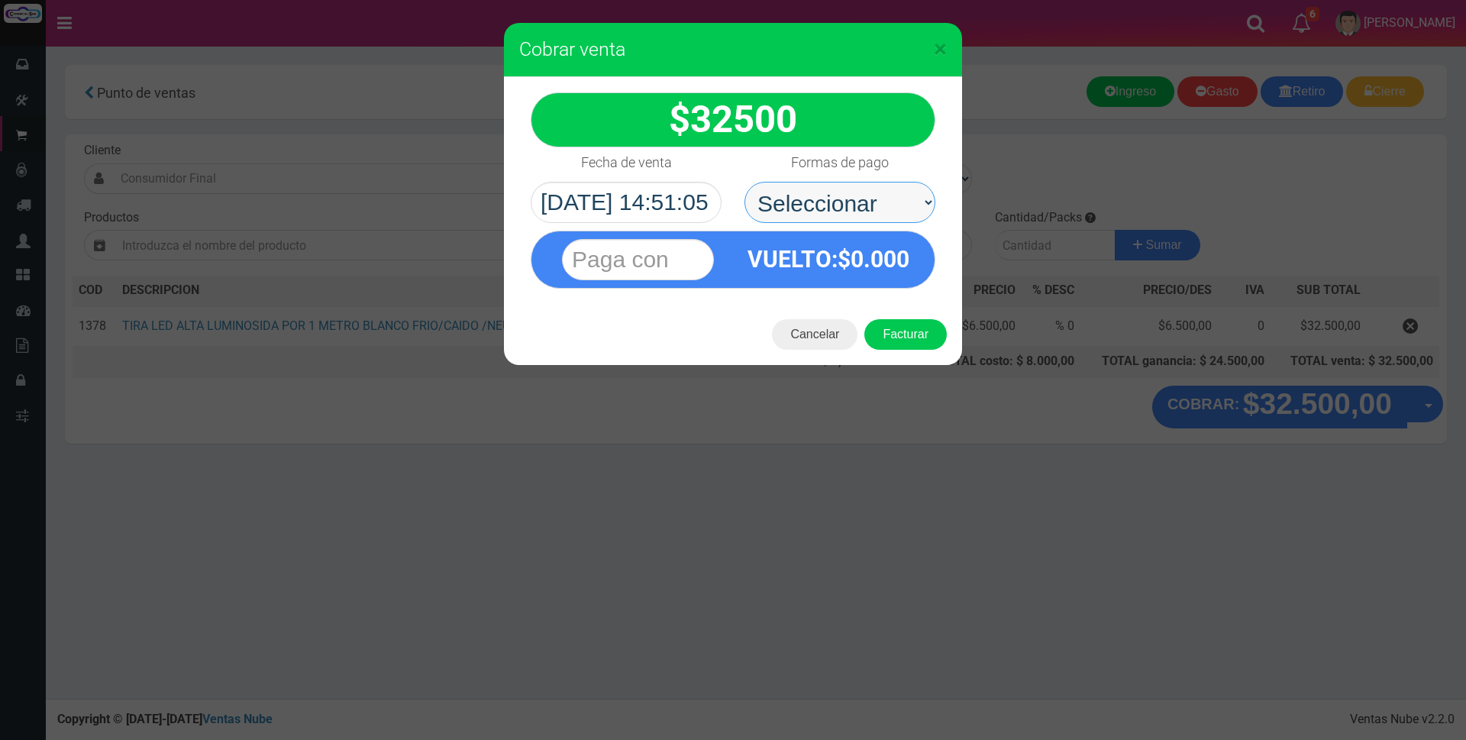
click at [880, 204] on select "Seleccionar Efectivo Tarjeta de Crédito Depósito Débito" at bounding box center [839, 202] width 191 height 41
select select "Tarjeta de Crédito"
click at [744, 182] on select "Seleccionar Efectivo Tarjeta de Crédito Depósito Débito" at bounding box center [839, 202] width 191 height 41
click at [705, 257] on input "text" at bounding box center [638, 259] width 152 height 41
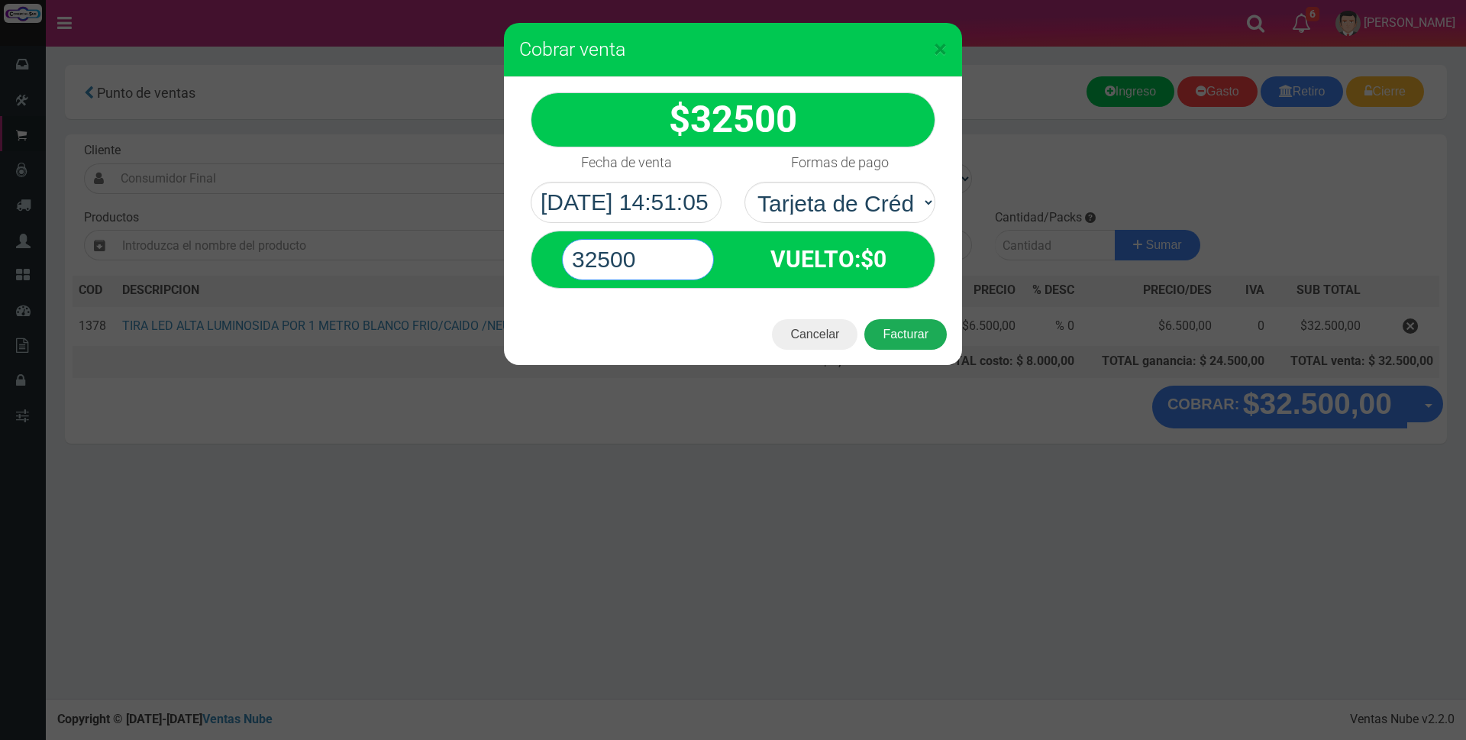
type input "32500"
click at [902, 335] on button "Facturar" at bounding box center [905, 334] width 82 height 31
